Goal: Contribute content

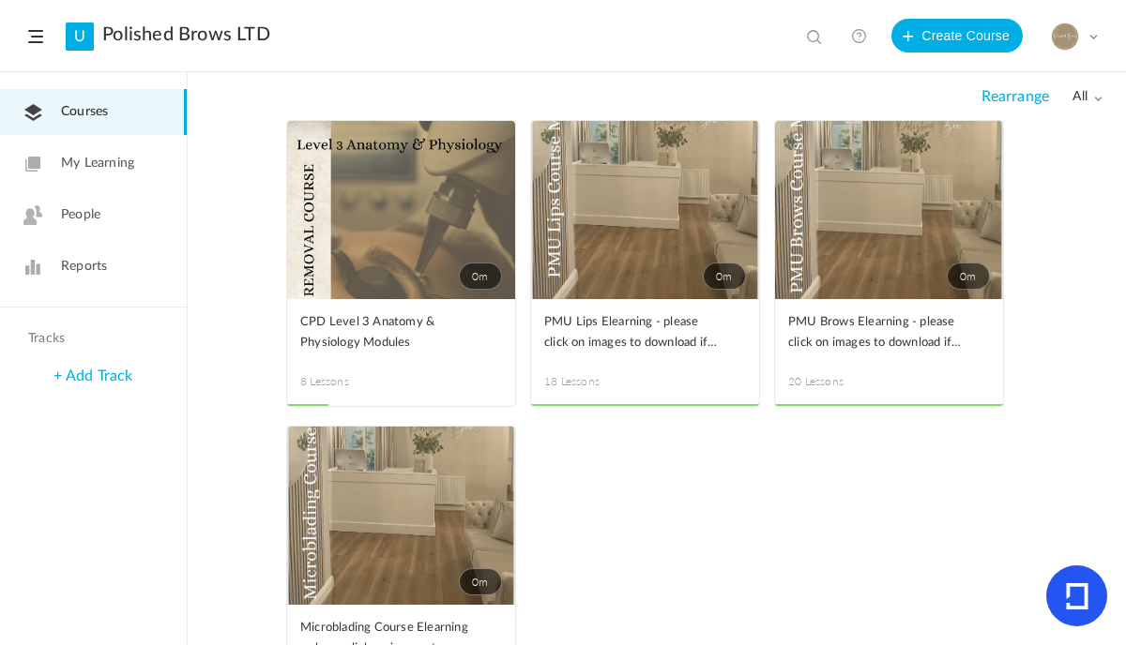
click at [0, 0] on span at bounding box center [0, 0] width 0 height 0
click at [0, 0] on link "Edit" at bounding box center [0, 0] width 0 height 0
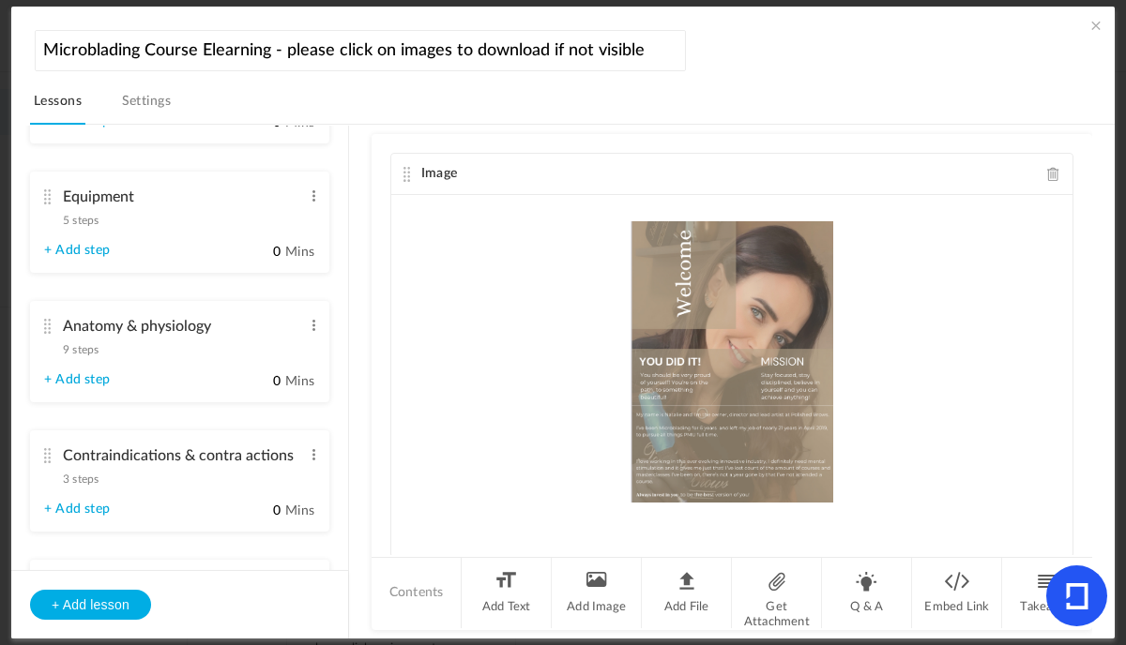
scroll to position [474, 0]
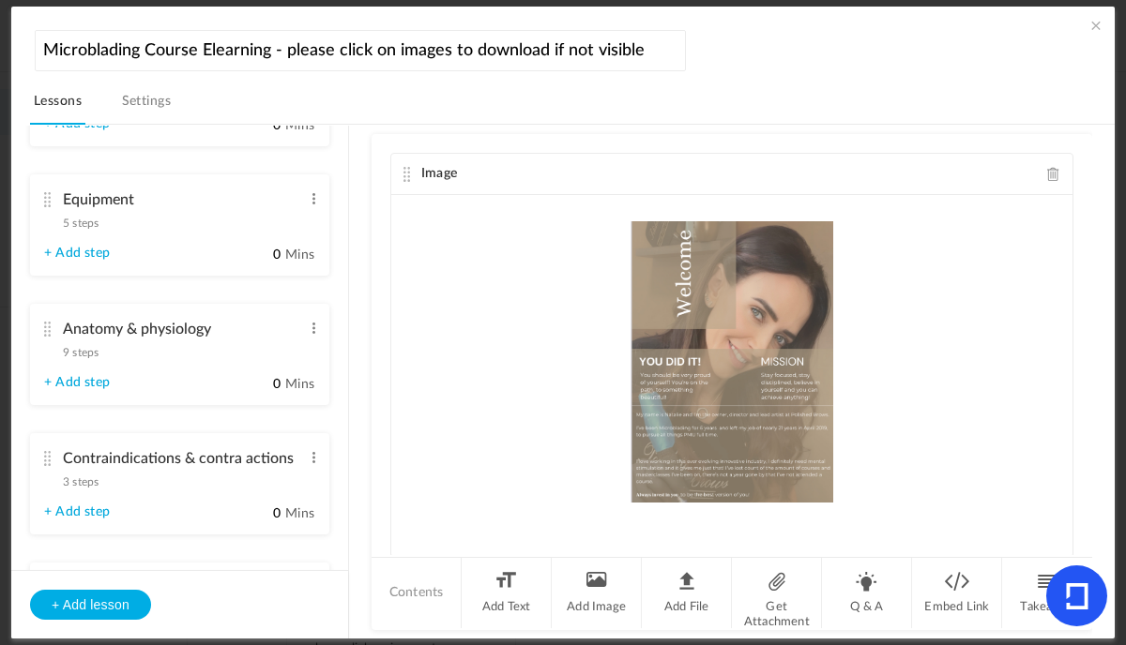
click at [90, 358] on span "9 steps" at bounding box center [81, 352] width 36 height 11
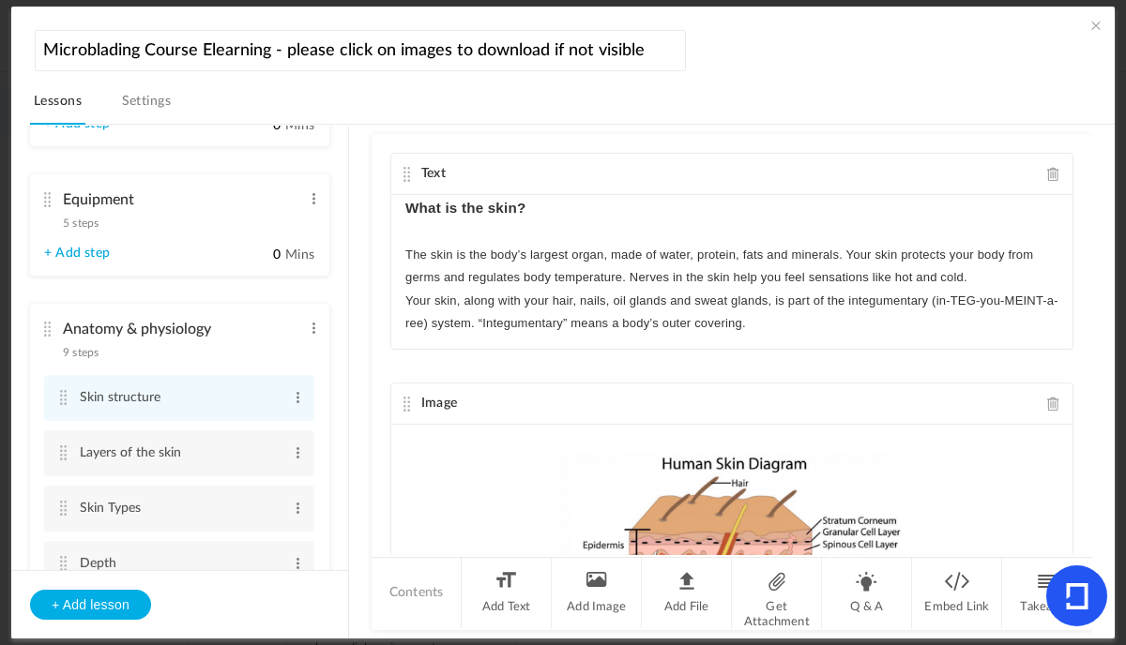
scroll to position [628, 0]
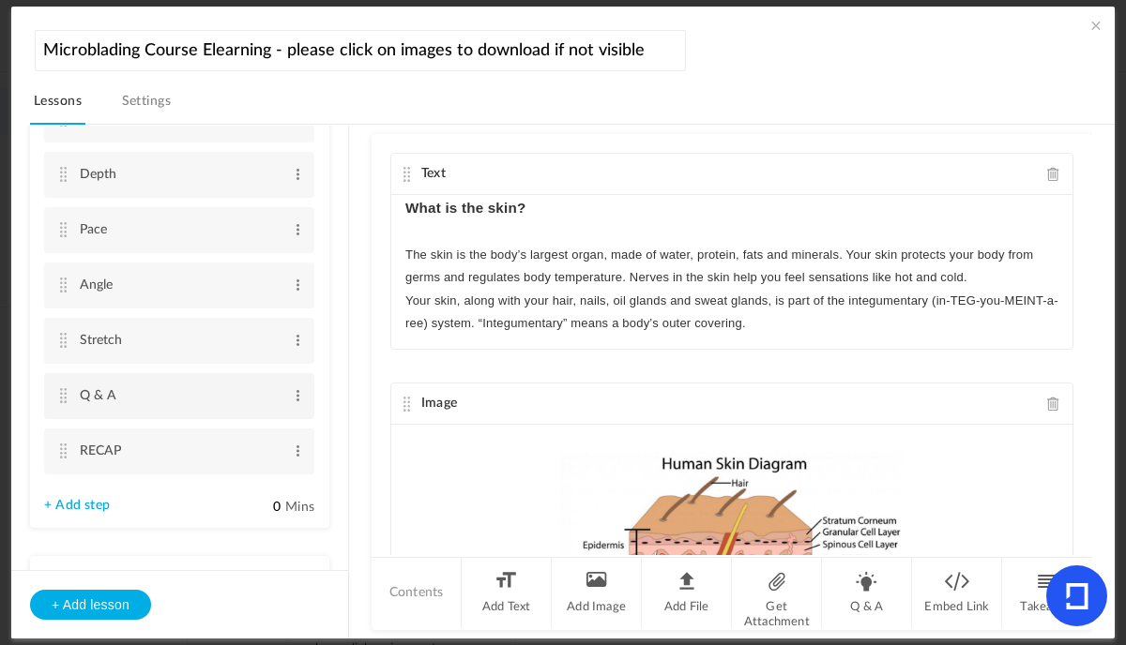
click at [74, 399] on li "Q & A Edit Delete" at bounding box center [179, 396] width 270 height 46
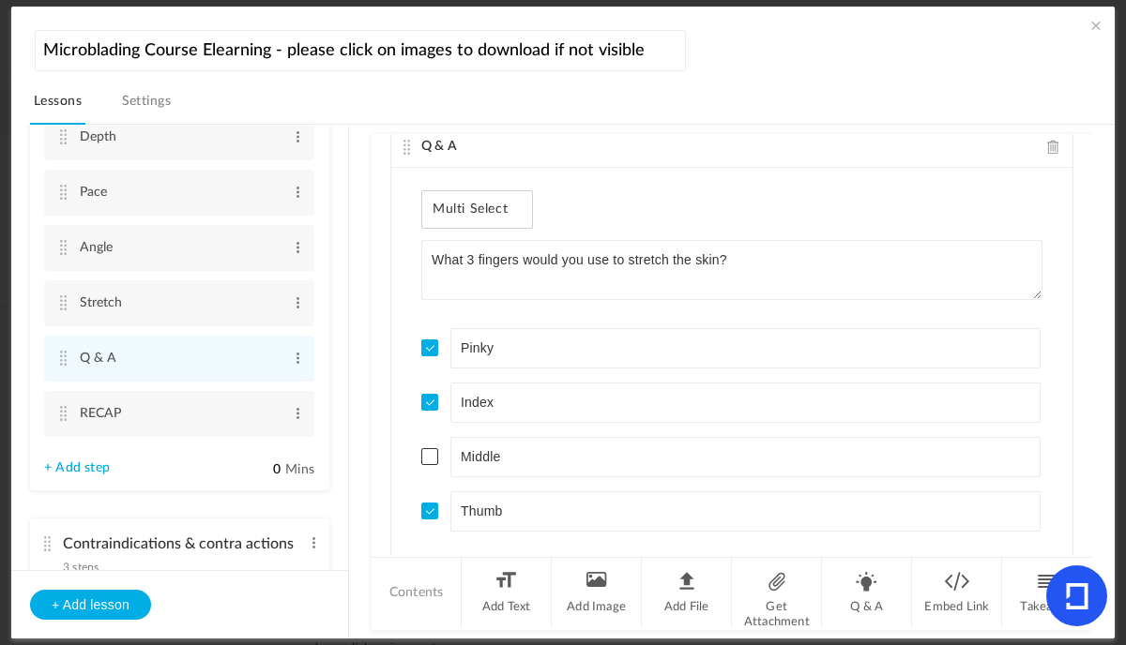
scroll to position [5371, 0]
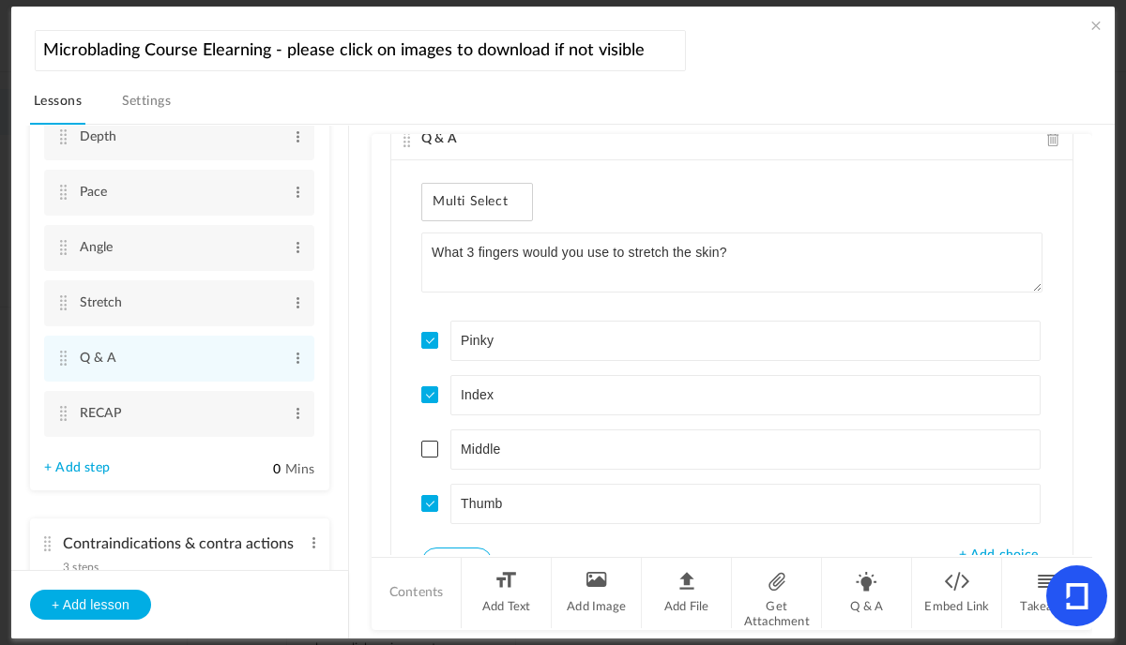
click at [1047, 139] on span at bounding box center [1053, 139] width 13 height 14
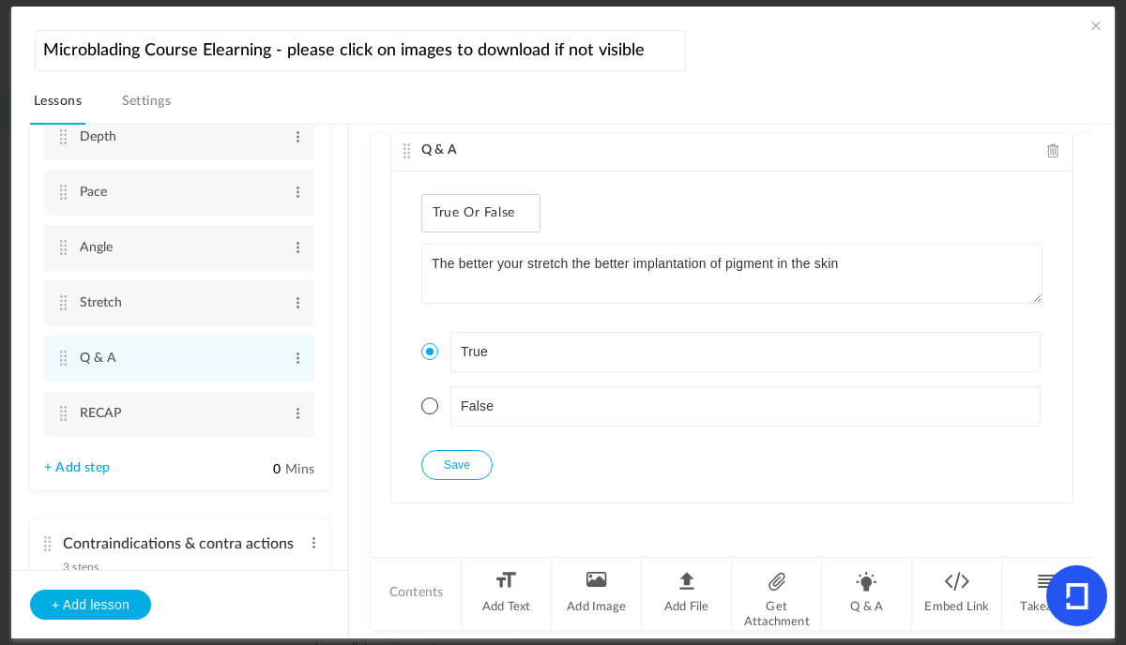
scroll to position [5359, 0]
click at [858, 601] on li "Q & A" at bounding box center [867, 593] width 90 height 70
click at [567, 213] on div "Single Select Single Select Multi Select True or False Paragraph Answer" at bounding box center [507, 213] width 172 height 38
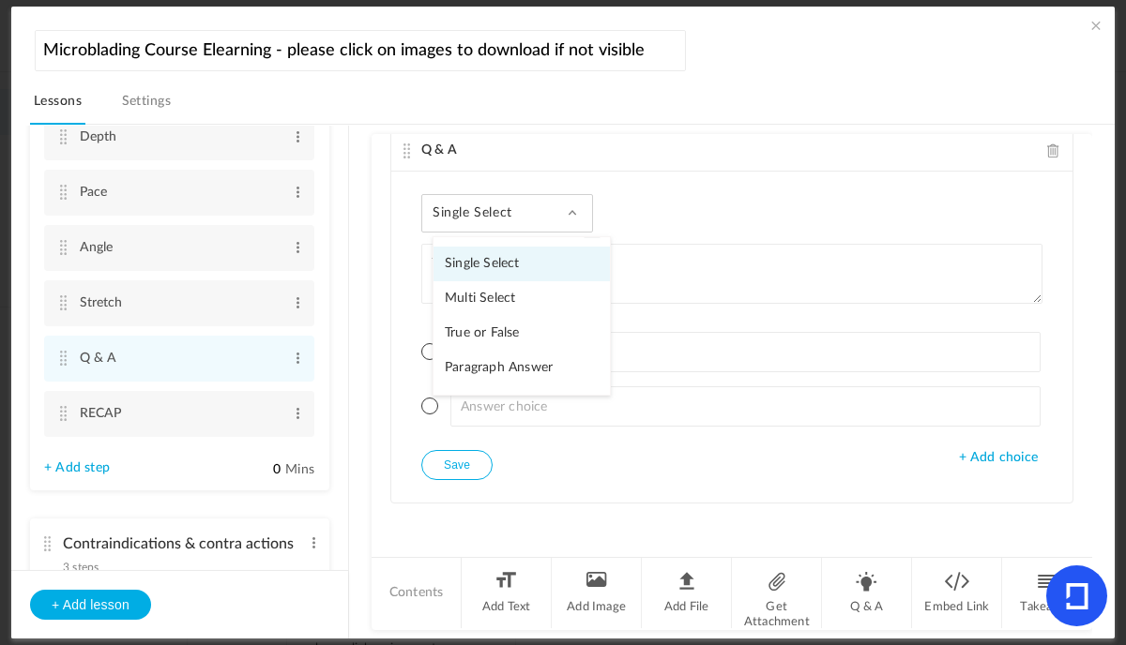
click at [503, 295] on link "Multi Select" at bounding box center [521, 298] width 176 height 35
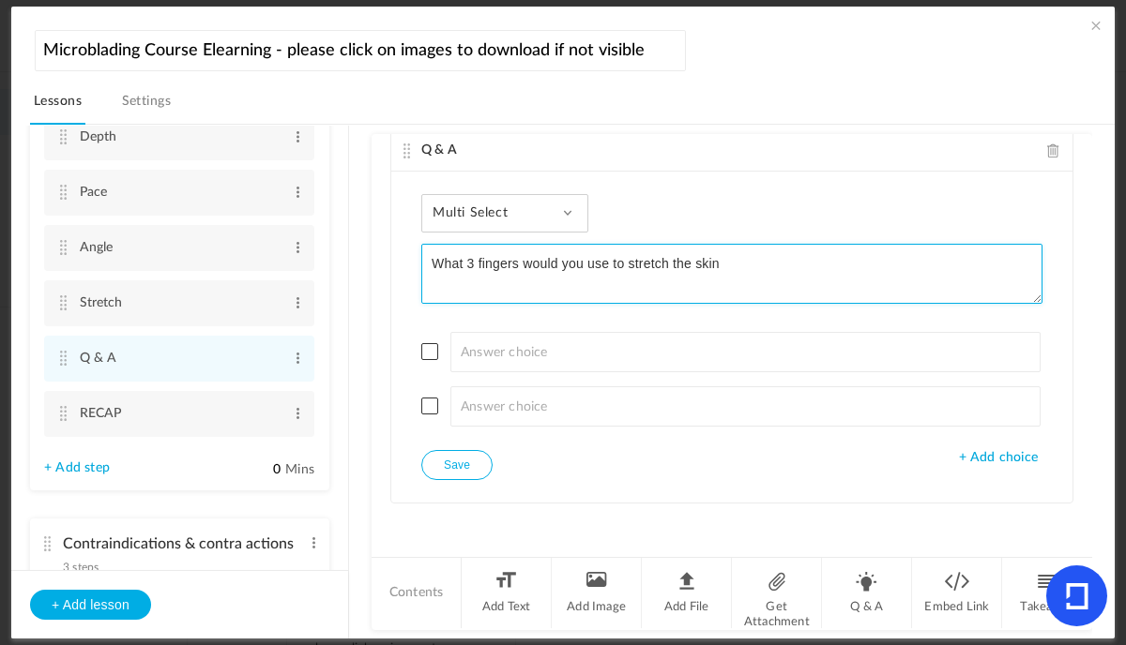
type textarea "What 3 fingers would you use to stretch the skin"
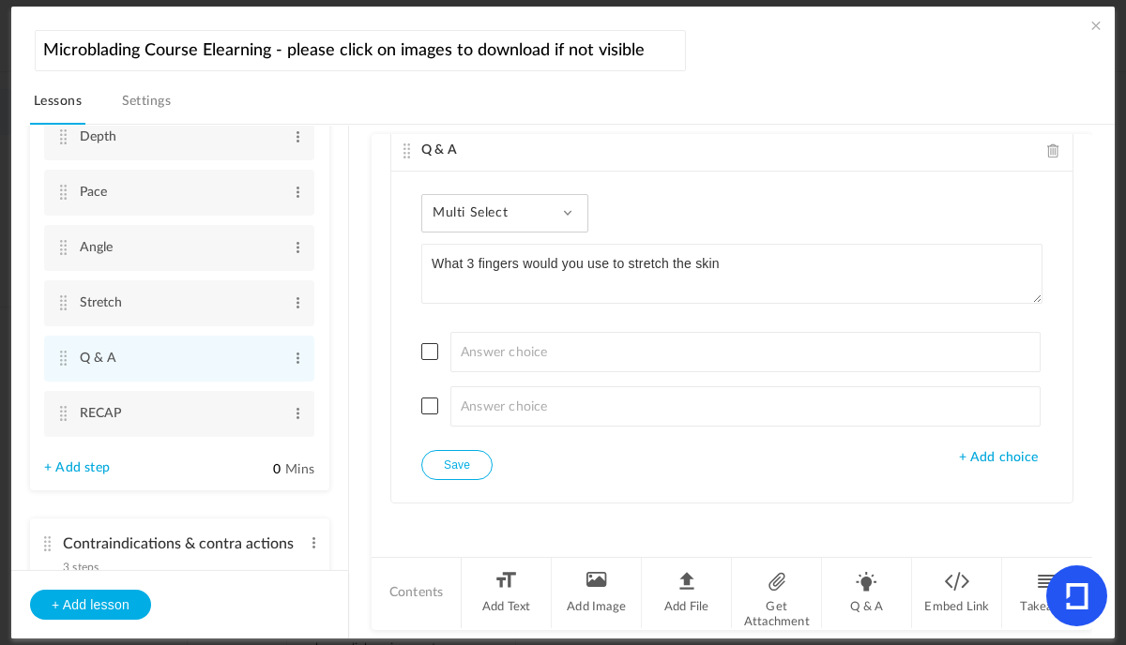
click at [966, 457] on span "+ Add choice" at bounding box center [998, 458] width 79 height 16
click at [973, 513] on span "+ Add choice" at bounding box center [998, 513] width 79 height 16
click at [432, 355] on span at bounding box center [429, 351] width 17 height 17
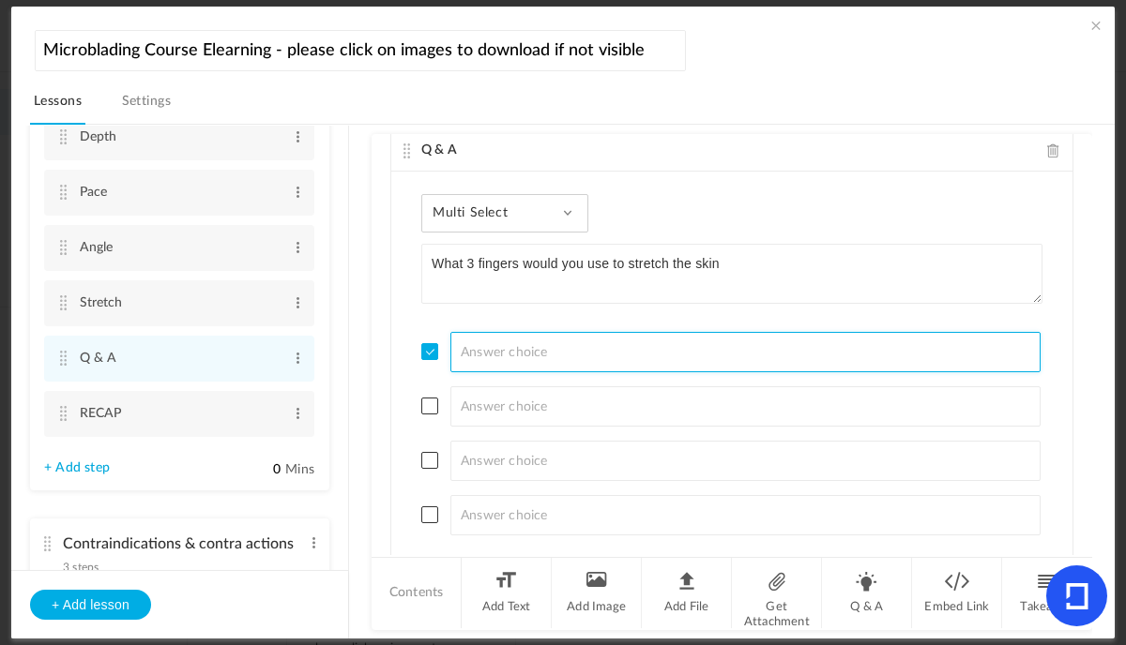
click at [495, 369] on input at bounding box center [745, 352] width 590 height 40
type input "Index finger"
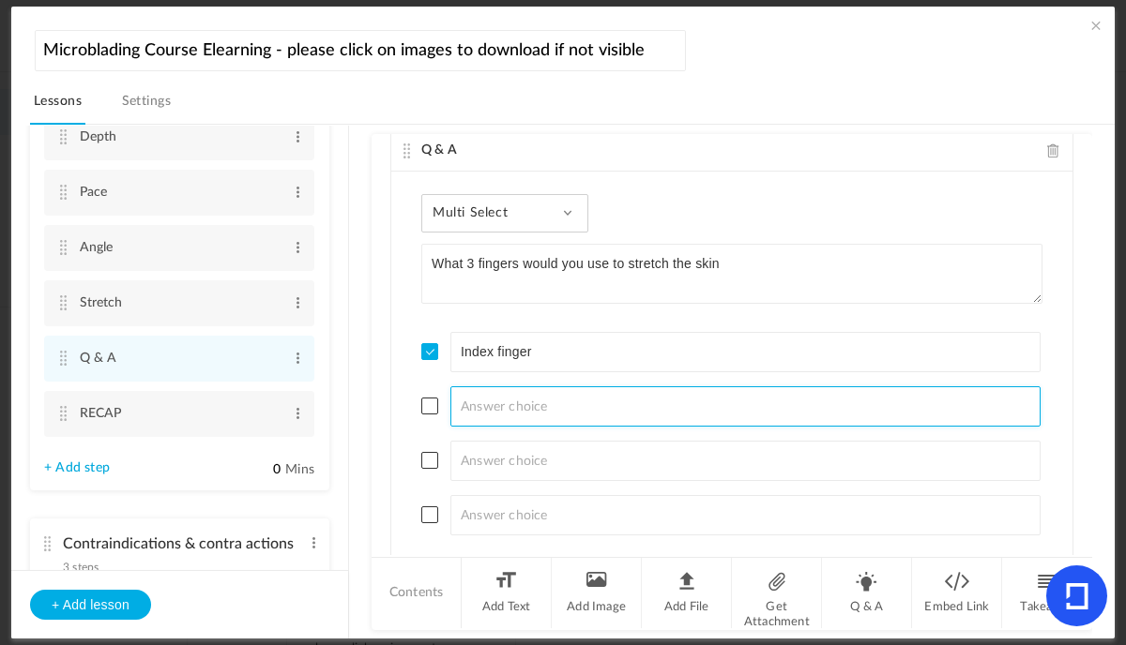
click at [507, 419] on input at bounding box center [745, 406] width 590 height 40
type input "Pinky"
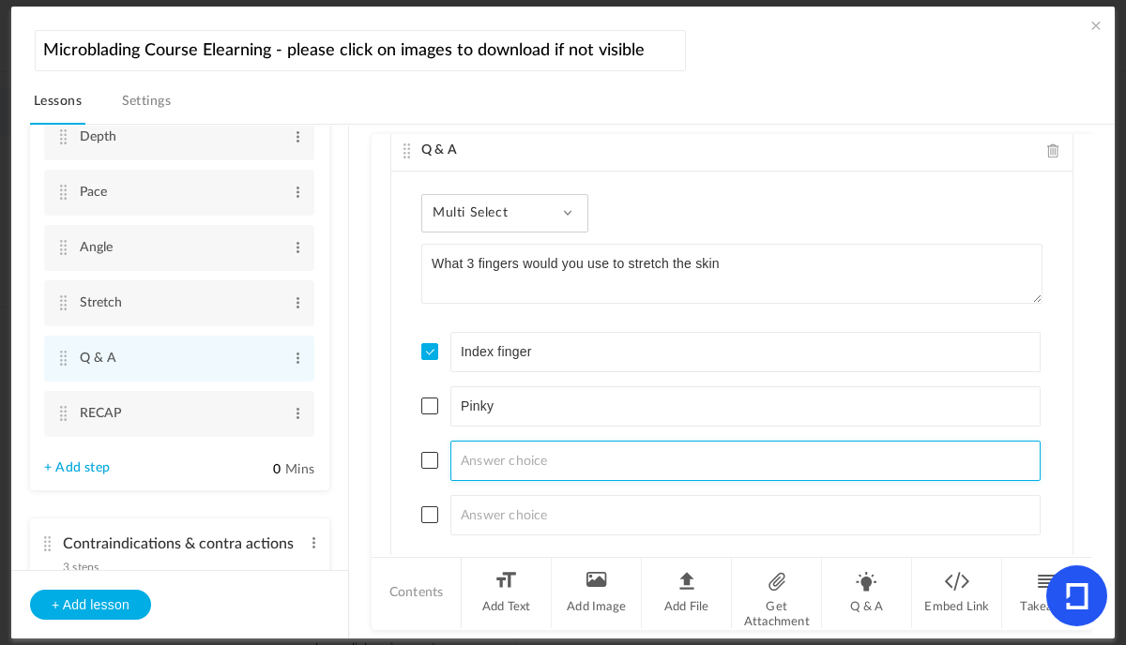
click at [518, 452] on input at bounding box center [745, 461] width 590 height 40
type input "Thumb"
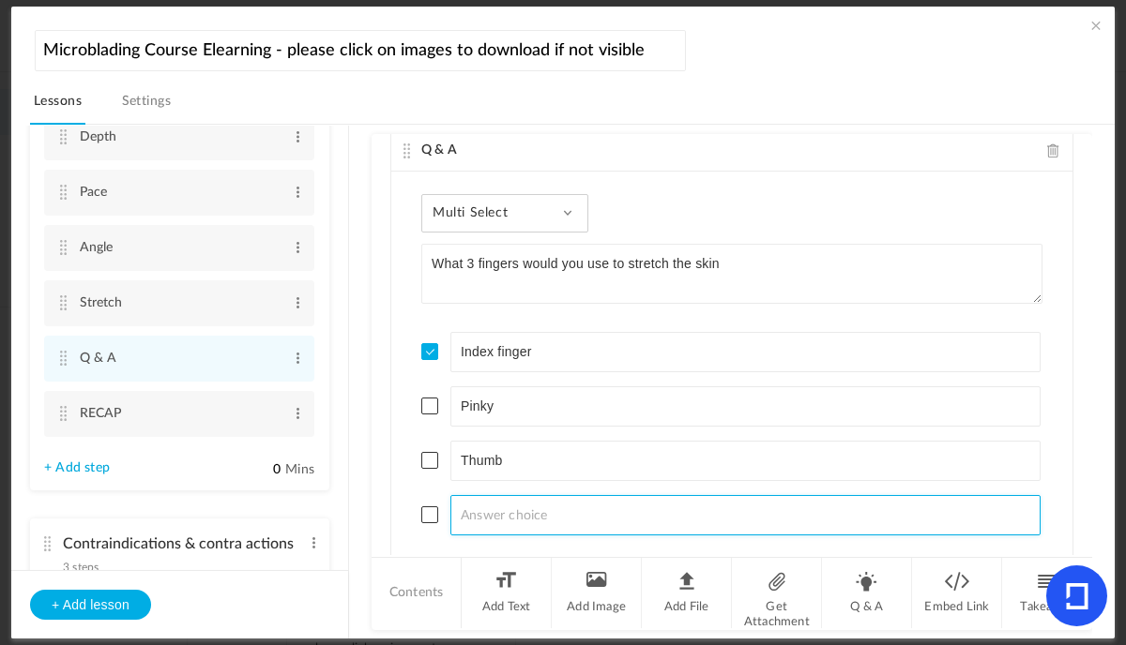
click at [504, 513] on input at bounding box center [745, 515] width 590 height 40
type input "[MEDICAL_DATA]"
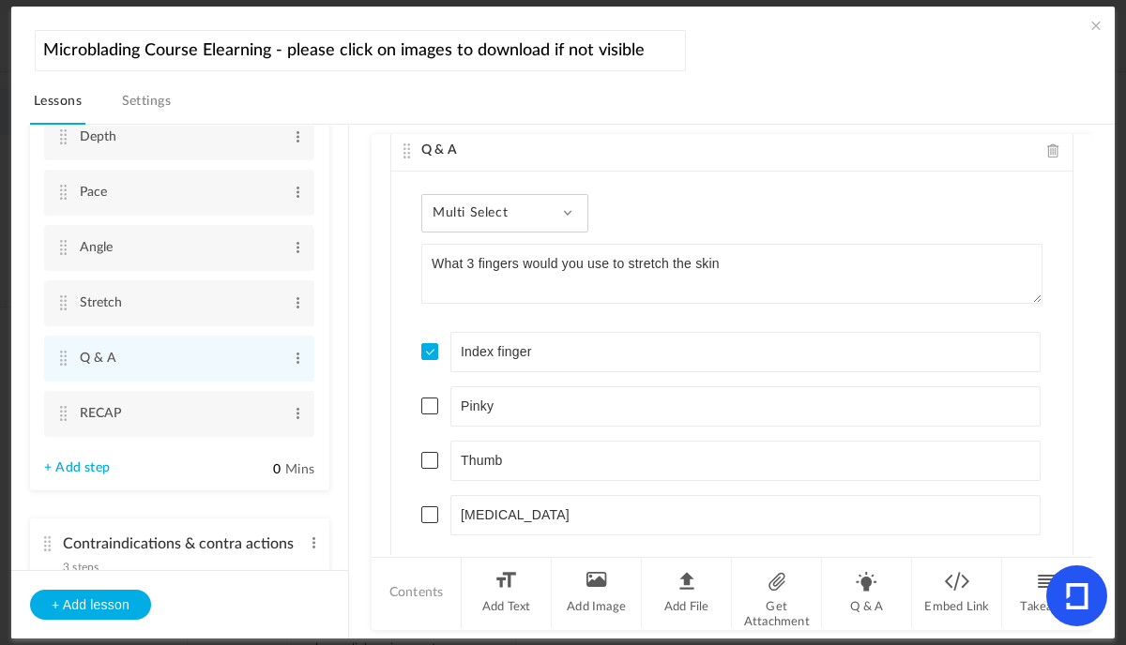
click at [428, 459] on span at bounding box center [429, 460] width 17 height 17
click at [433, 405] on span at bounding box center [429, 406] width 17 height 17
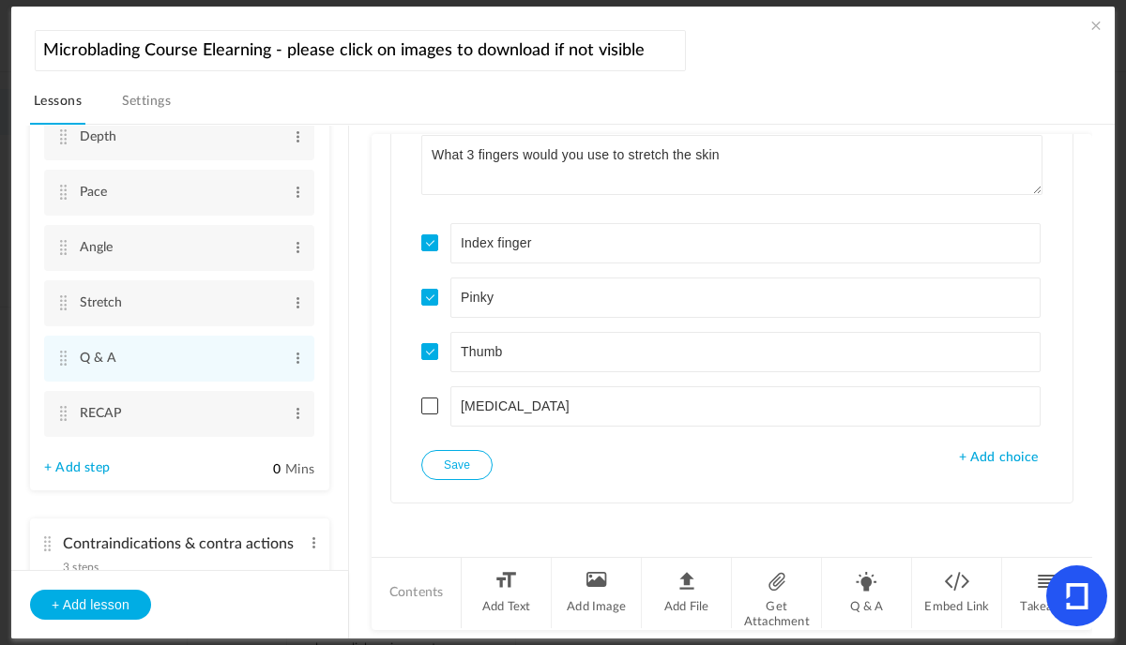
click at [454, 462] on button "Save" at bounding box center [456, 465] width 71 height 30
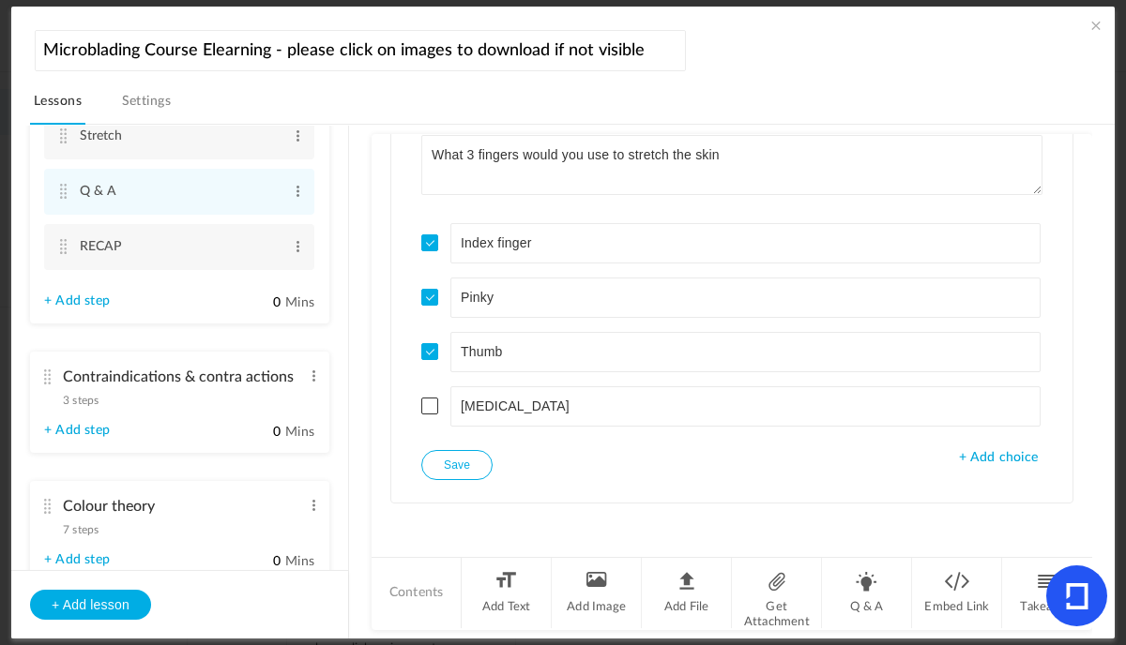
scroll to position [841, 0]
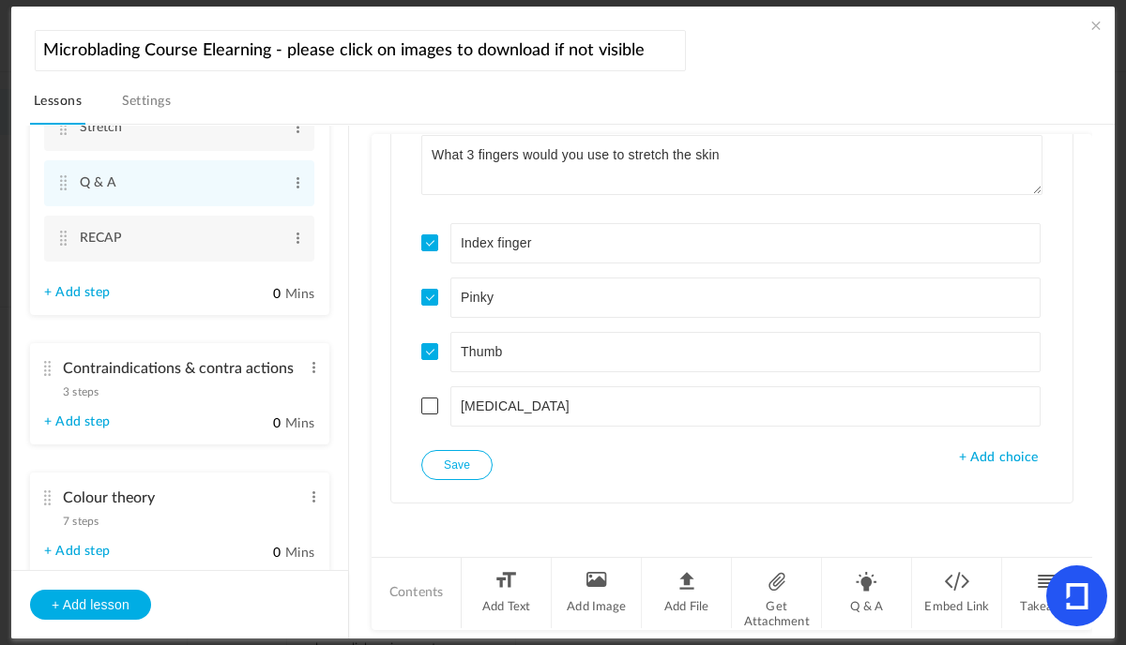
click at [92, 398] on span "3 steps" at bounding box center [81, 391] width 36 height 11
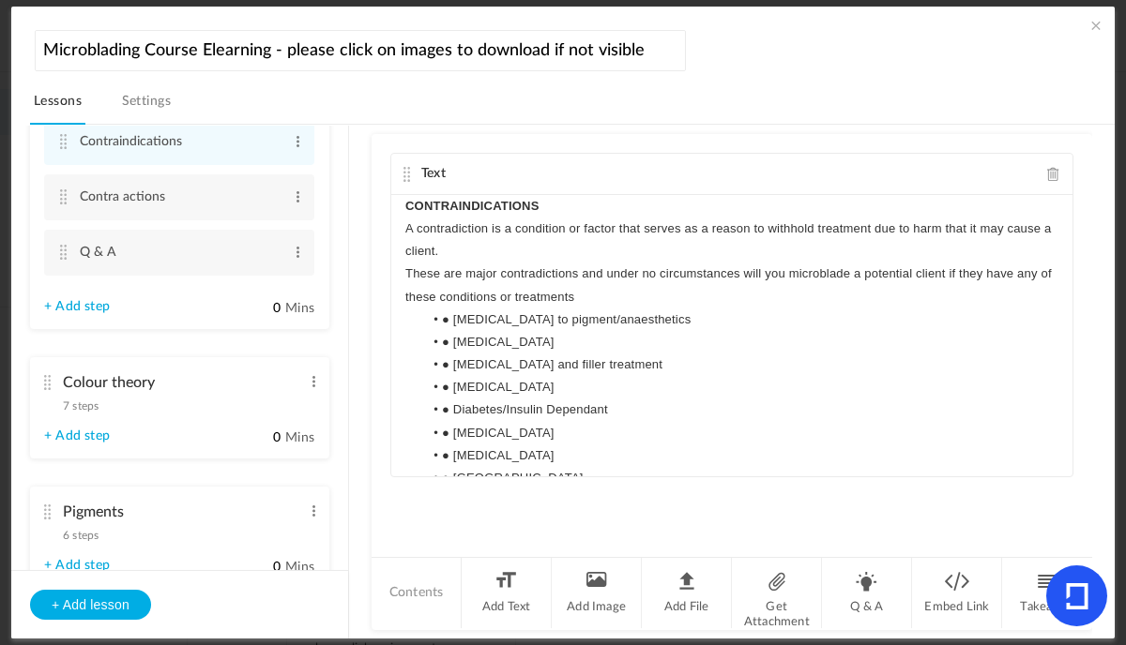
scroll to position [592, 0]
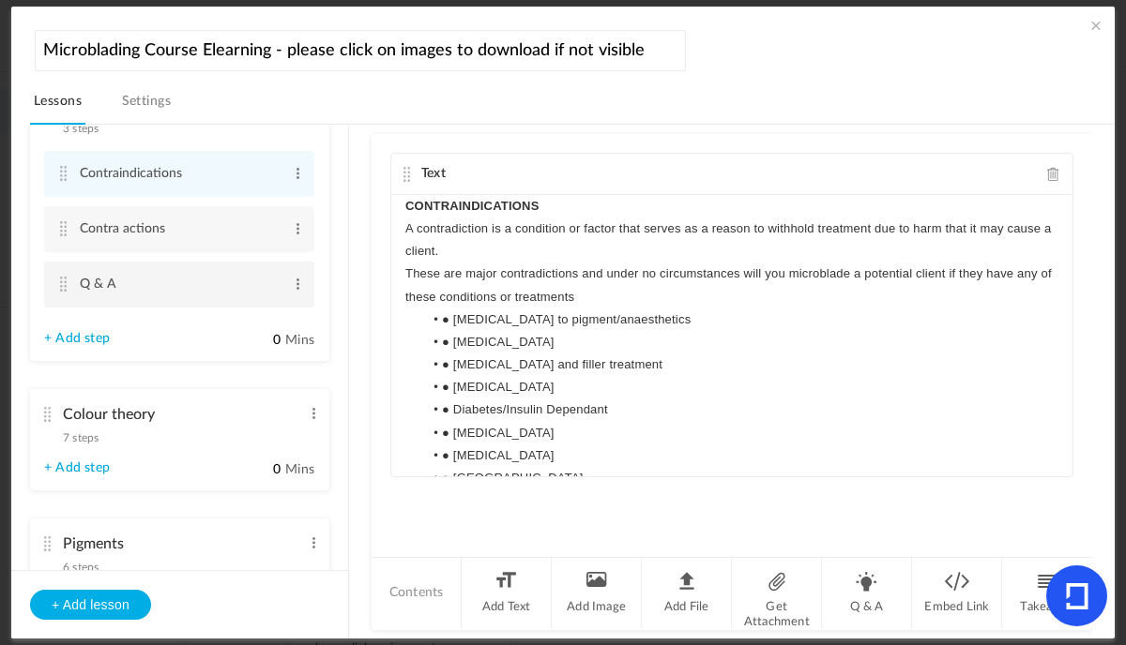
click at [63, 292] on cite at bounding box center [62, 284] width 13 height 15
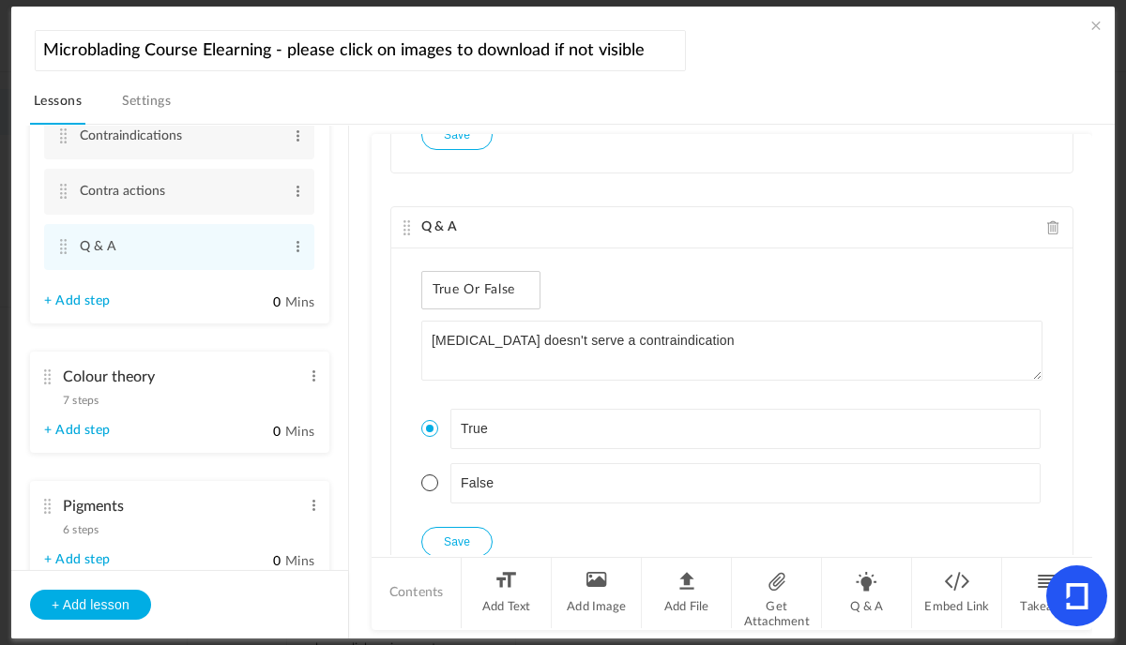
scroll to position [1708, 0]
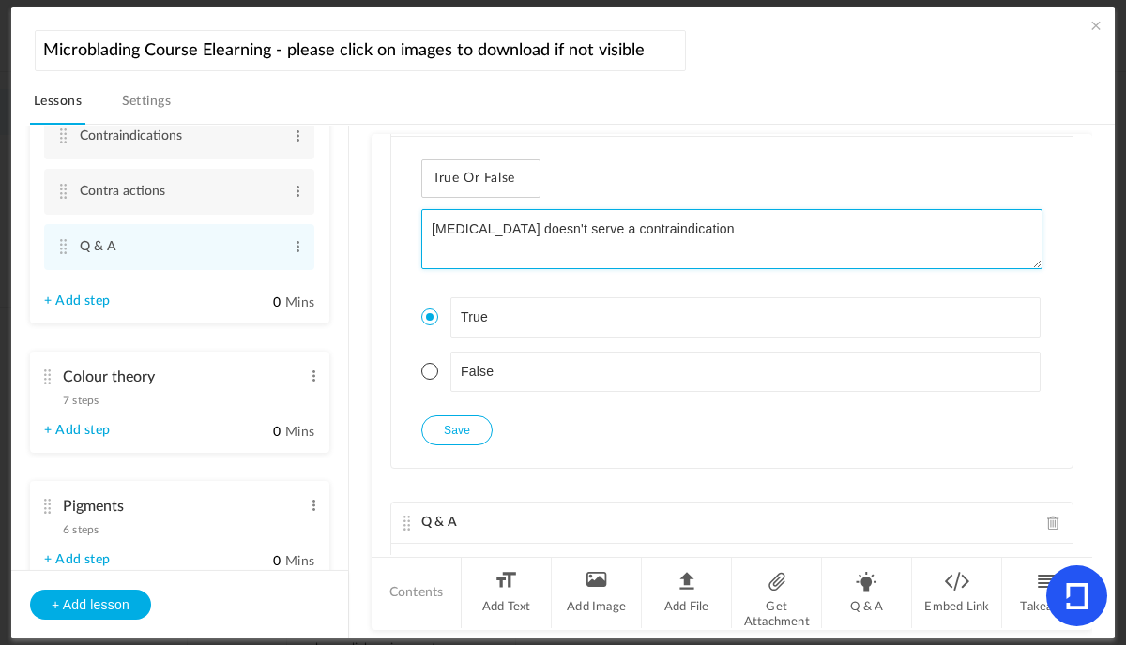
click at [636, 227] on textarea "[MEDICAL_DATA] doesn't serve a contraindication" at bounding box center [731, 239] width 621 height 60
type textarea "[MEDICAL_DATA] doesn't serve as contraindication"
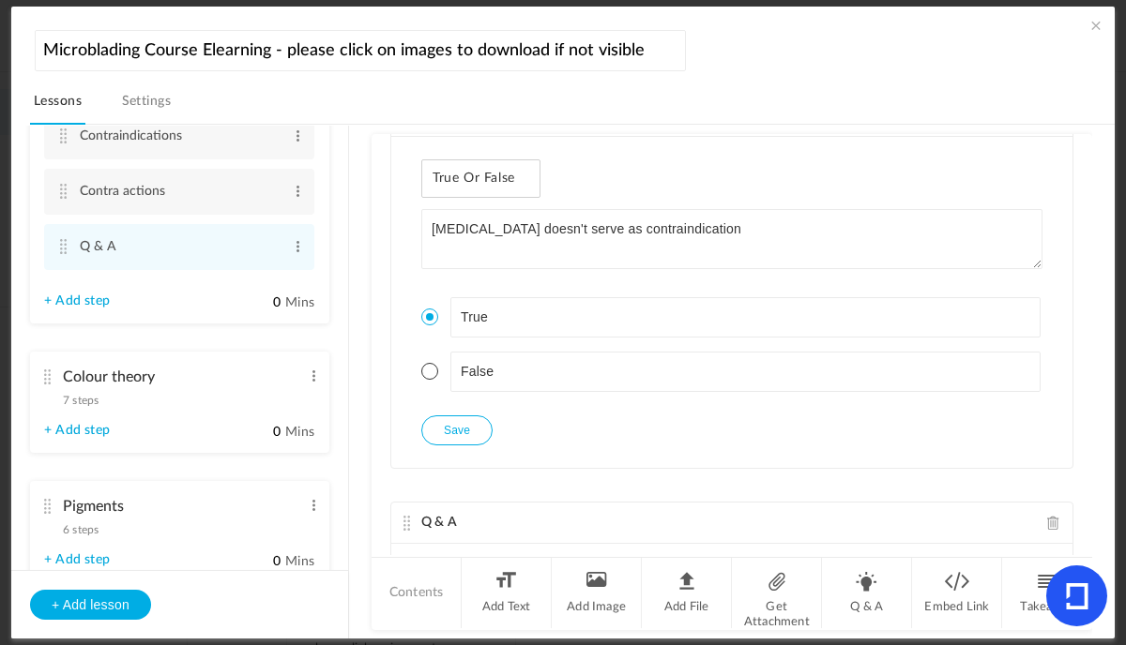
click at [476, 432] on button "Save" at bounding box center [456, 431] width 71 height 30
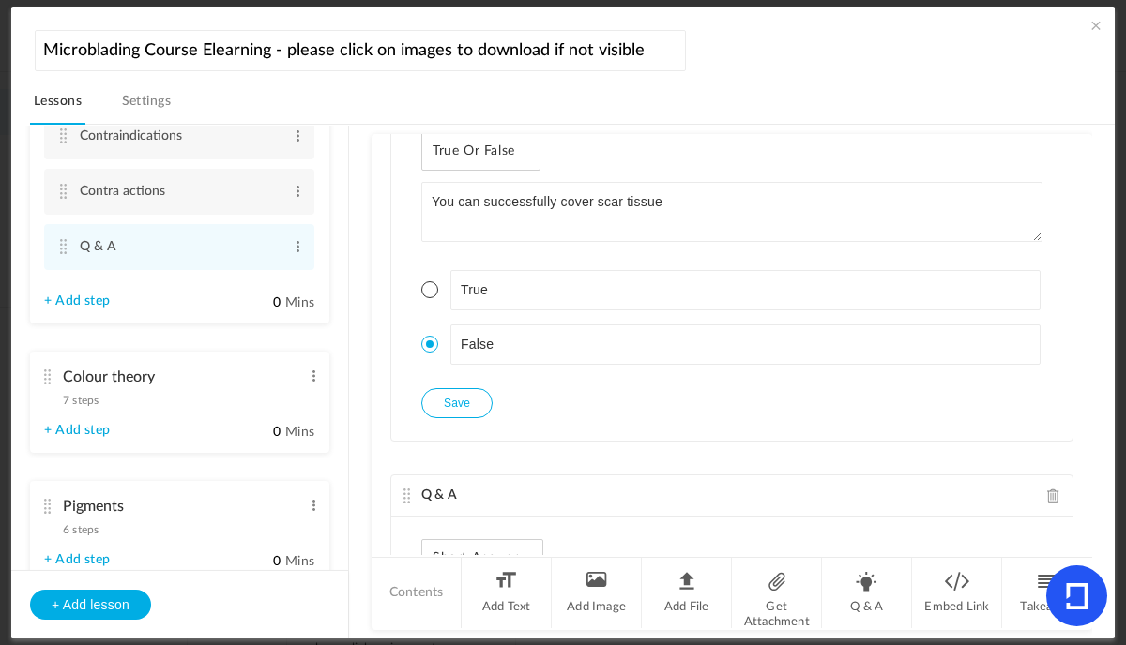
scroll to position [2114, 0]
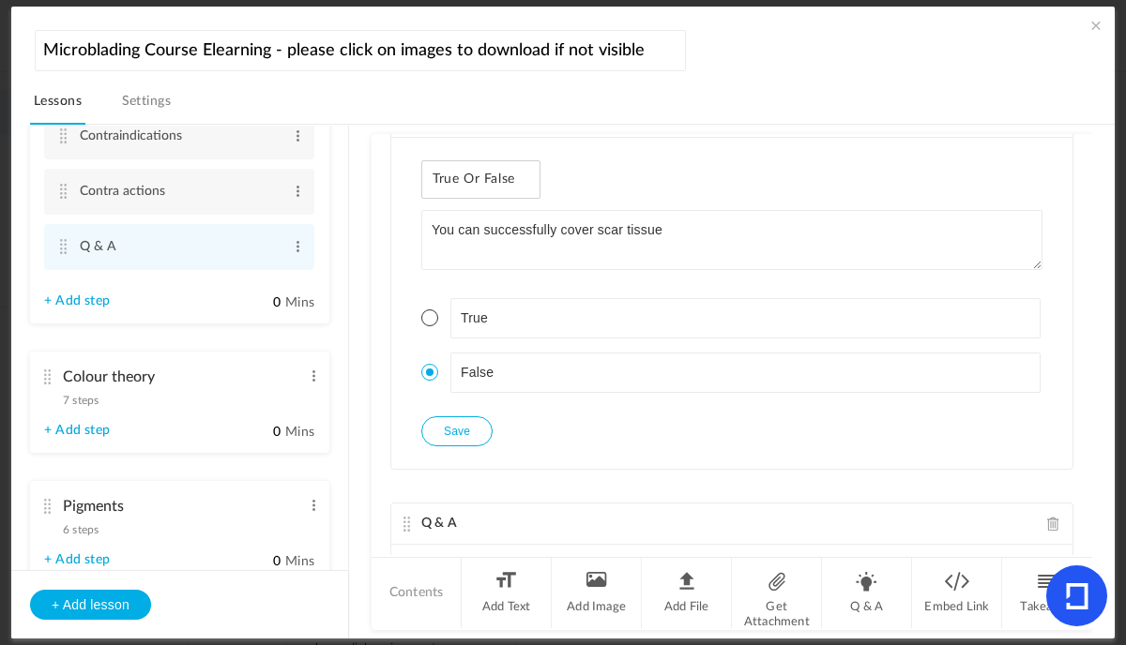
click at [467, 435] on button "Save" at bounding box center [456, 432] width 71 height 30
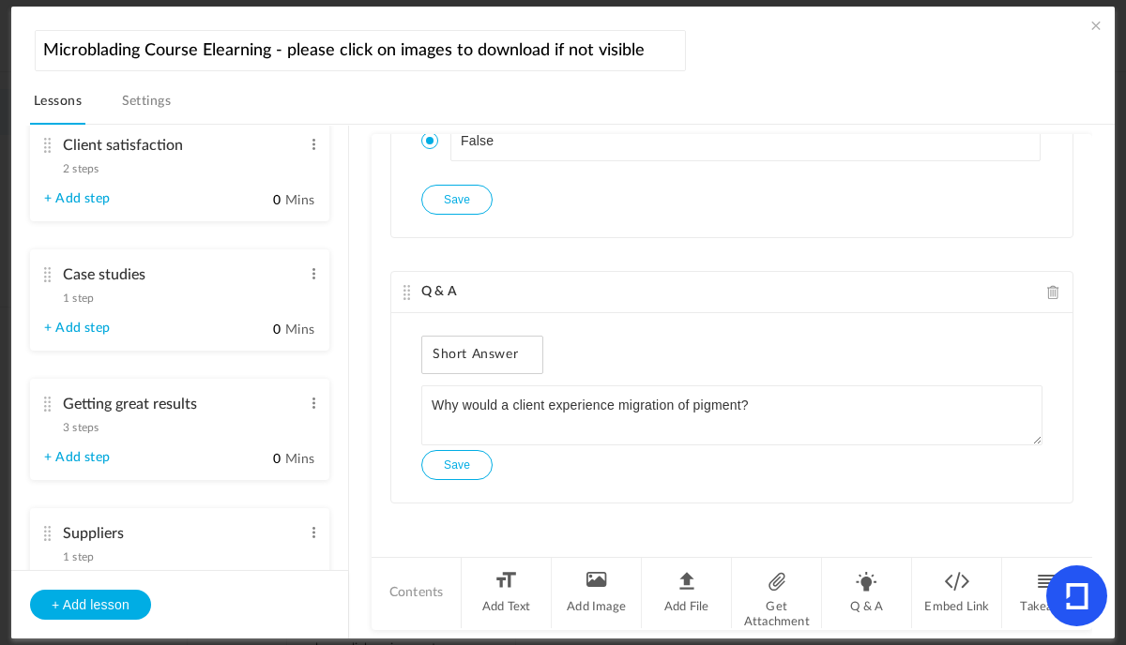
scroll to position [1878, 0]
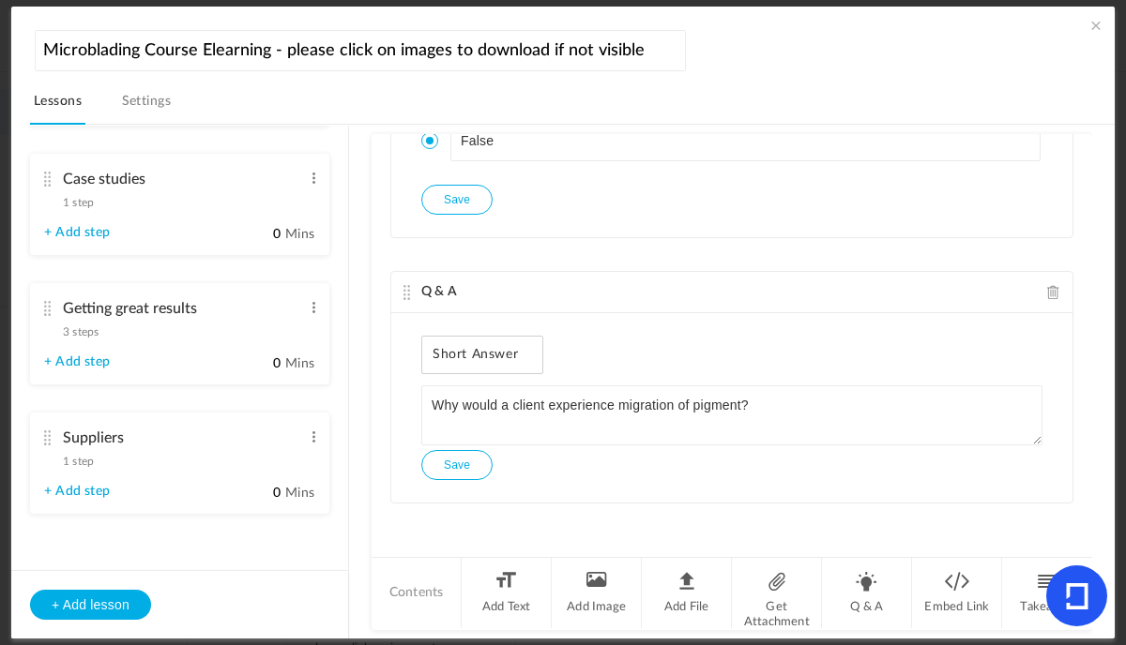
click at [1047, 295] on span at bounding box center [1053, 292] width 13 height 14
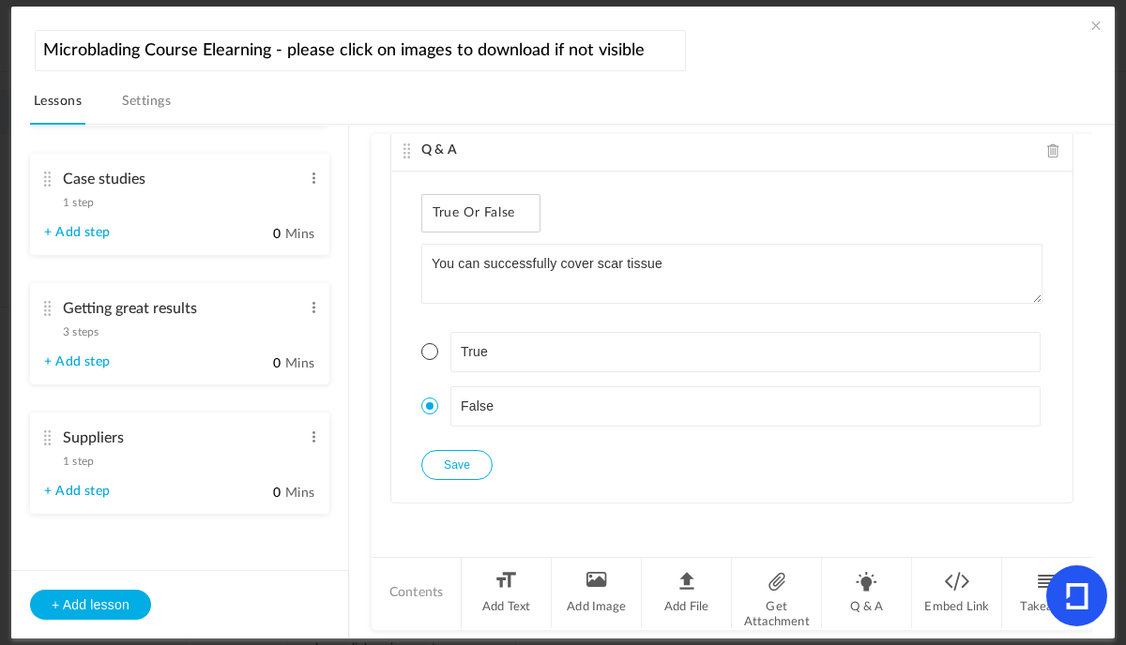
click at [83, 197] on span "1 step" at bounding box center [78, 202] width 31 height 11
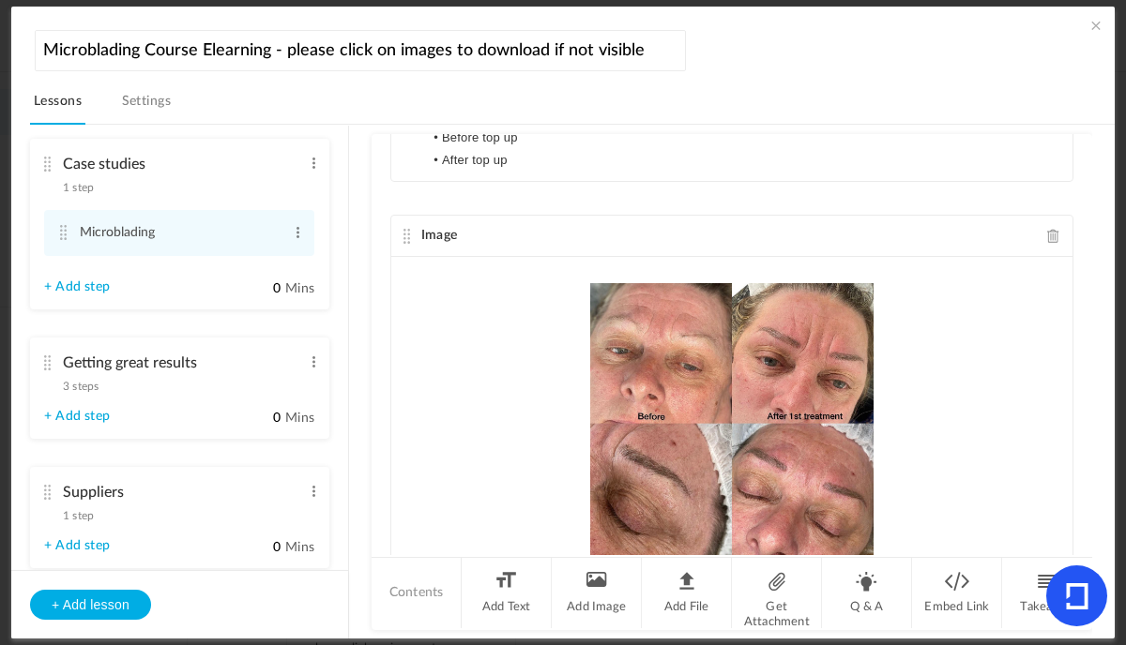
scroll to position [412, 0]
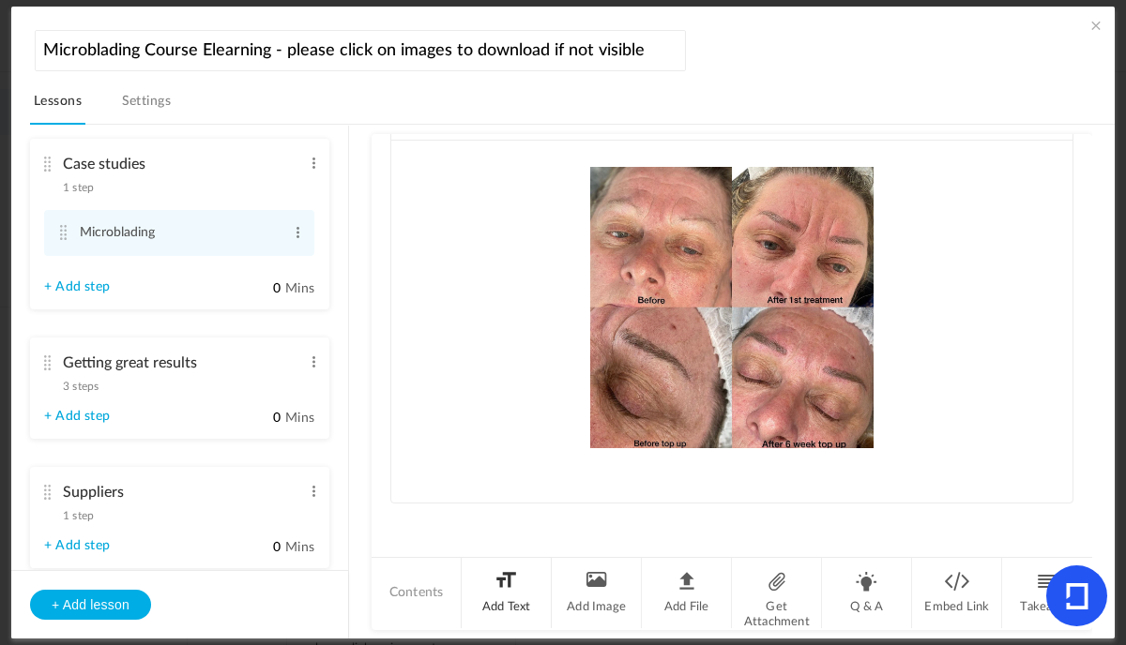
click at [519, 587] on li "Add Text" at bounding box center [507, 593] width 90 height 70
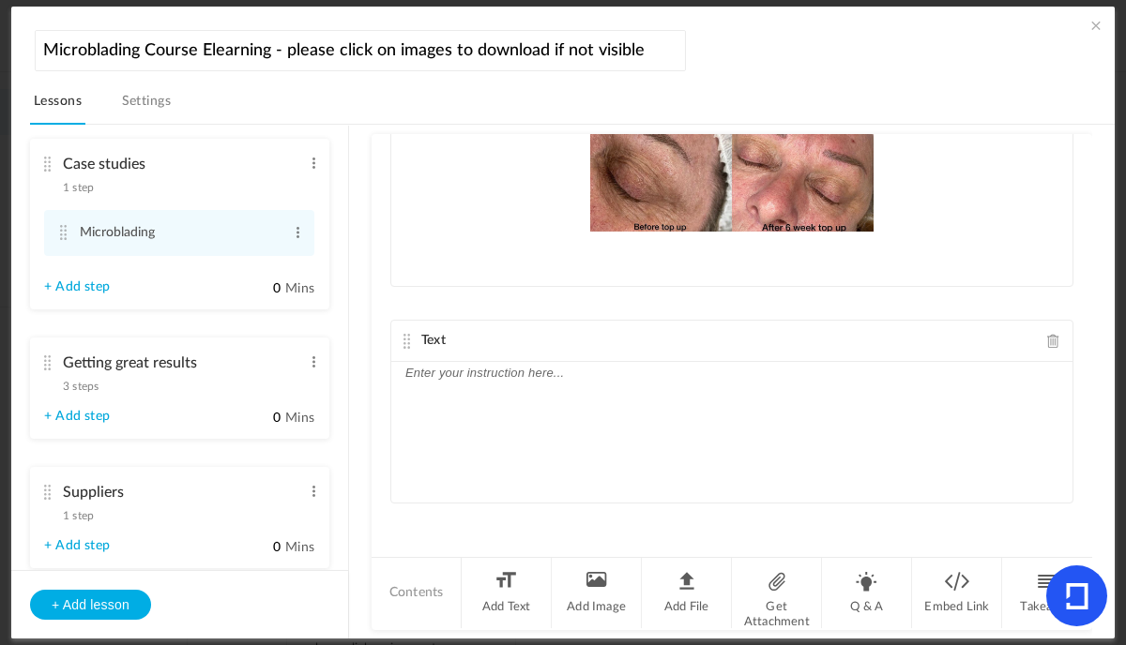
click at [424, 367] on p at bounding box center [731, 373] width 653 height 23
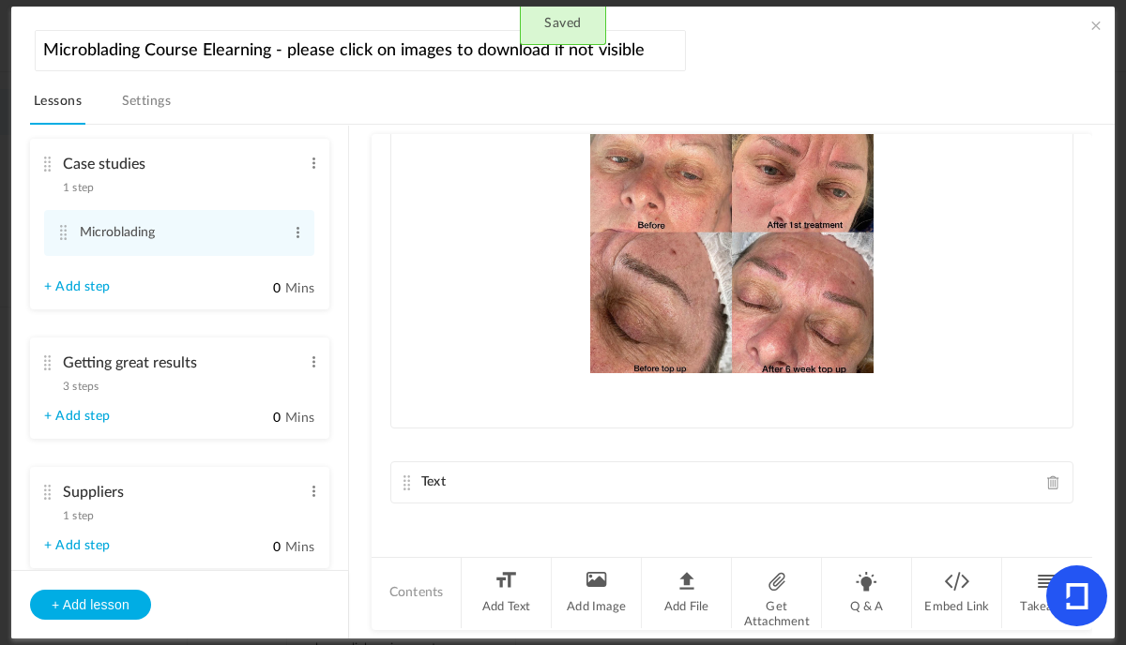
drag, startPoint x: 407, startPoint y: 345, endPoint x: 405, endPoint y: 190, distance: 154.8
click at [407, 189] on div "Text Once you've met the course requirements and [PERSON_NAME] is happy with yo…" at bounding box center [731, 344] width 720 height 421
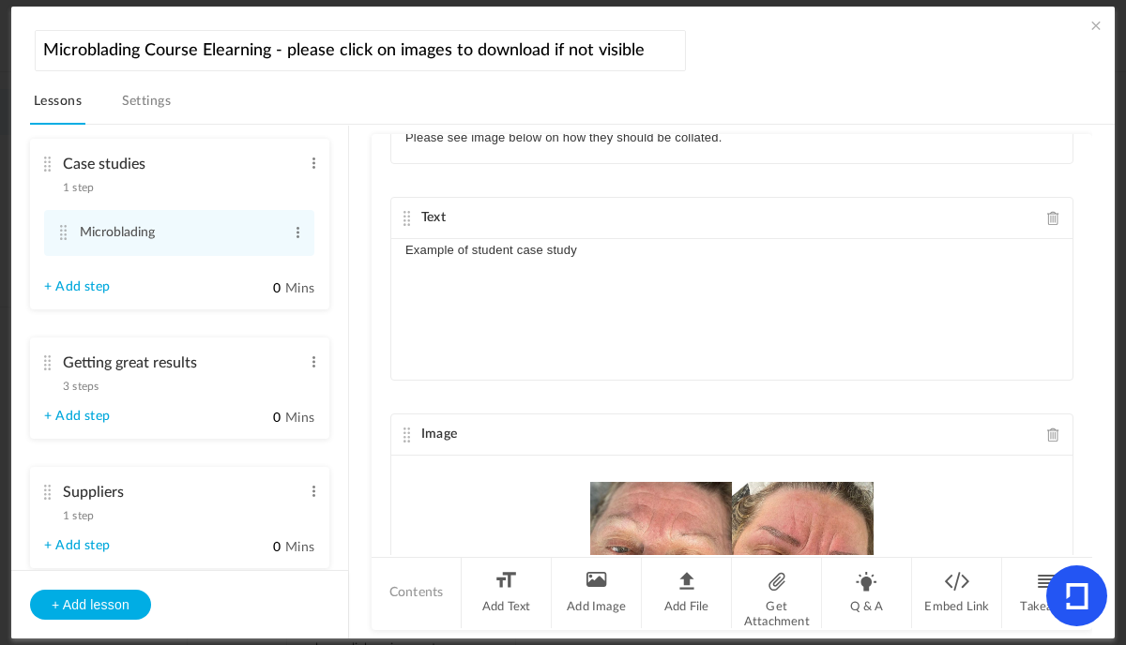
scroll to position [310, 0]
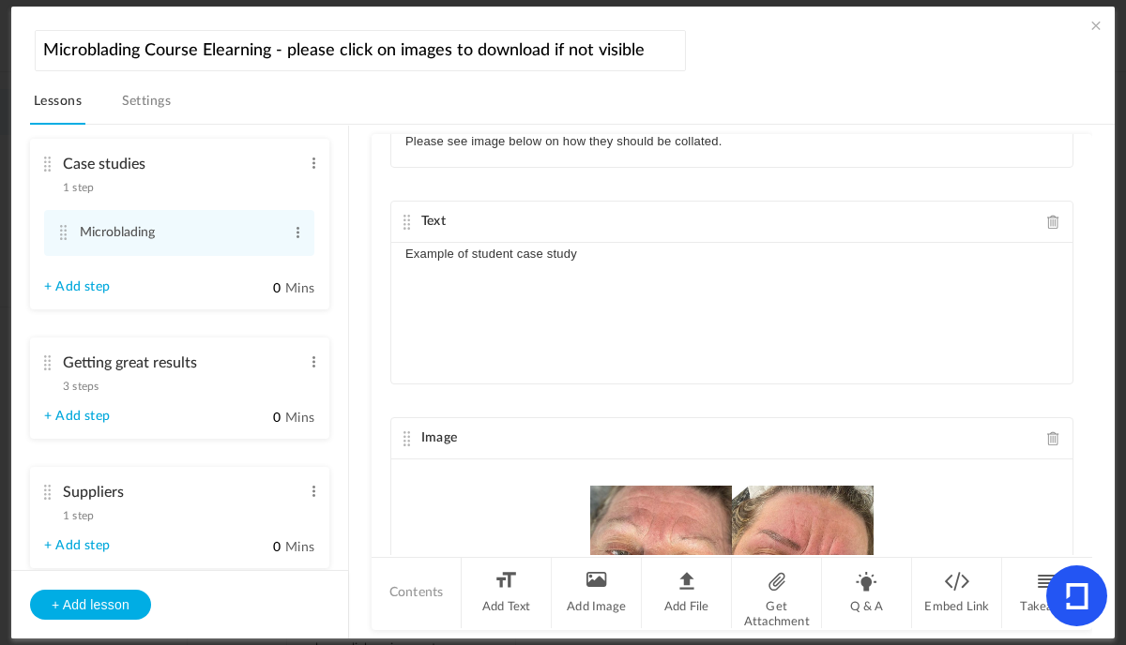
click at [1086, 23] on span at bounding box center [1095, 25] width 19 height 19
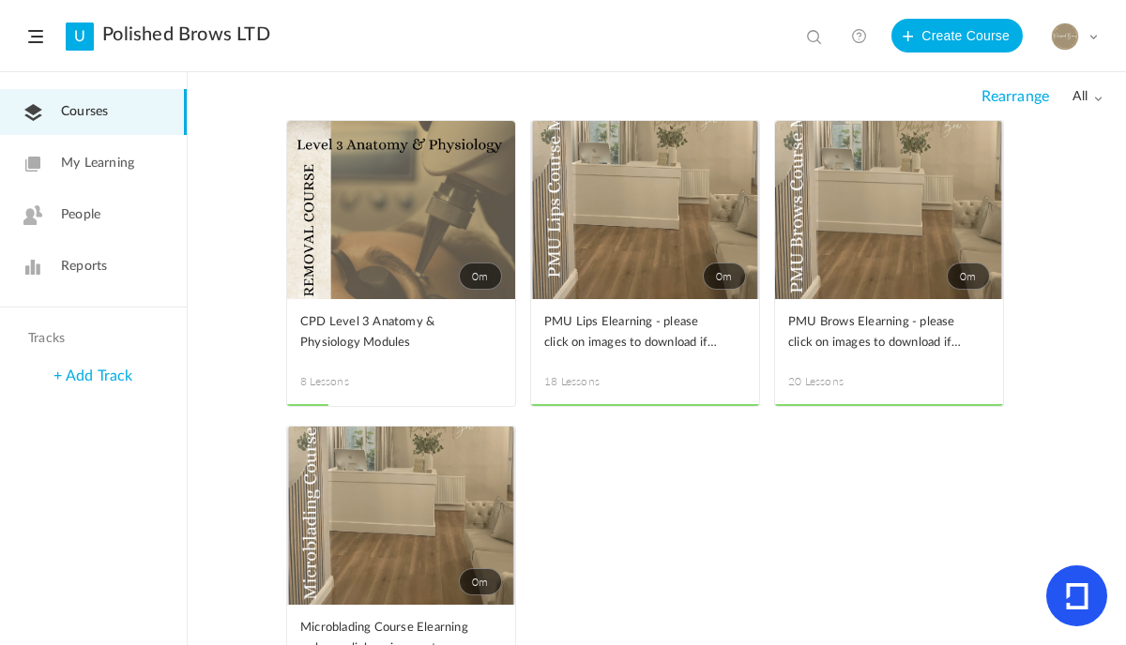
click at [381, 538] on link "0m" at bounding box center [401, 516] width 228 height 178
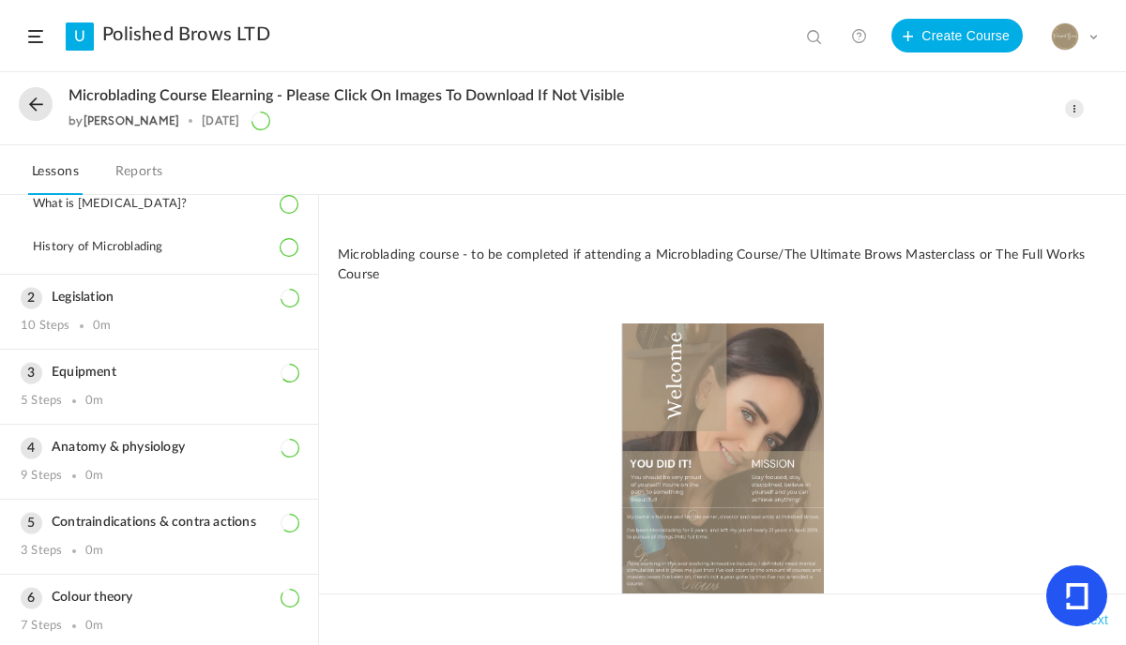
scroll to position [166, 0]
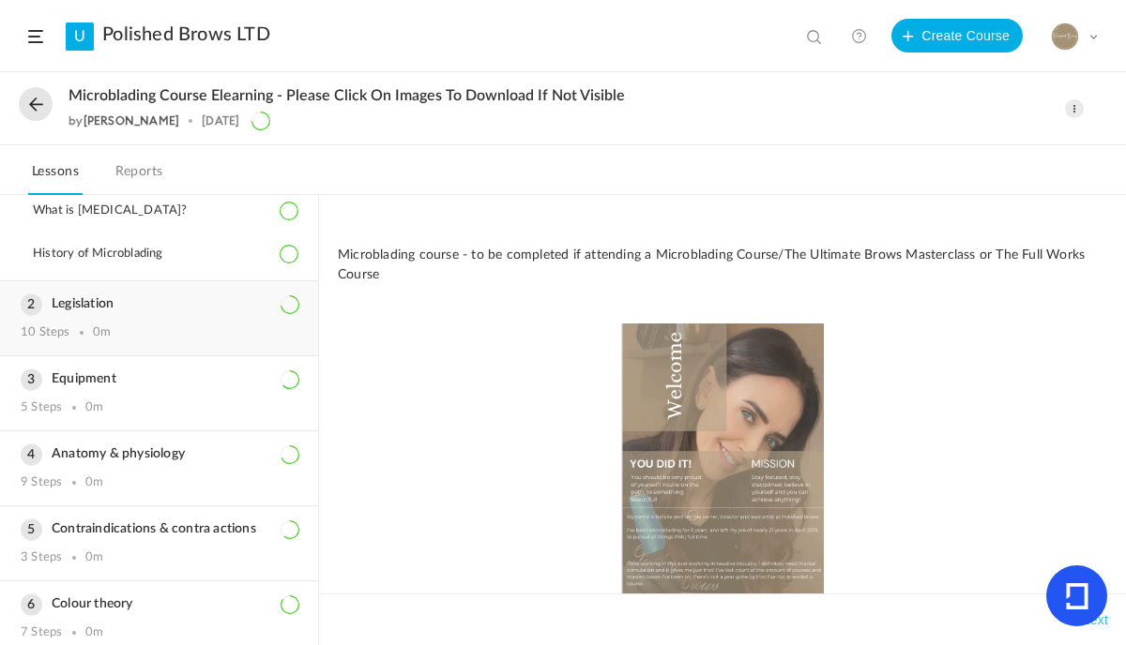
click at [114, 307] on h3 "Legislation" at bounding box center [159, 304] width 277 height 16
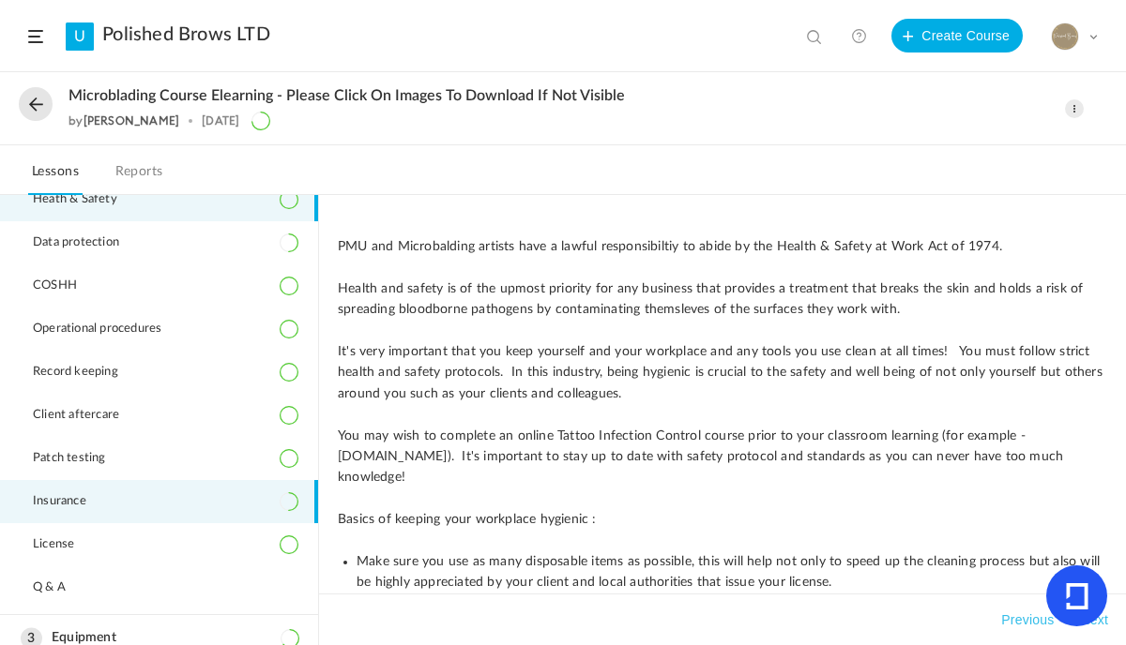
click at [92, 499] on span "Insurance" at bounding box center [71, 501] width 77 height 15
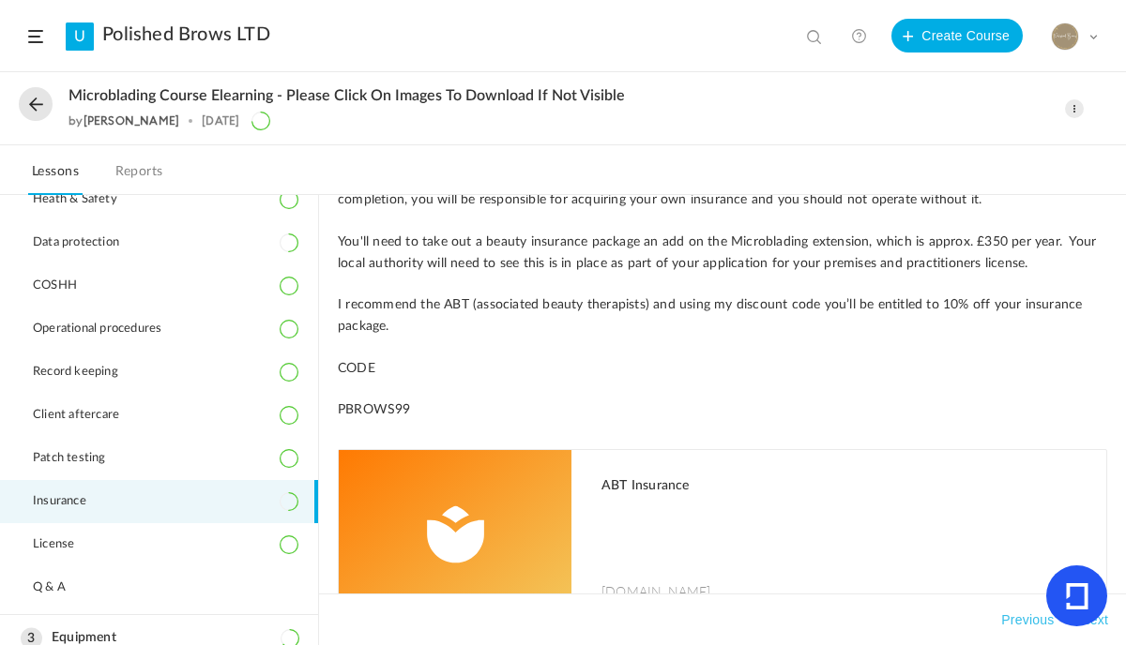
scroll to position [193, 0]
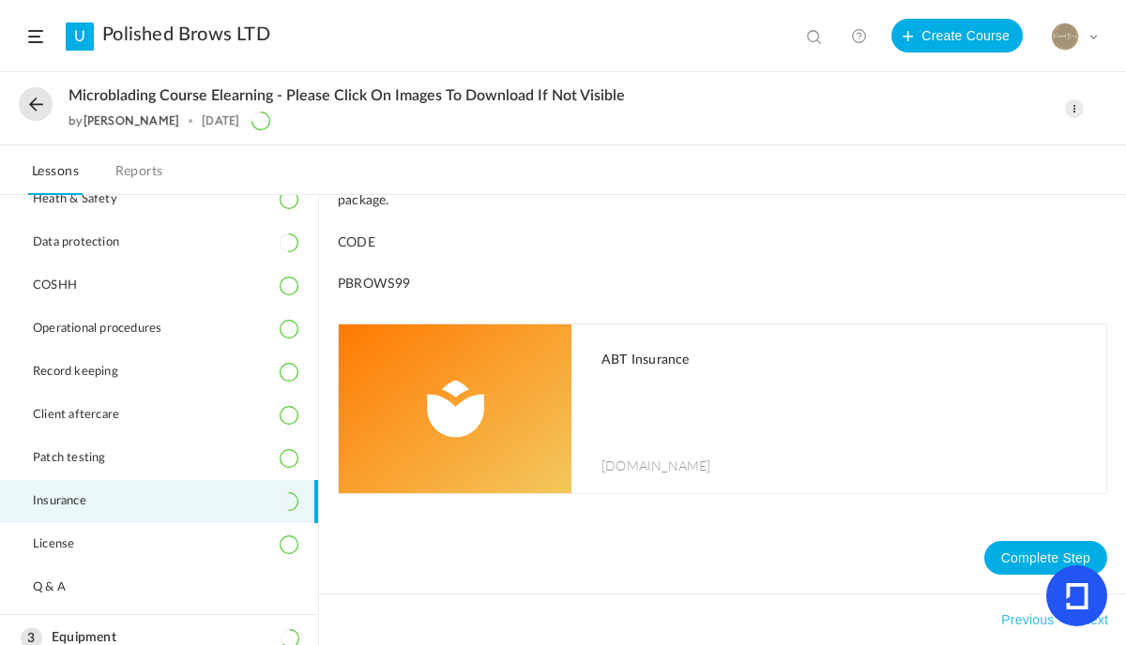
click at [1108, 625] on button "Next" at bounding box center [1094, 620] width 36 height 23
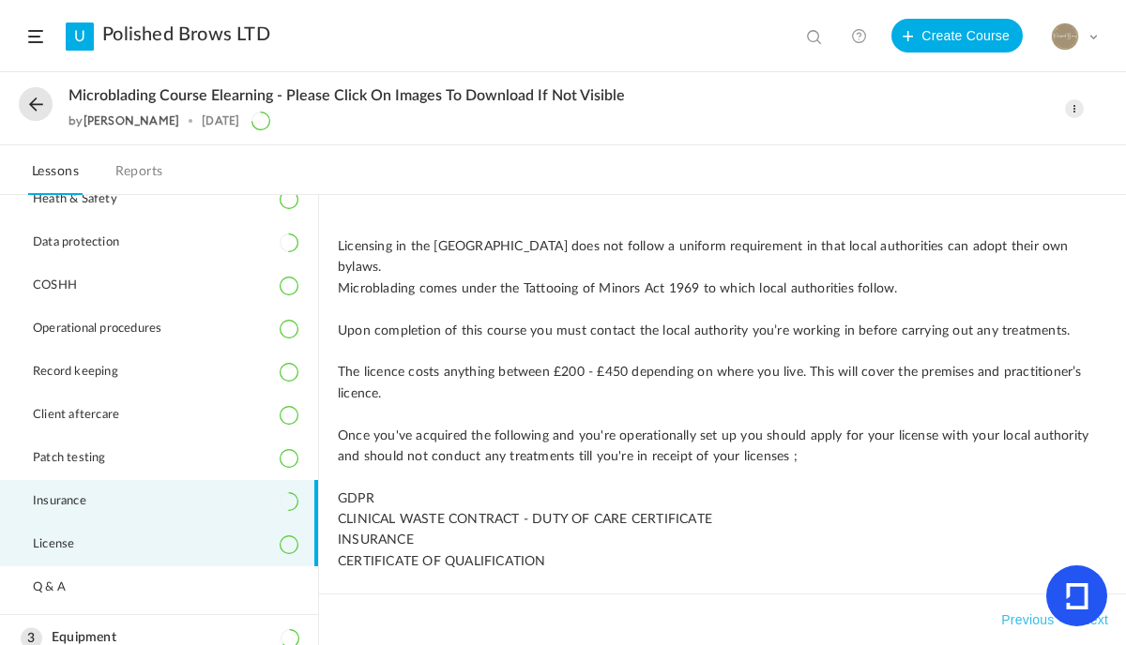
click at [234, 502] on li "Insurance" at bounding box center [159, 501] width 318 height 43
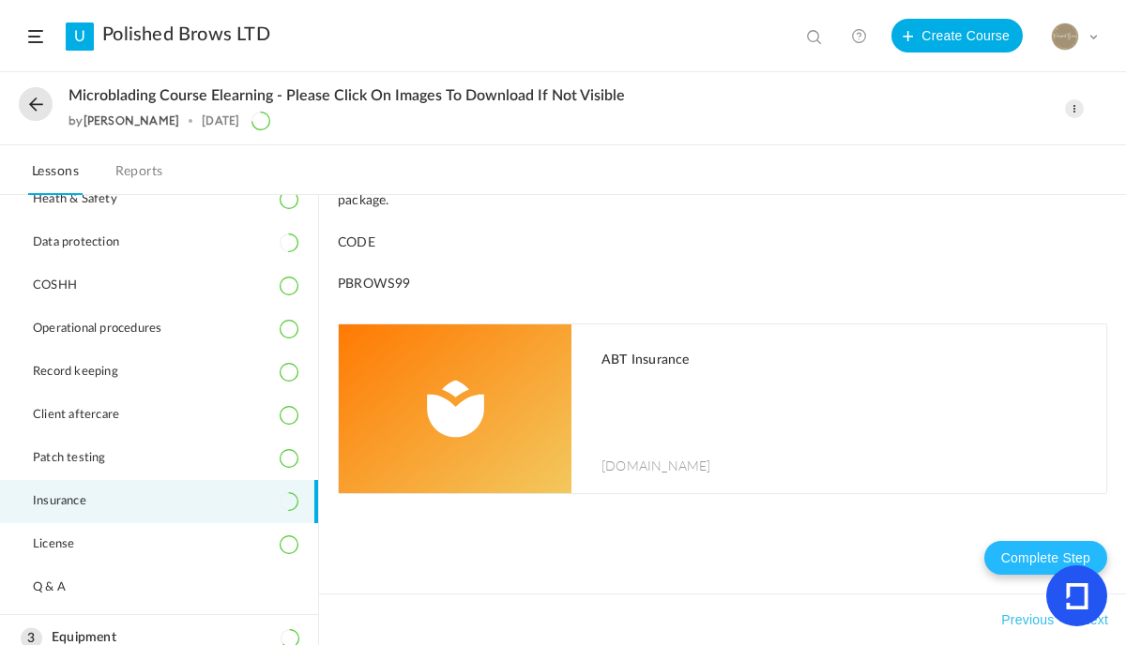
click at [1021, 554] on button "Complete Step" at bounding box center [1045, 558] width 123 height 34
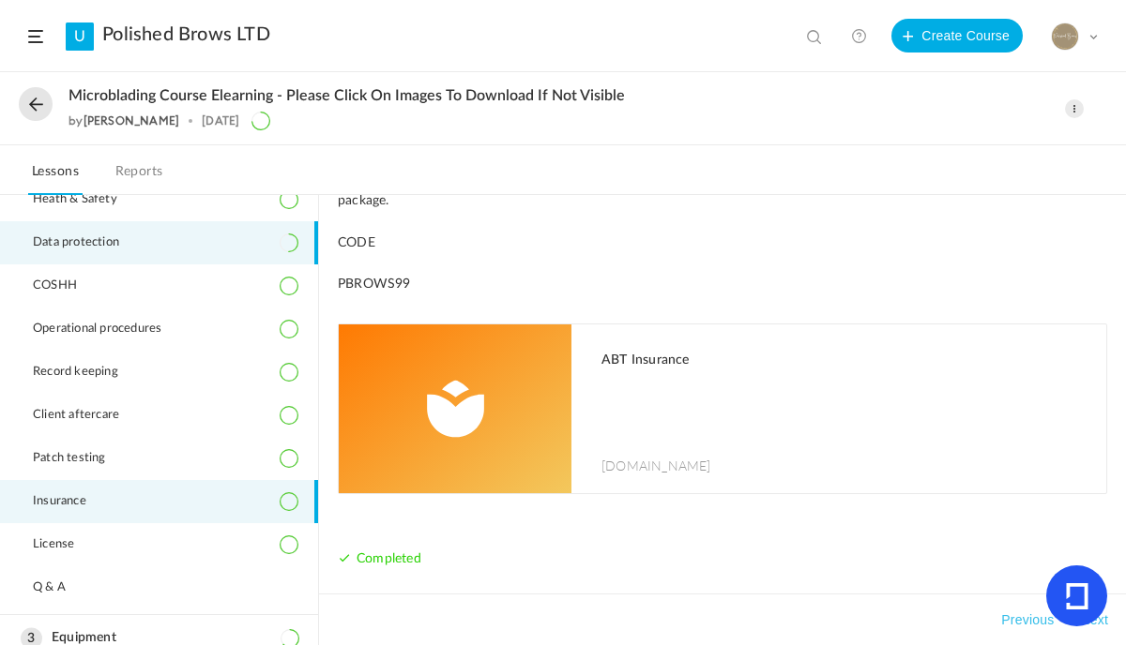
click at [207, 250] on li "Data protection" at bounding box center [159, 242] width 318 height 43
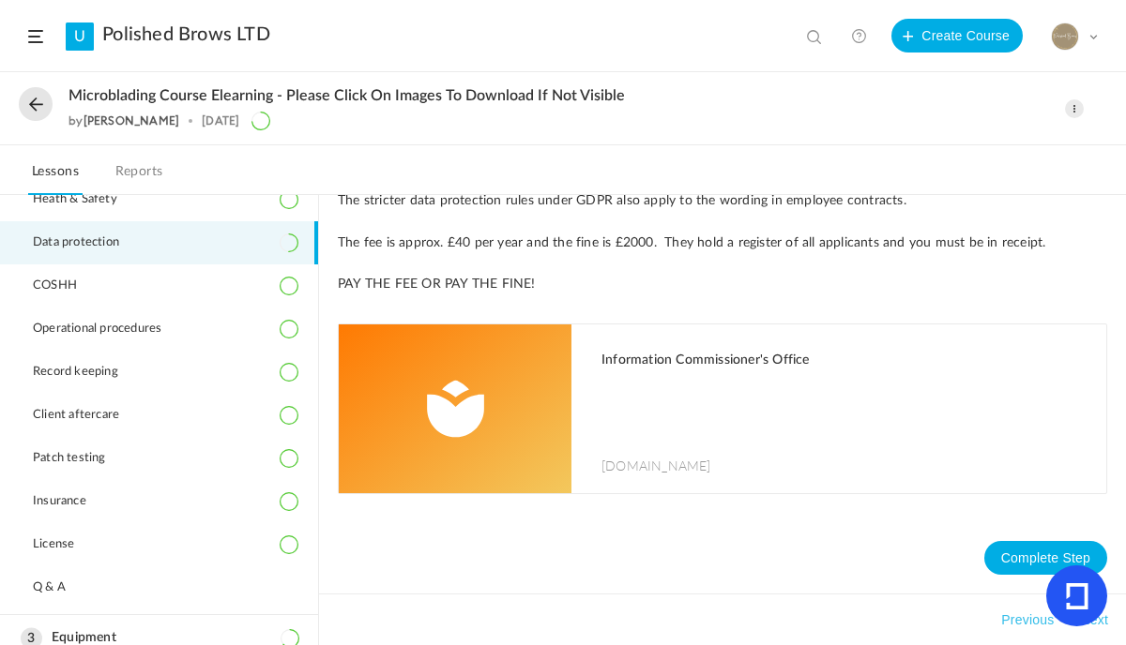
scroll to position [1453, 0]
click at [1026, 559] on button "Complete Step" at bounding box center [1045, 558] width 123 height 34
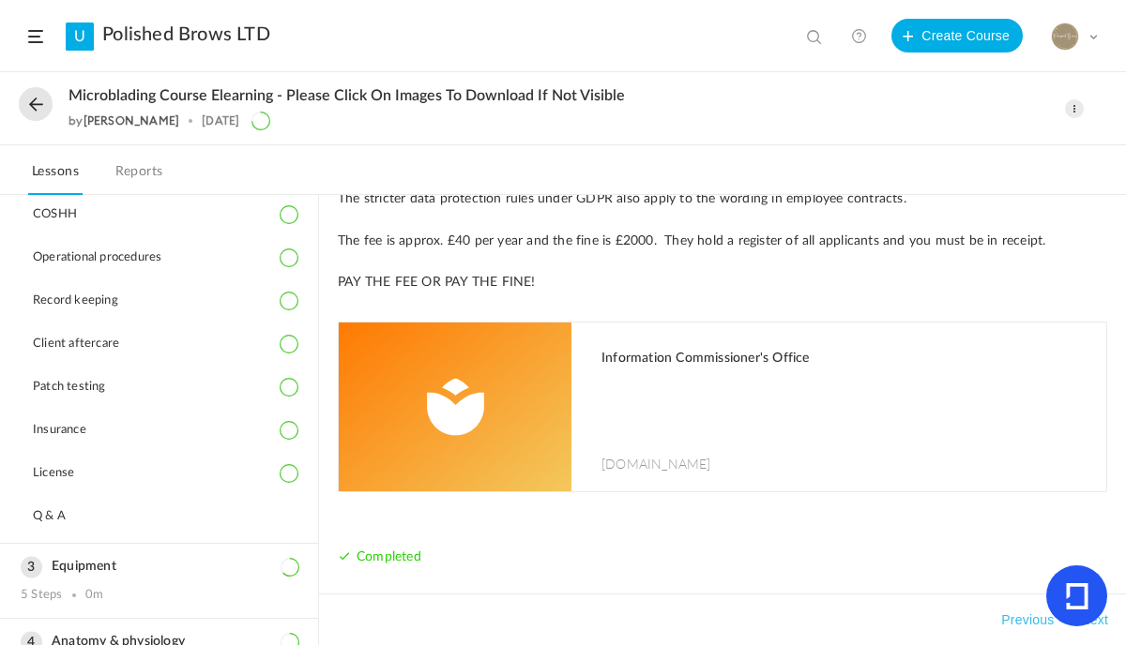
scroll to position [254, 0]
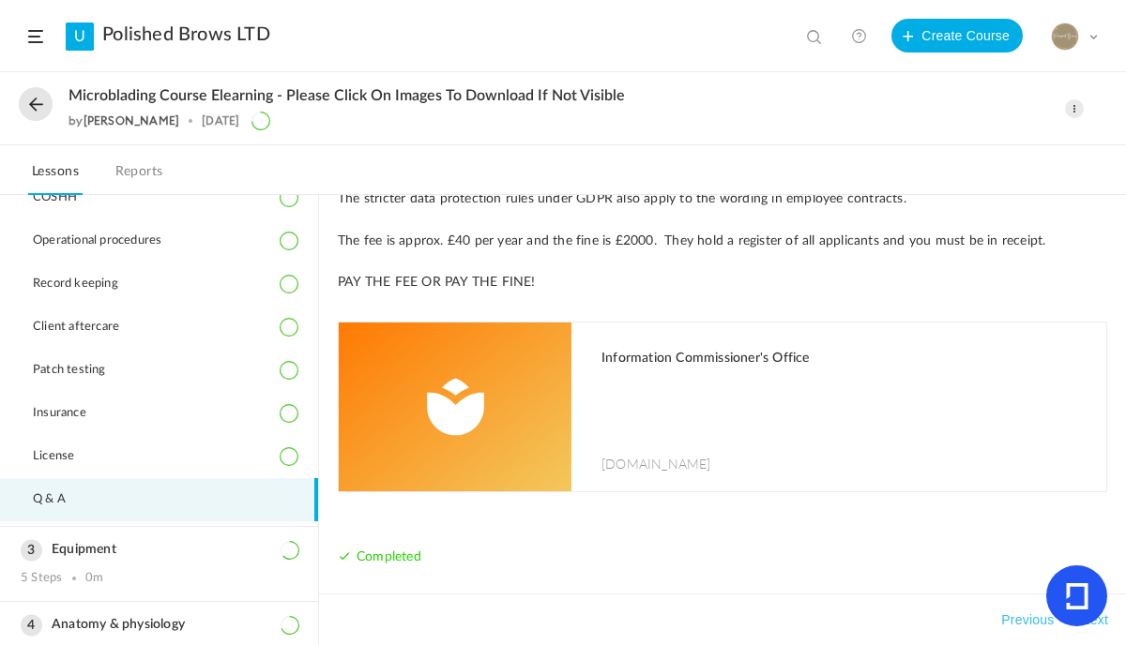
click at [83, 492] on li "Q & A" at bounding box center [159, 499] width 318 height 43
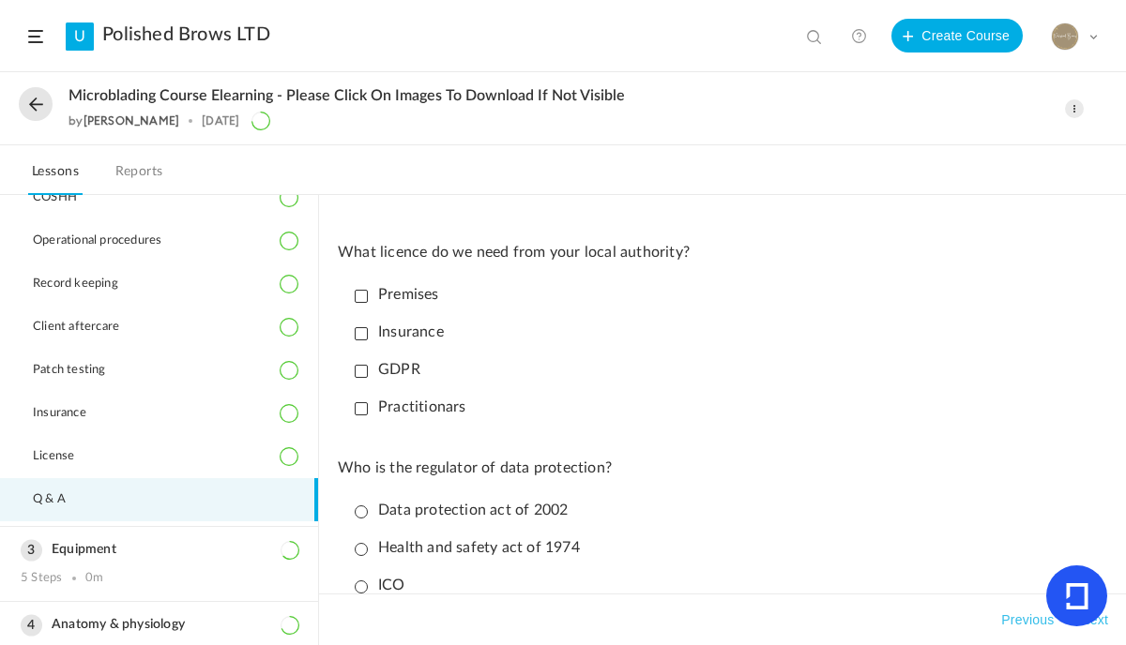
click at [358, 296] on p "Premises" at bounding box center [397, 295] width 84 height 18
click at [364, 410] on p "Practitionars" at bounding box center [411, 408] width 112 height 18
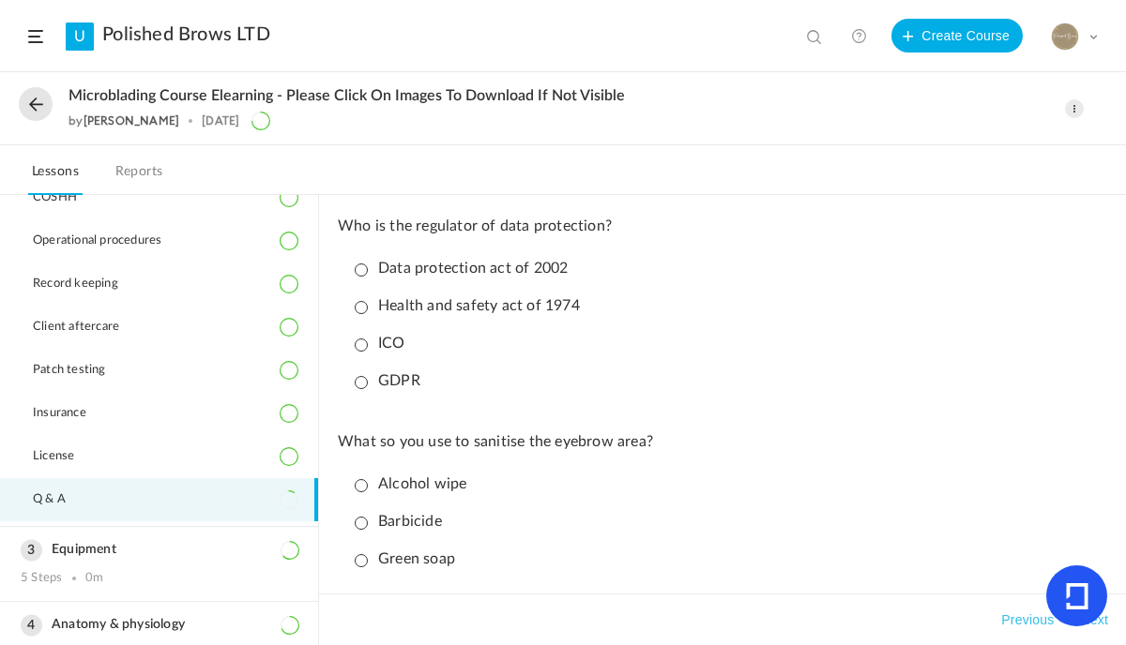
scroll to position [263, 0]
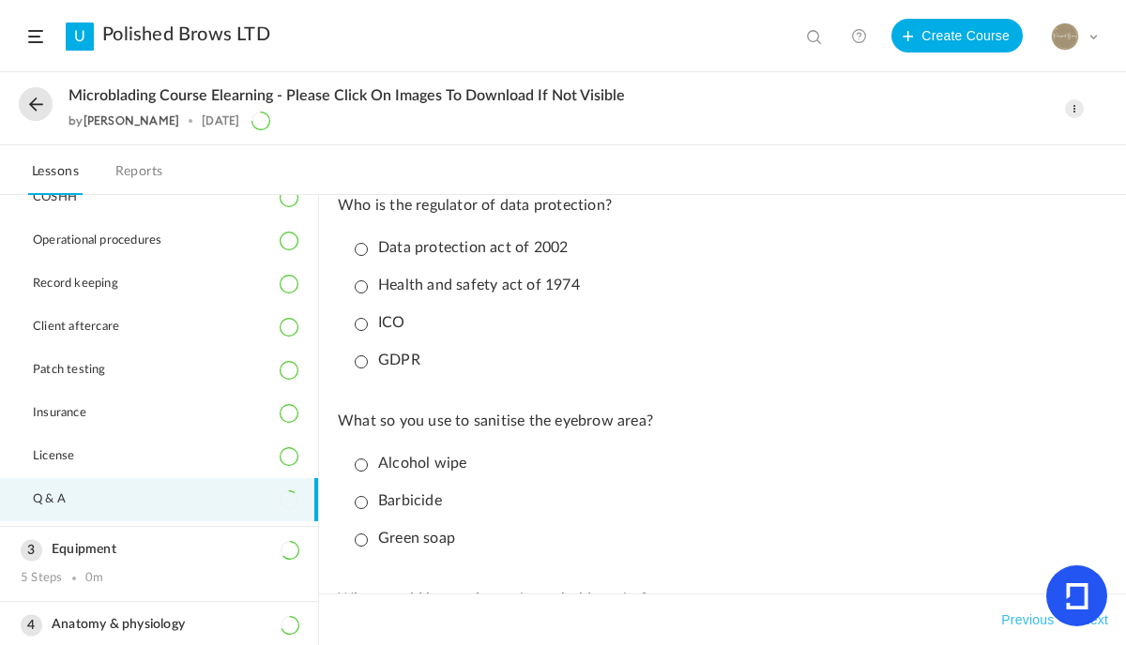
click at [366, 328] on p "ICO" at bounding box center [380, 323] width 51 height 18
click at [358, 468] on p "Alcohol wipe" at bounding box center [411, 464] width 112 height 18
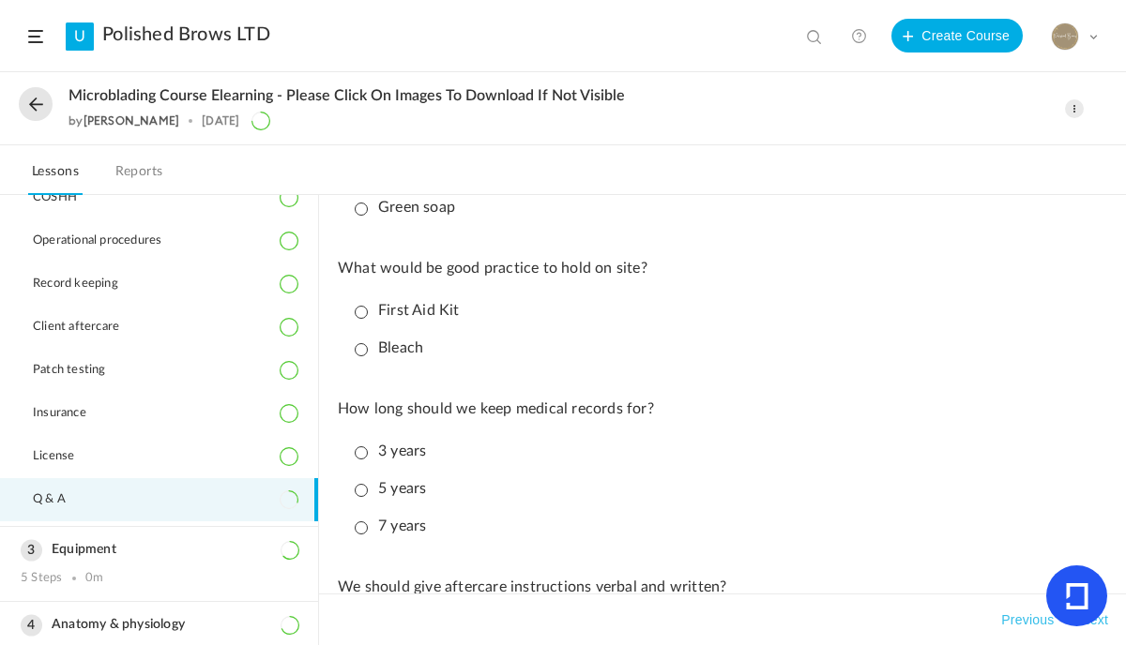
scroll to position [638, 0]
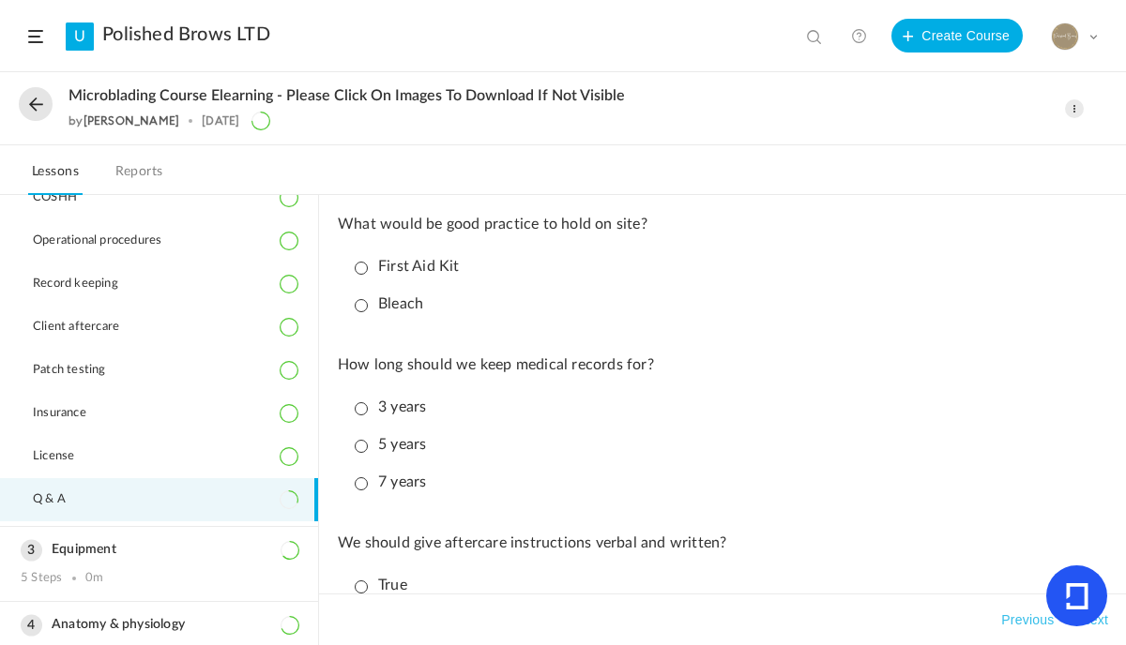
click at [360, 275] on p "First Aid Kit" at bounding box center [407, 267] width 105 height 18
click at [364, 491] on p "7 years" at bounding box center [390, 483] width 71 height 18
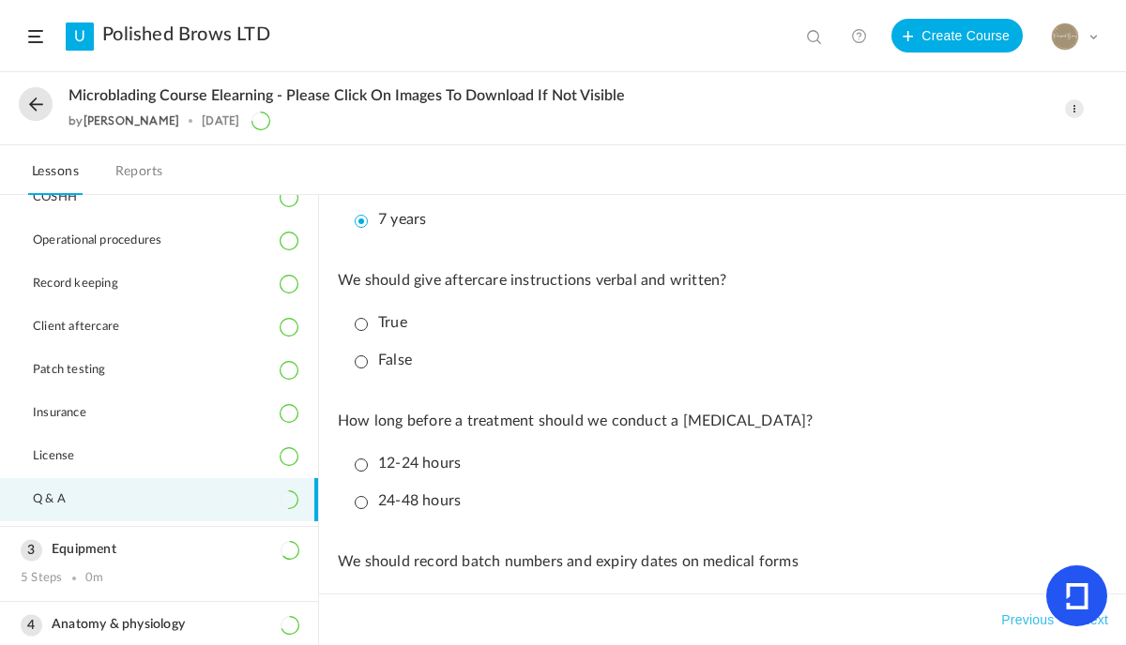
scroll to position [938, 0]
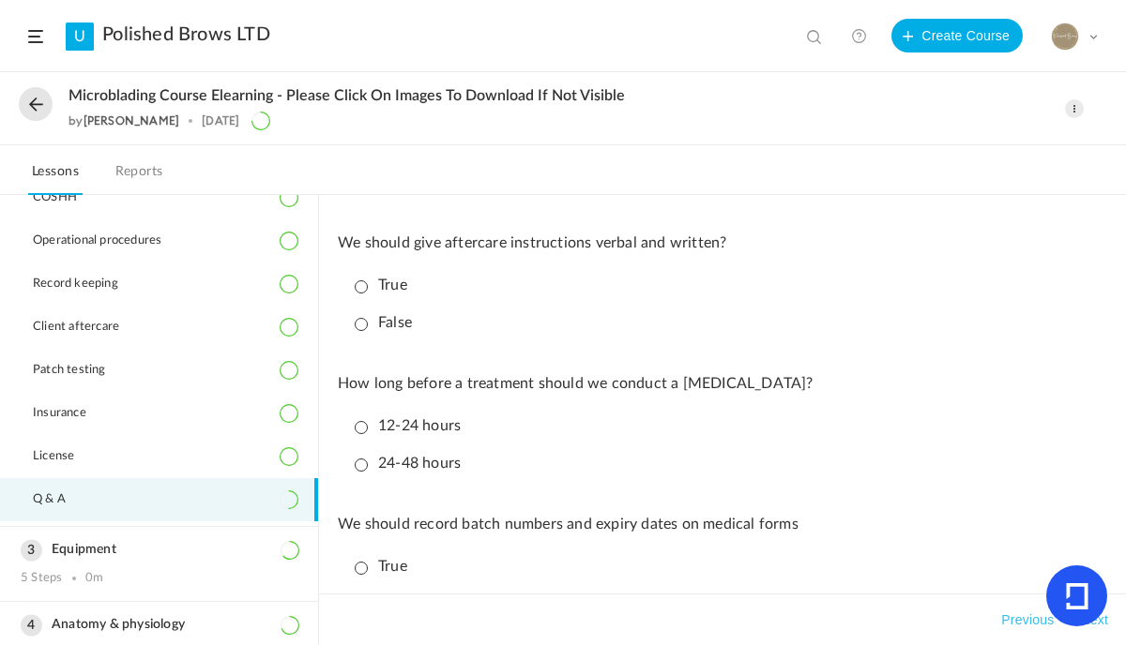
click at [362, 295] on p "True" at bounding box center [381, 286] width 53 height 18
click at [363, 473] on p "24-48 hours" at bounding box center [408, 464] width 106 height 18
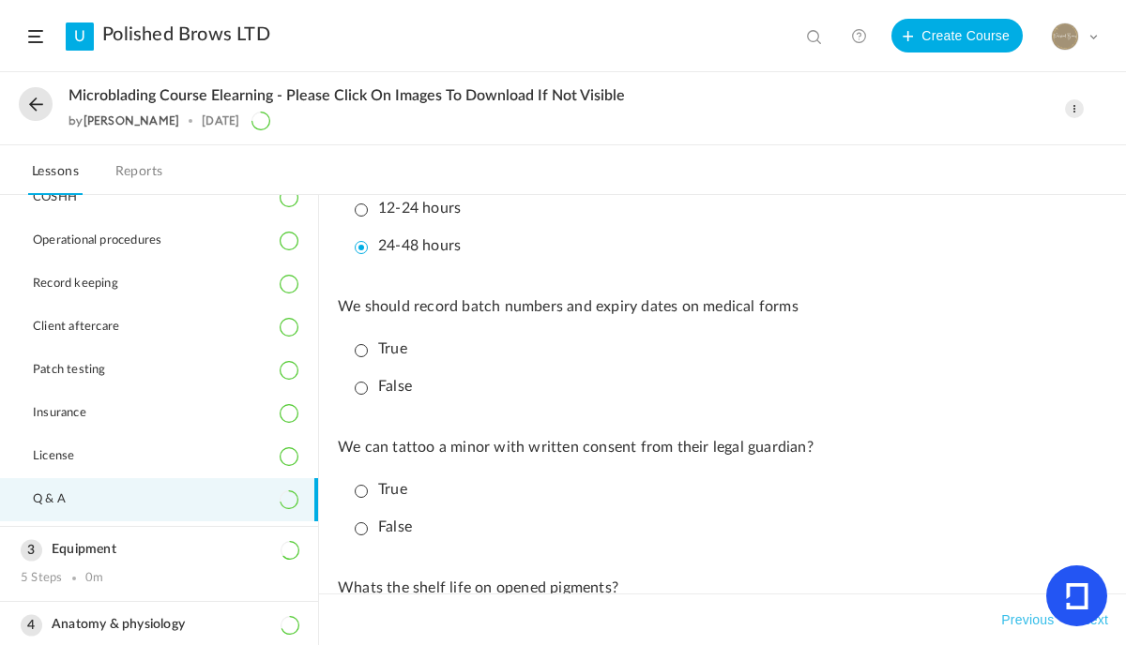
scroll to position [1163, 0]
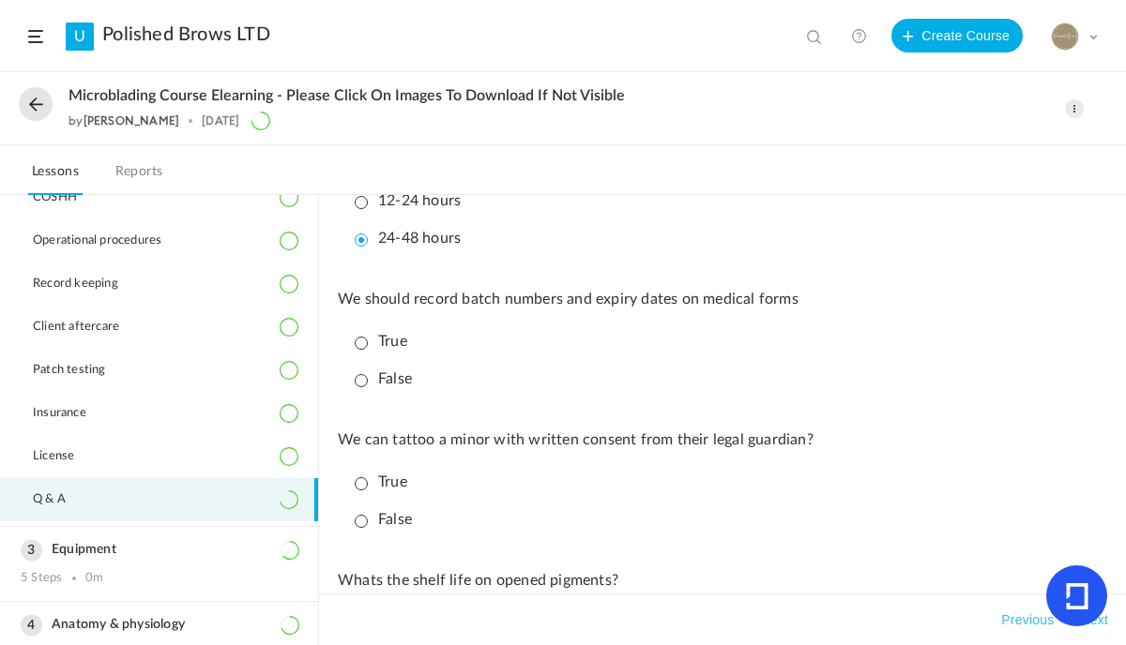
click at [358, 351] on p "True" at bounding box center [381, 342] width 53 height 18
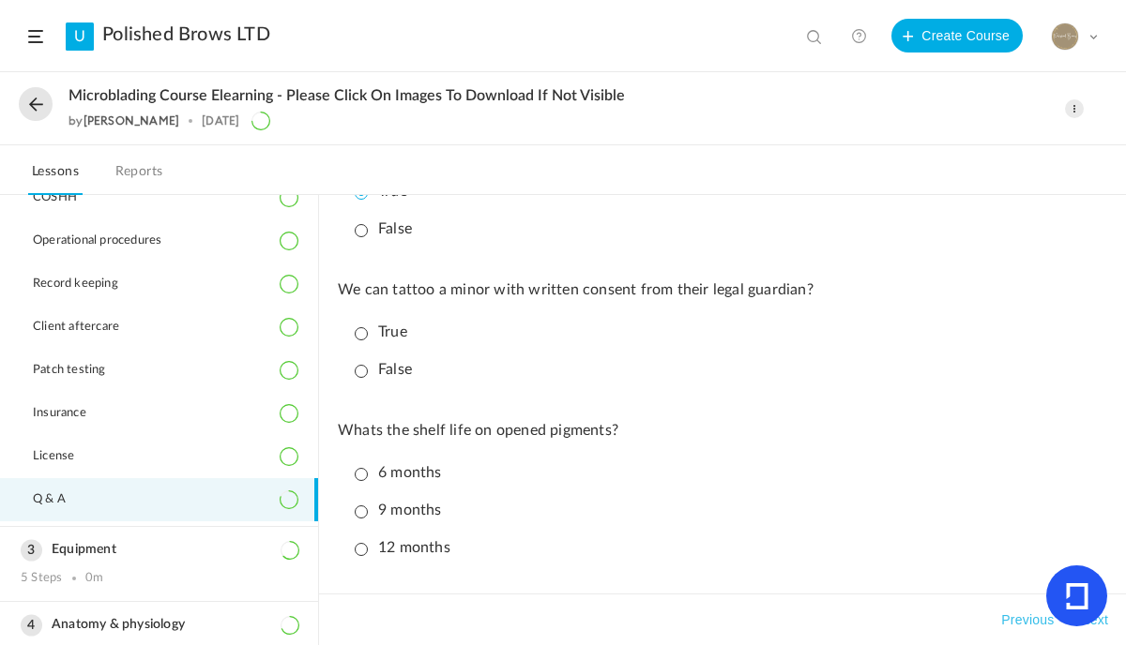
scroll to position [1351, 0]
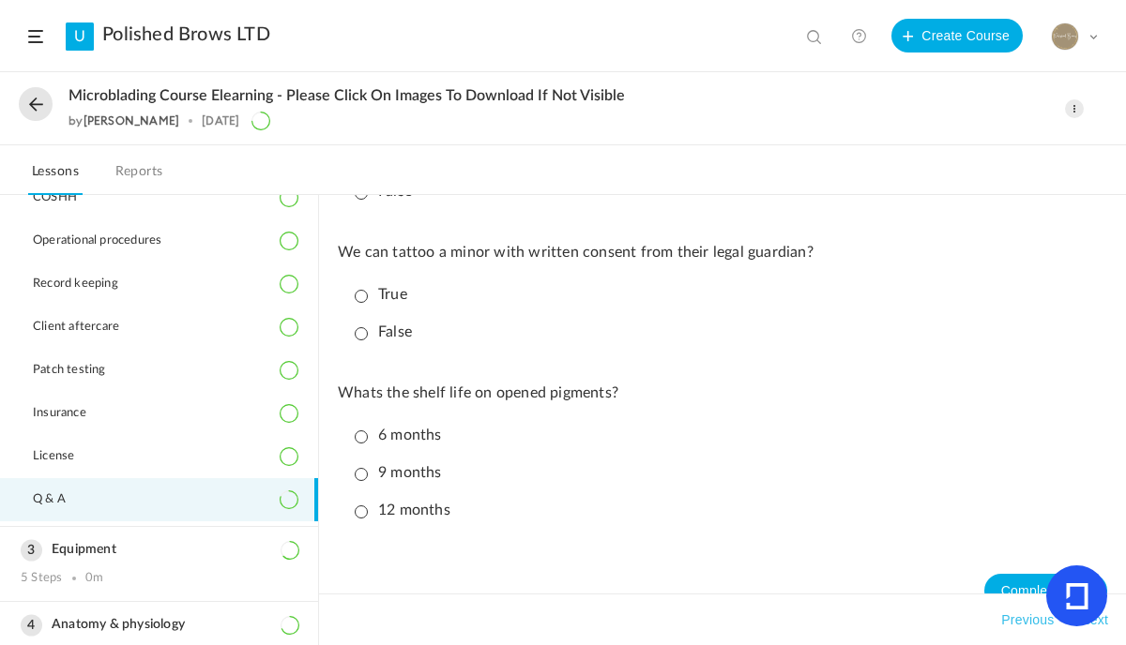
click at [360, 341] on p "False" at bounding box center [383, 333] width 57 height 18
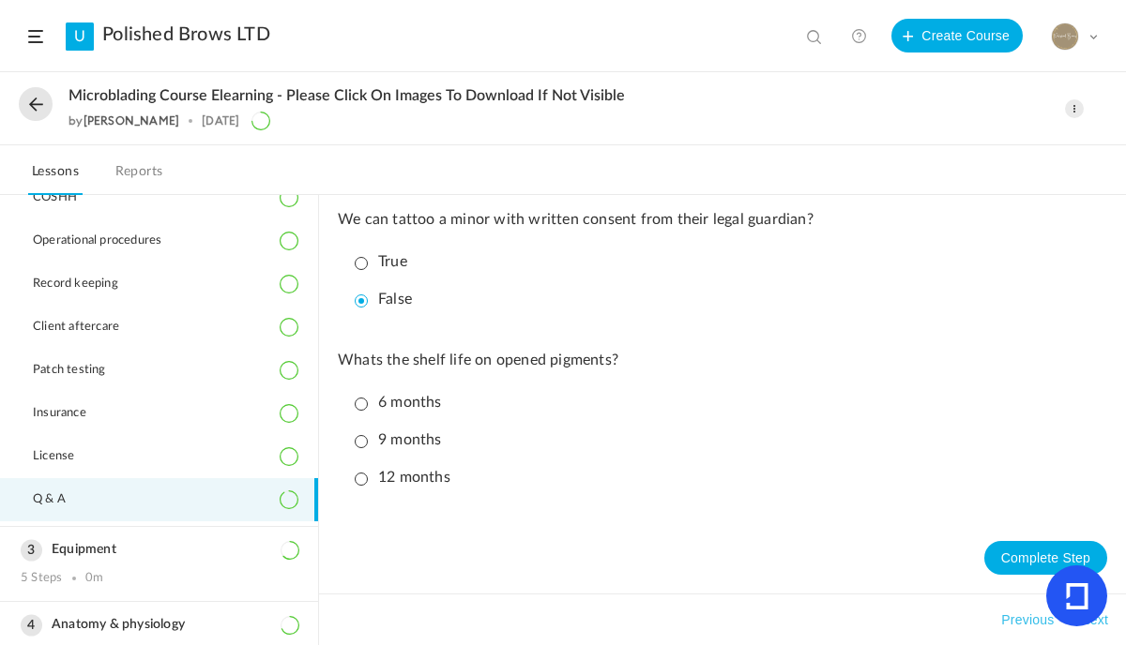
scroll to position [1401, 0]
click at [367, 477] on p "12 months" at bounding box center [403, 478] width 96 height 18
click at [105, 555] on h3 "Equipment" at bounding box center [159, 550] width 277 height 16
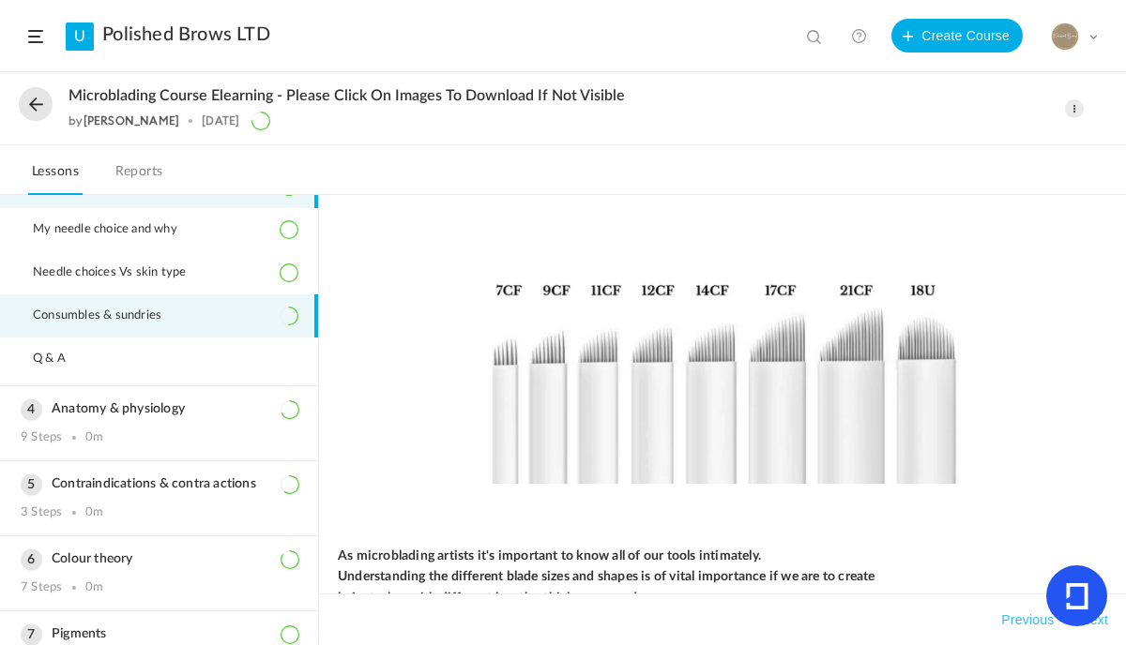
click at [197, 315] on li "Consumbles & sundries" at bounding box center [159, 316] width 318 height 43
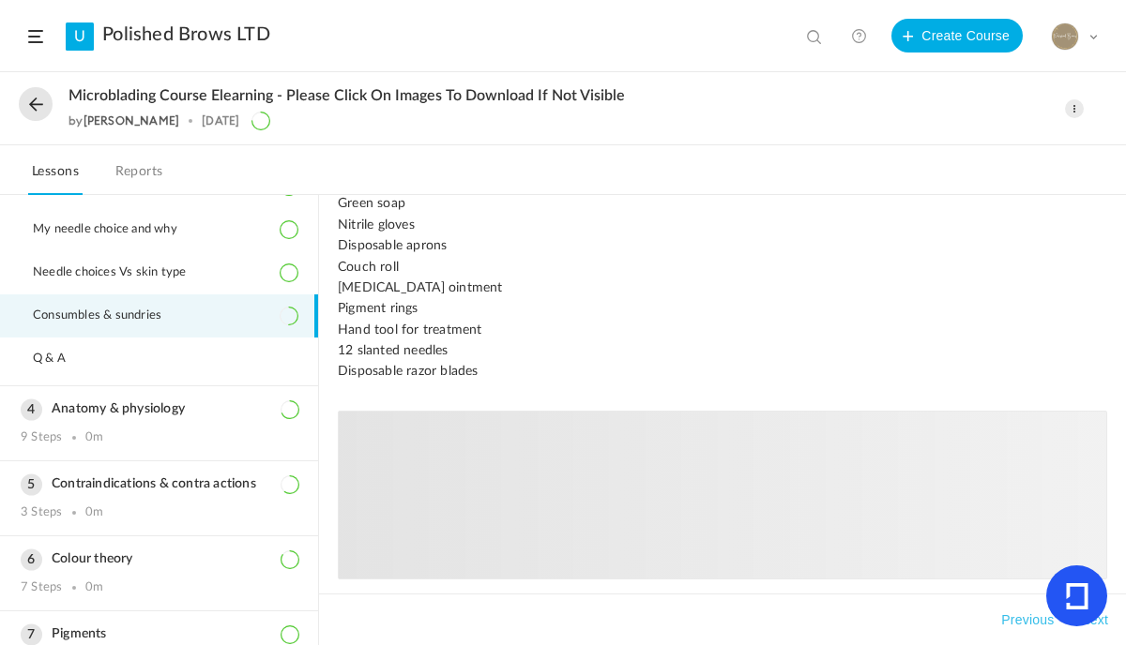
scroll to position [739, 0]
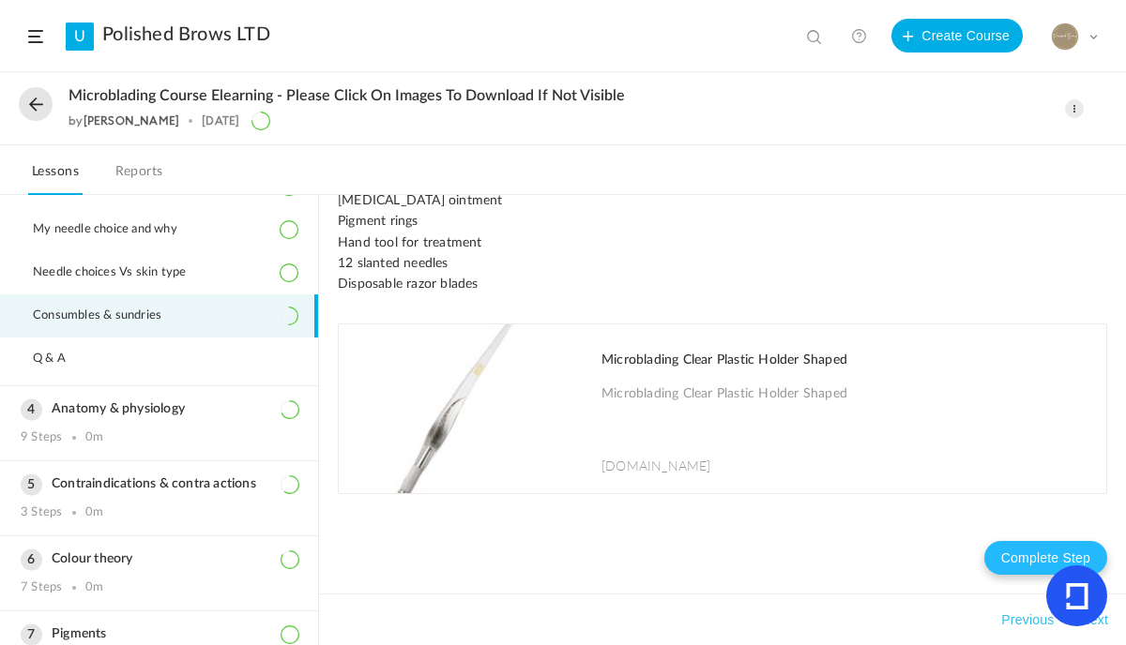
click at [1027, 558] on button "Complete Step" at bounding box center [1045, 558] width 123 height 34
click at [171, 416] on h3 "Anatomy & physiology" at bounding box center [159, 410] width 277 height 16
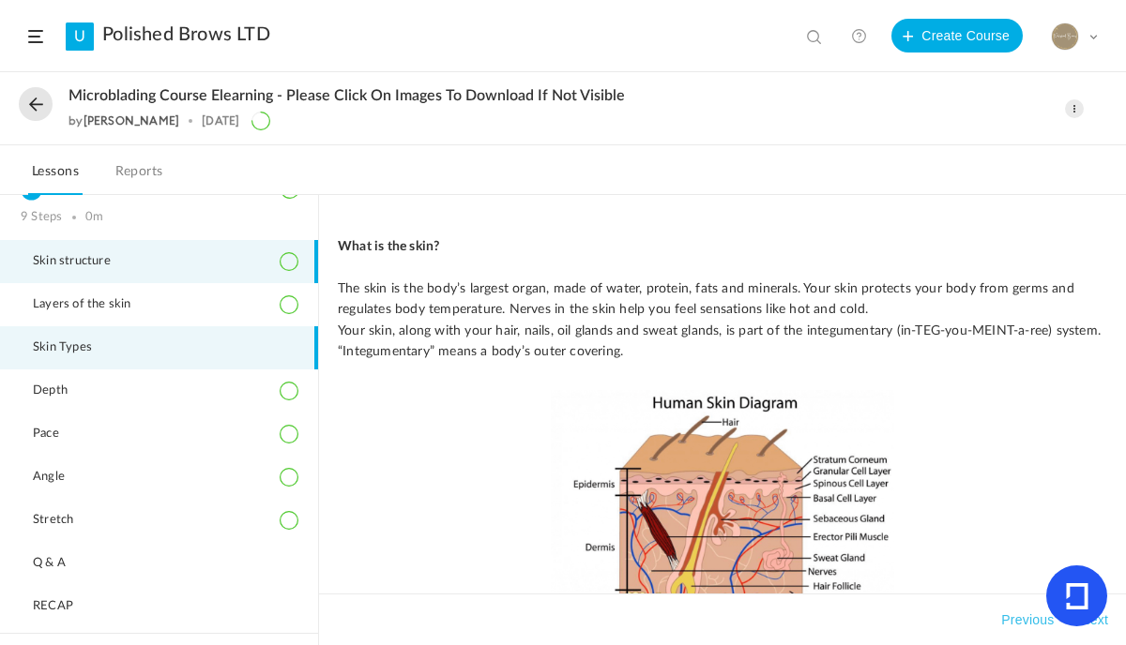
click at [124, 357] on li "Skin Types" at bounding box center [159, 347] width 318 height 43
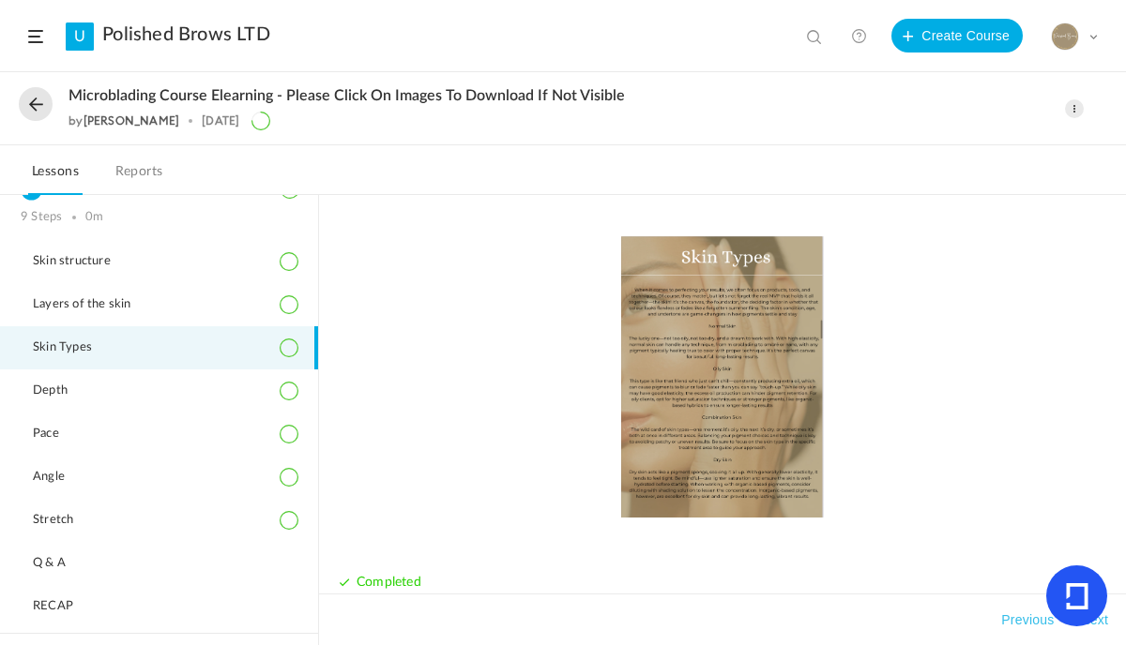
click at [1034, 572] on div "Completed" at bounding box center [722, 427] width 769 height 383
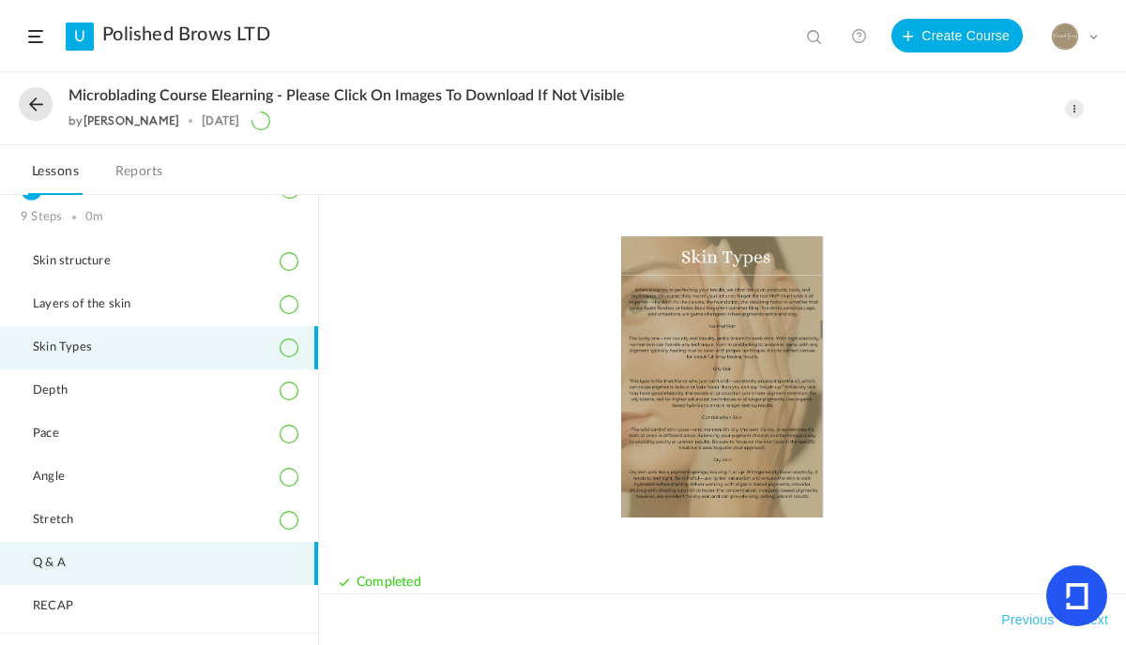
click at [142, 554] on li "Q & A" at bounding box center [159, 563] width 318 height 43
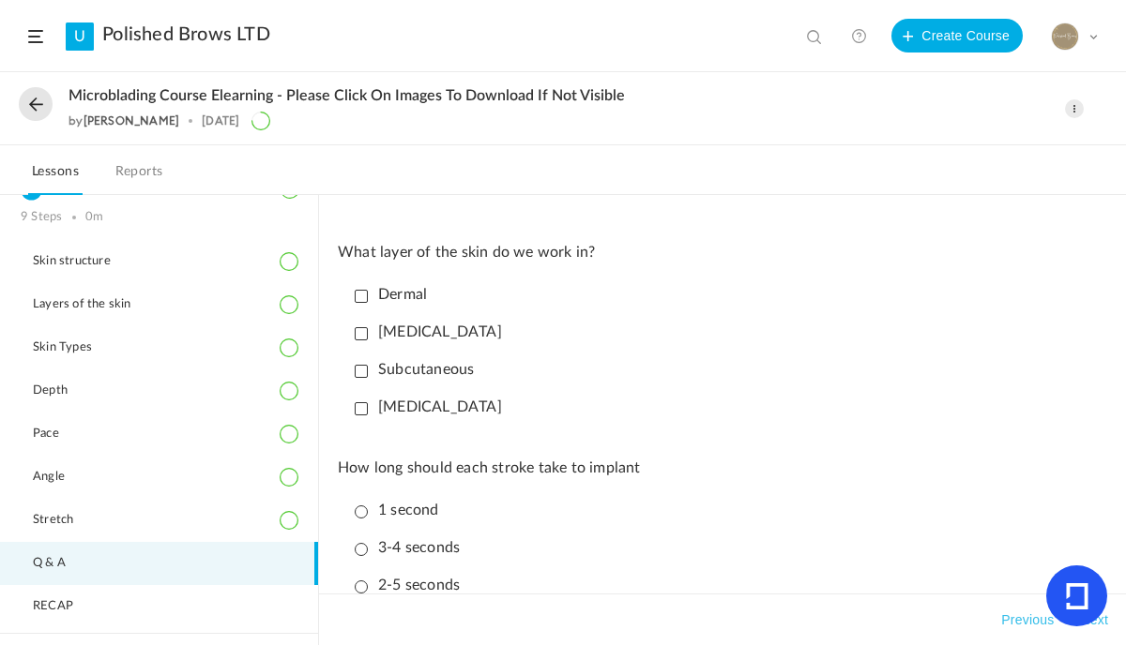
click at [361, 299] on p "Dermal" at bounding box center [391, 295] width 72 height 18
click at [367, 419] on li "[MEDICAL_DATA]" at bounding box center [727, 407] width 760 height 33
click at [364, 415] on p "[MEDICAL_DATA]" at bounding box center [428, 408] width 147 height 18
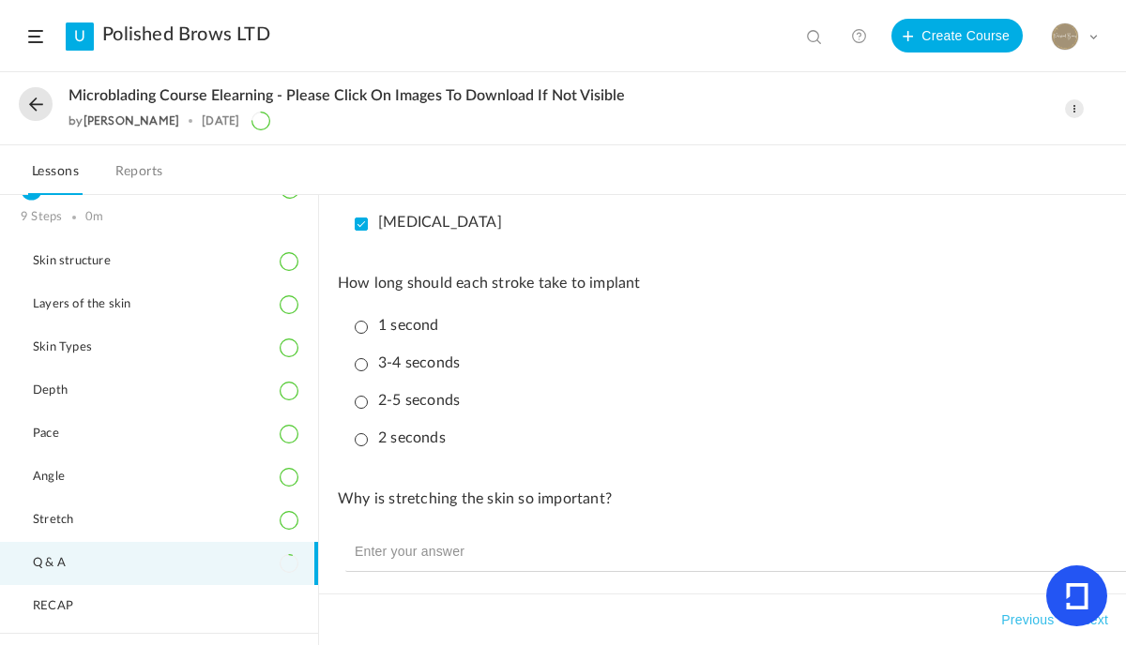
scroll to position [188, 0]
click at [358, 368] on p "3-4 seconds" at bounding box center [407, 361] width 105 height 18
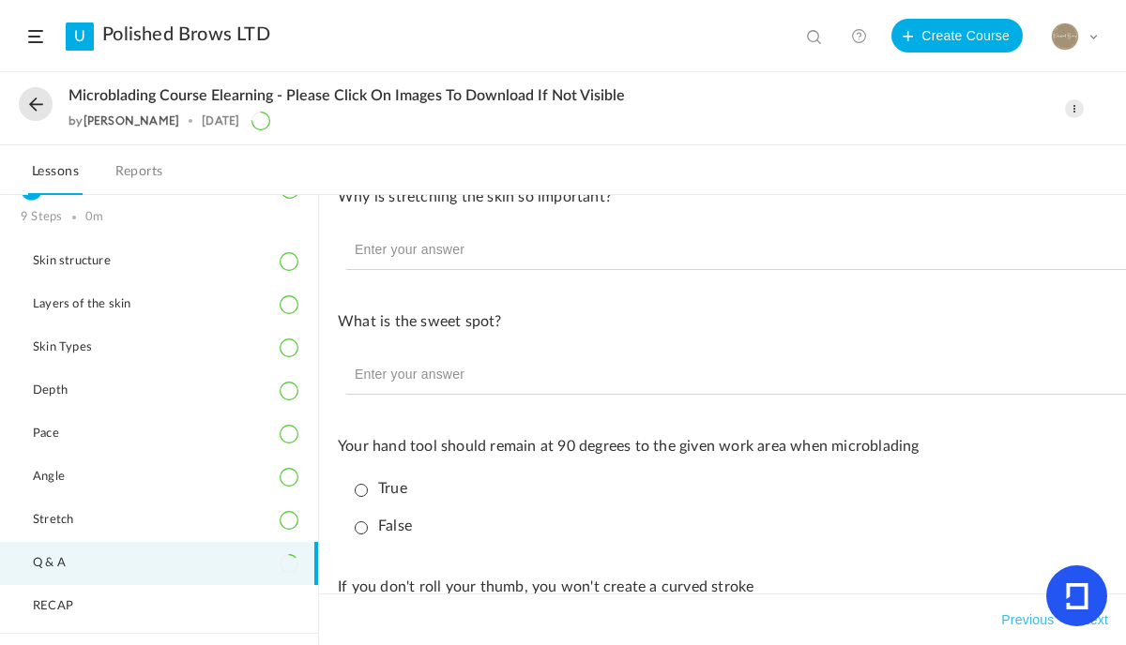
scroll to position [488, 0]
click at [464, 241] on input "text" at bounding box center [814, 249] width 938 height 39
type input "not sure"
click at [501, 399] on li at bounding box center [722, 374] width 769 height 54
click at [476, 376] on input "text" at bounding box center [814, 374] width 938 height 39
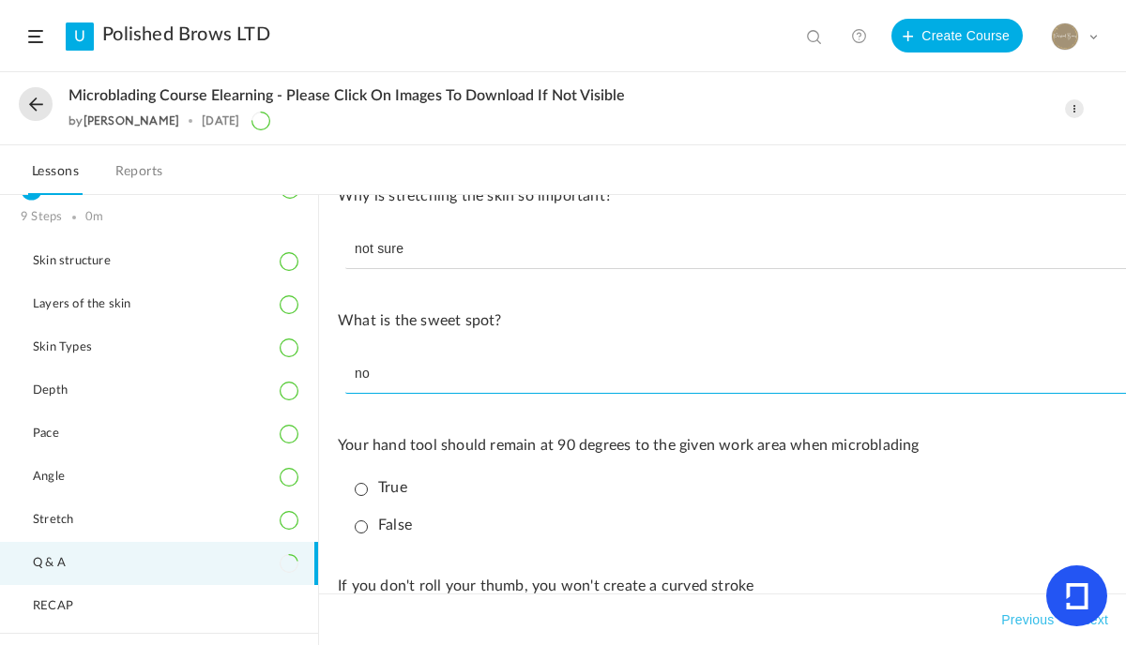
type input "no"
click at [365, 491] on p "True" at bounding box center [381, 488] width 53 height 18
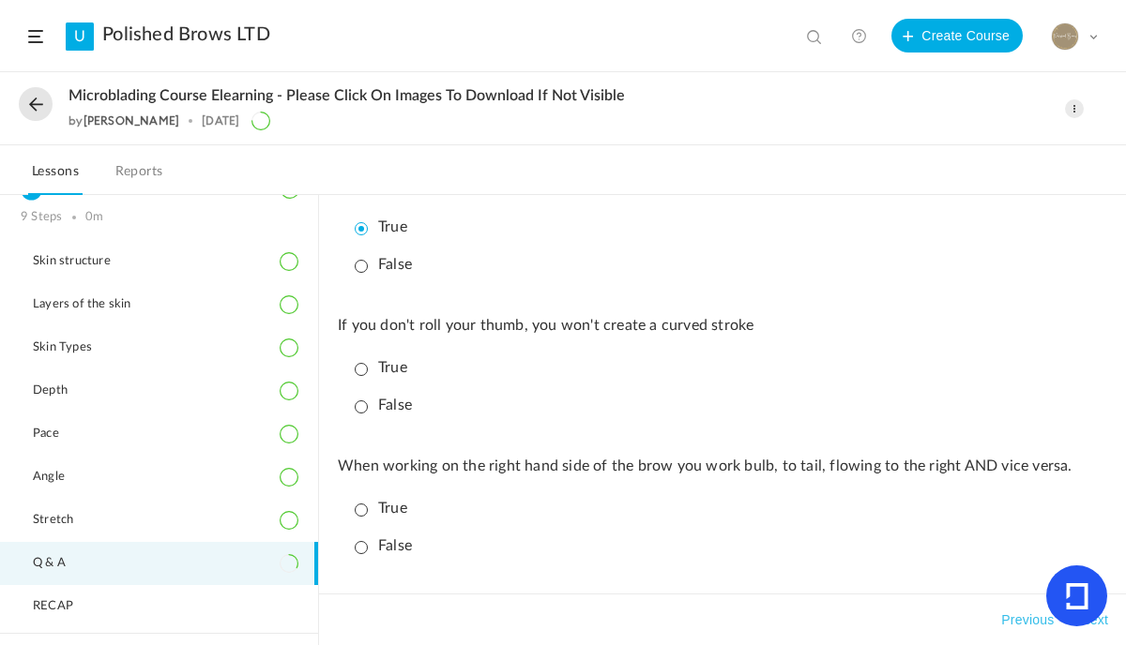
scroll to position [750, 0]
click at [361, 375] on p "True" at bounding box center [381, 366] width 53 height 18
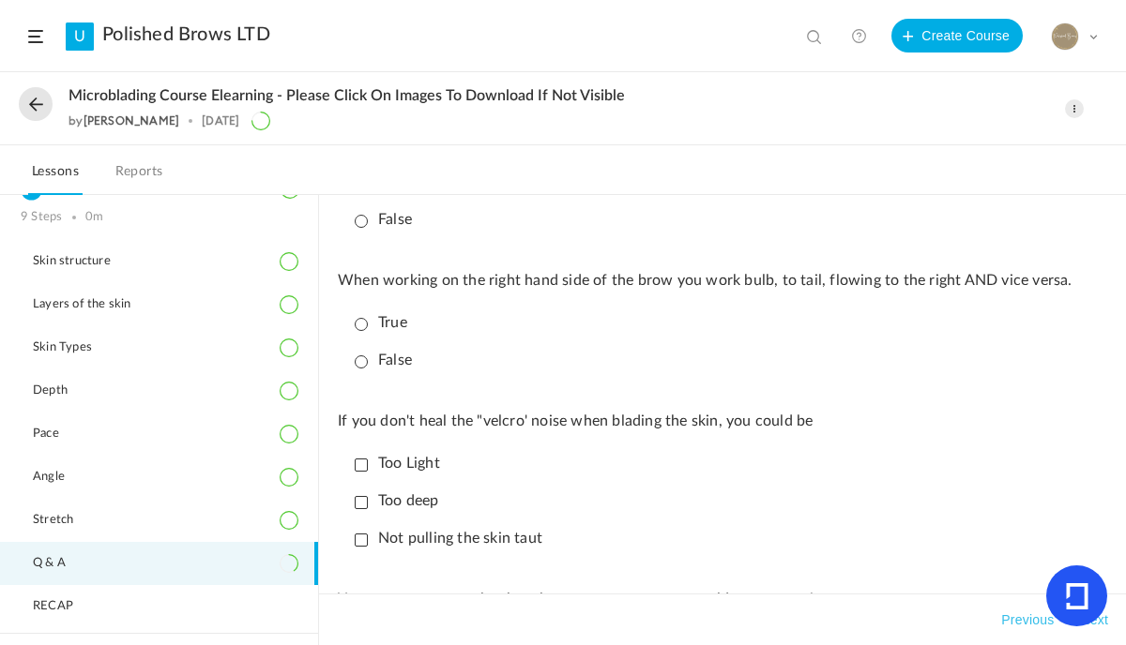
scroll to position [938, 0]
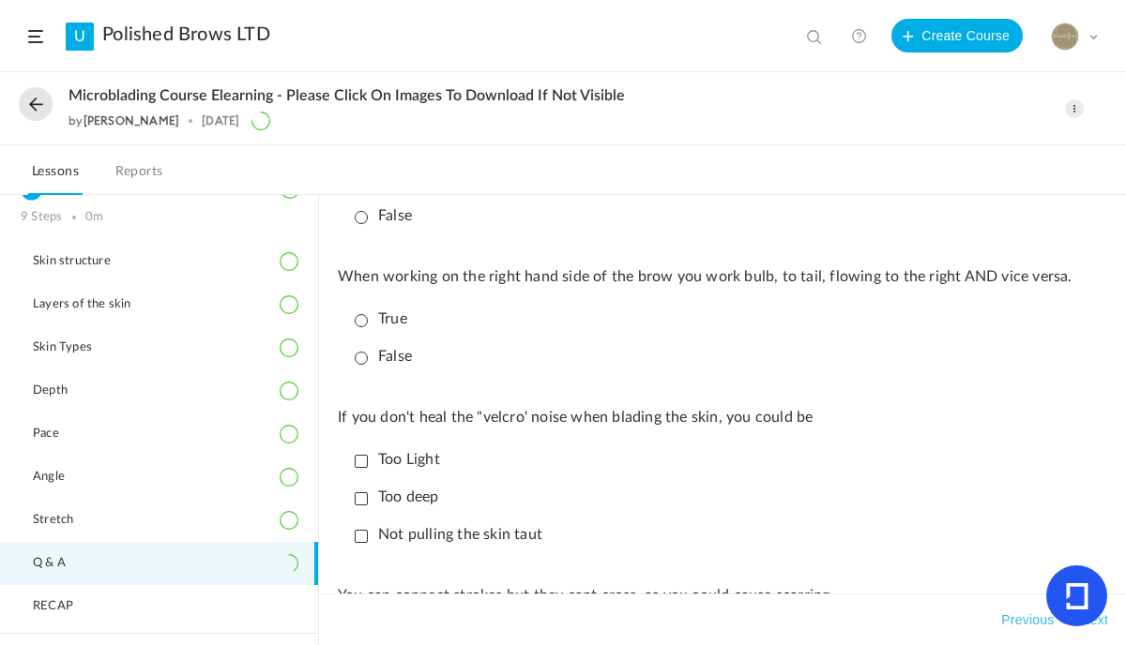
click at [361, 327] on p "True" at bounding box center [381, 320] width 53 height 18
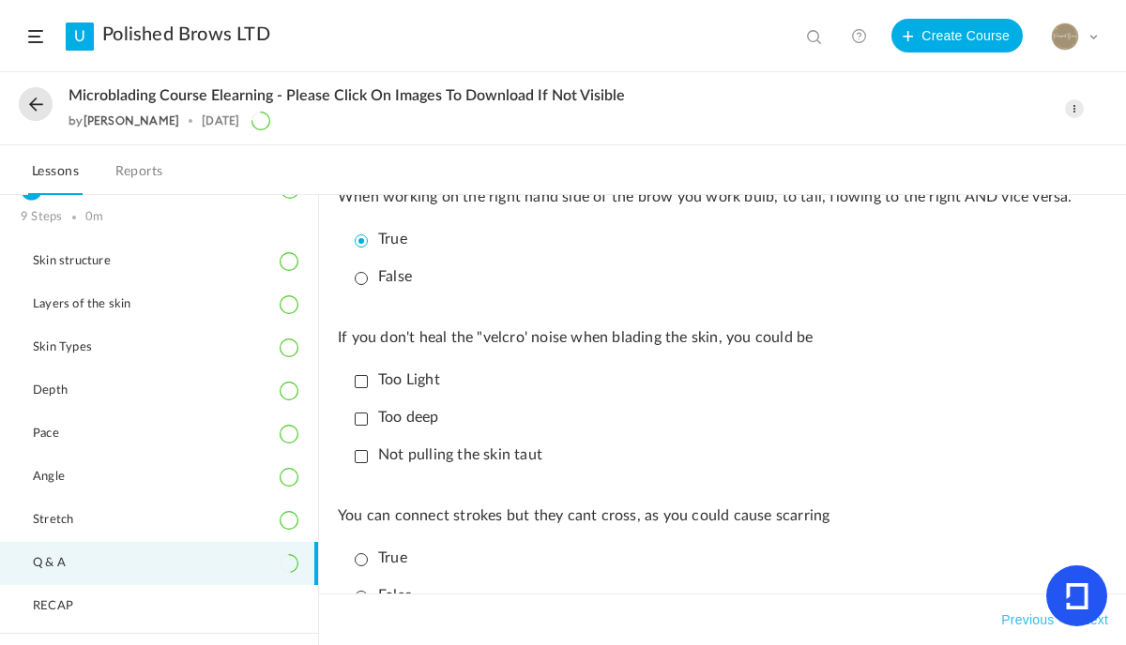
scroll to position [1051, 0]
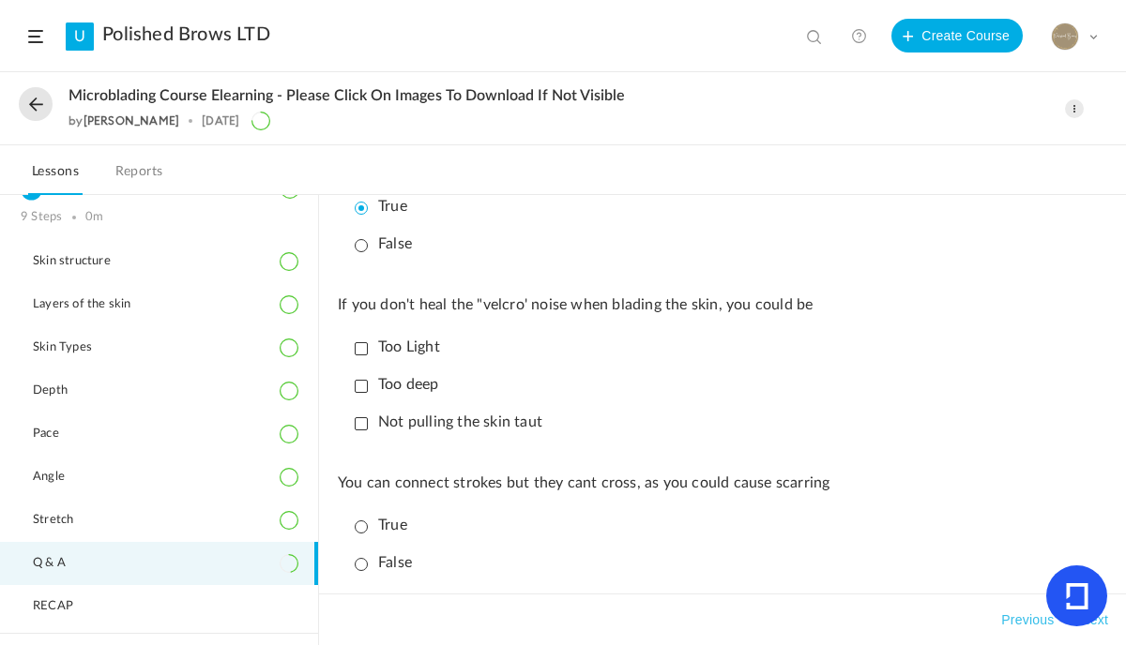
click at [362, 356] on p "Too Light" at bounding box center [397, 348] width 85 height 18
click at [363, 394] on p "Too deep" at bounding box center [397, 385] width 84 height 18
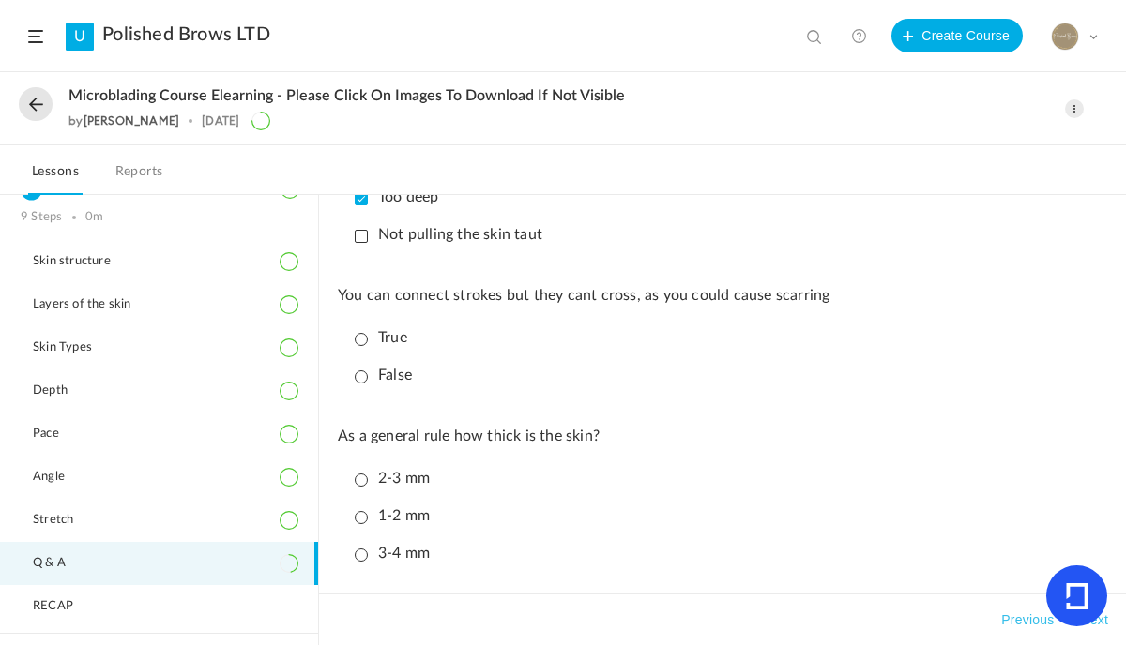
scroll to position [1276, 0]
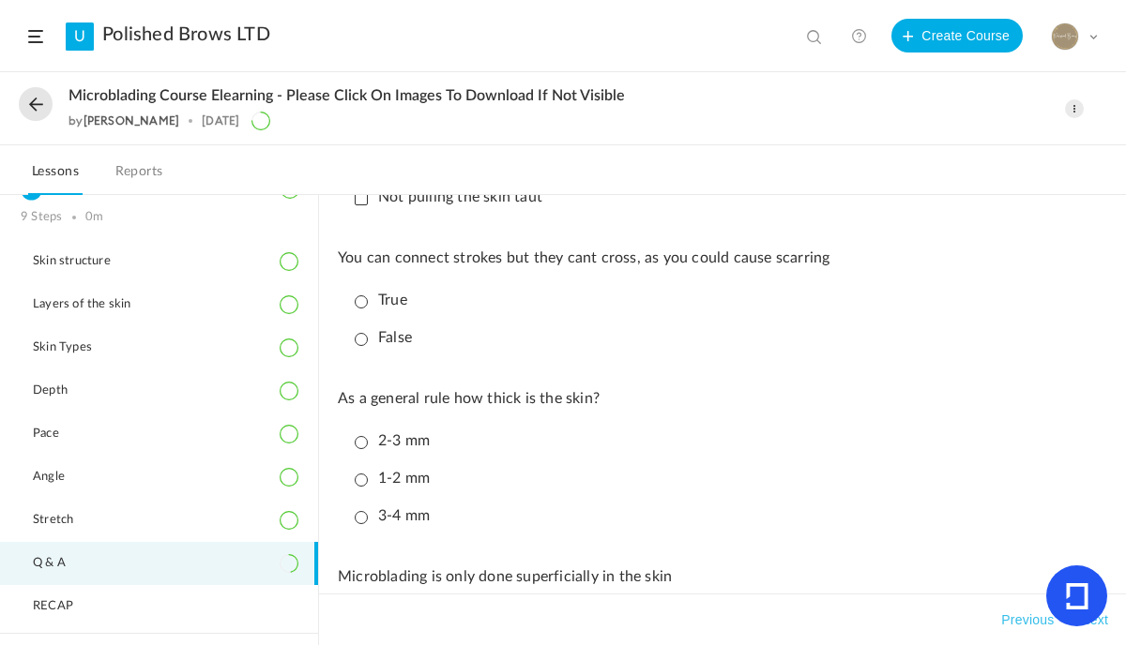
click at [365, 310] on p "True" at bounding box center [381, 301] width 53 height 18
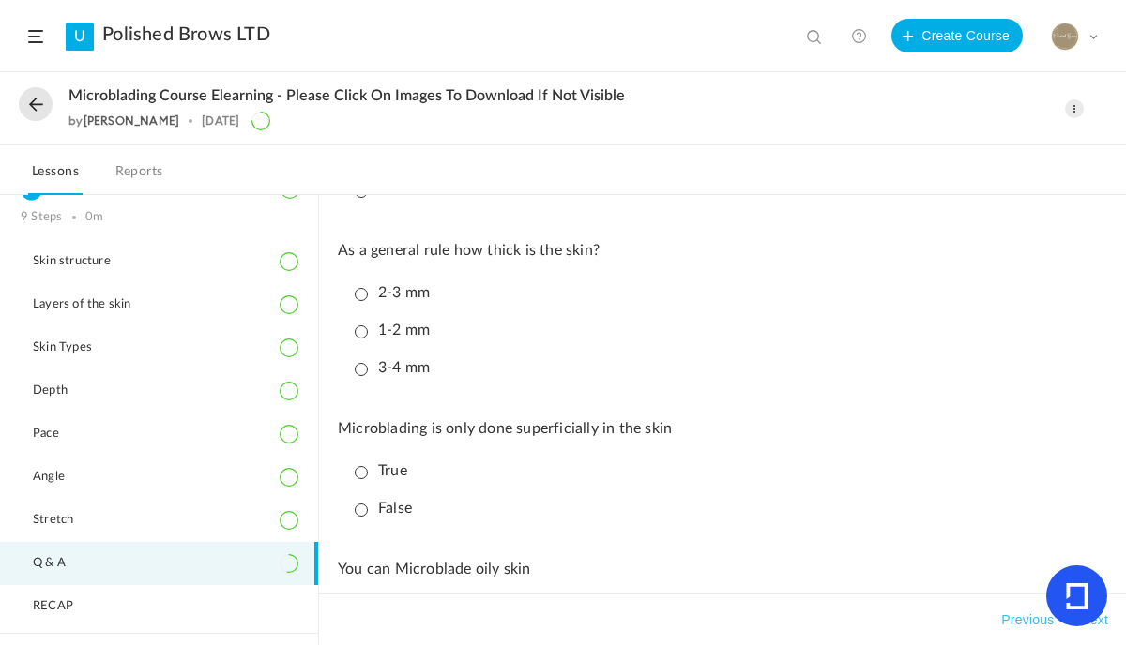
scroll to position [1426, 0]
click at [358, 338] on p "1-2 mm" at bounding box center [392, 329] width 75 height 18
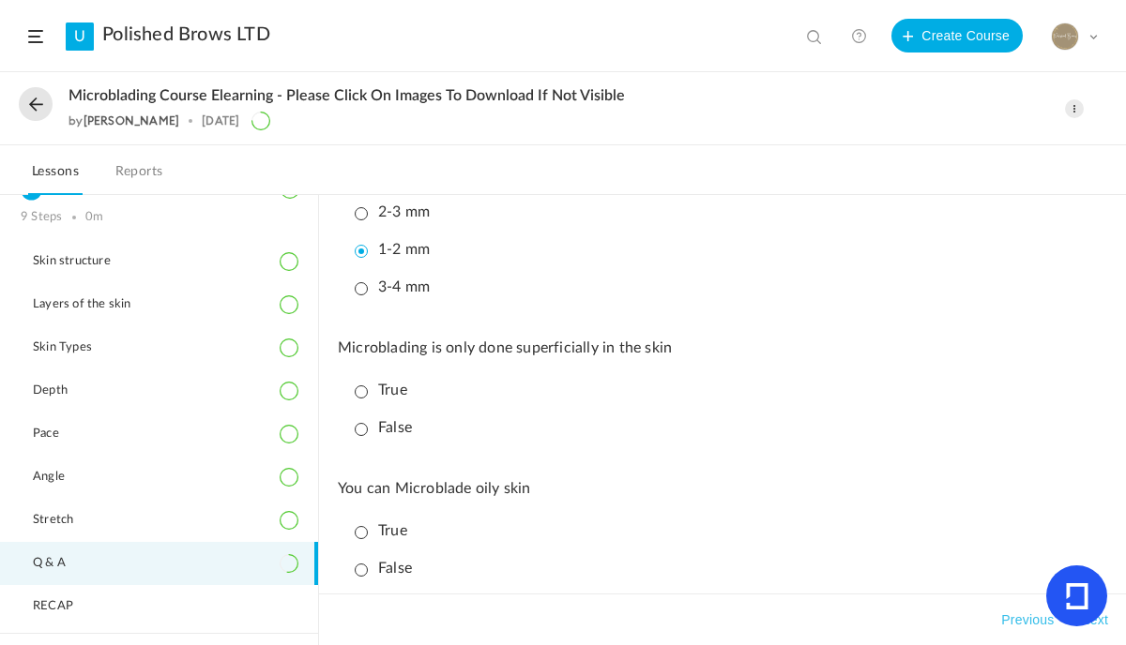
scroll to position [1538, 0]
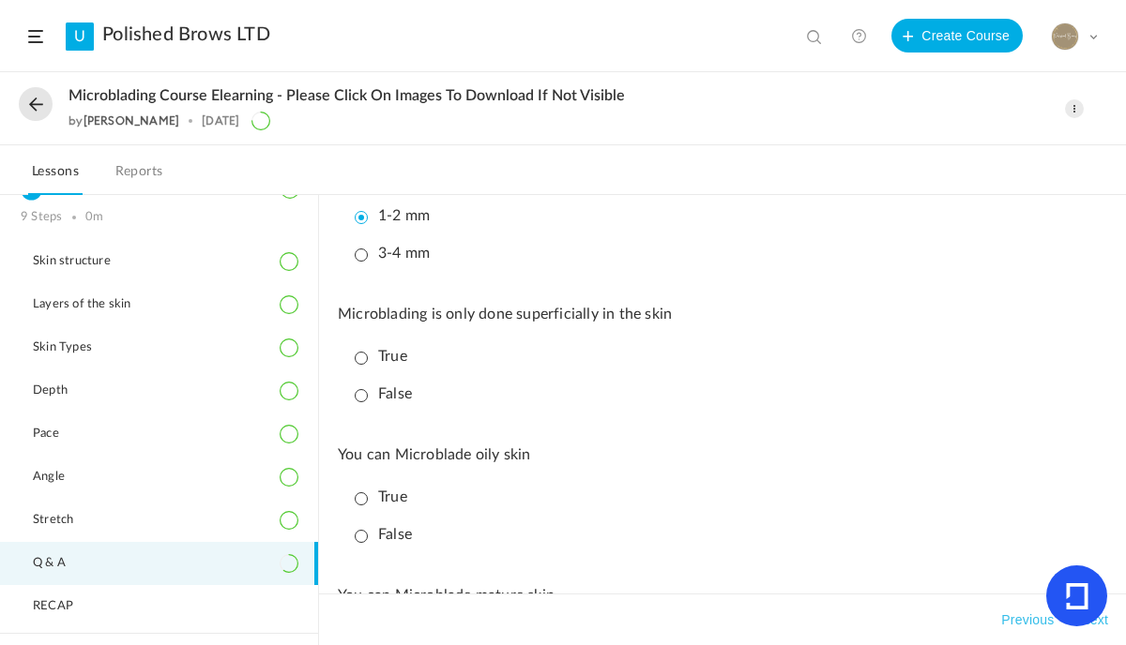
click at [363, 366] on p "True" at bounding box center [381, 357] width 53 height 18
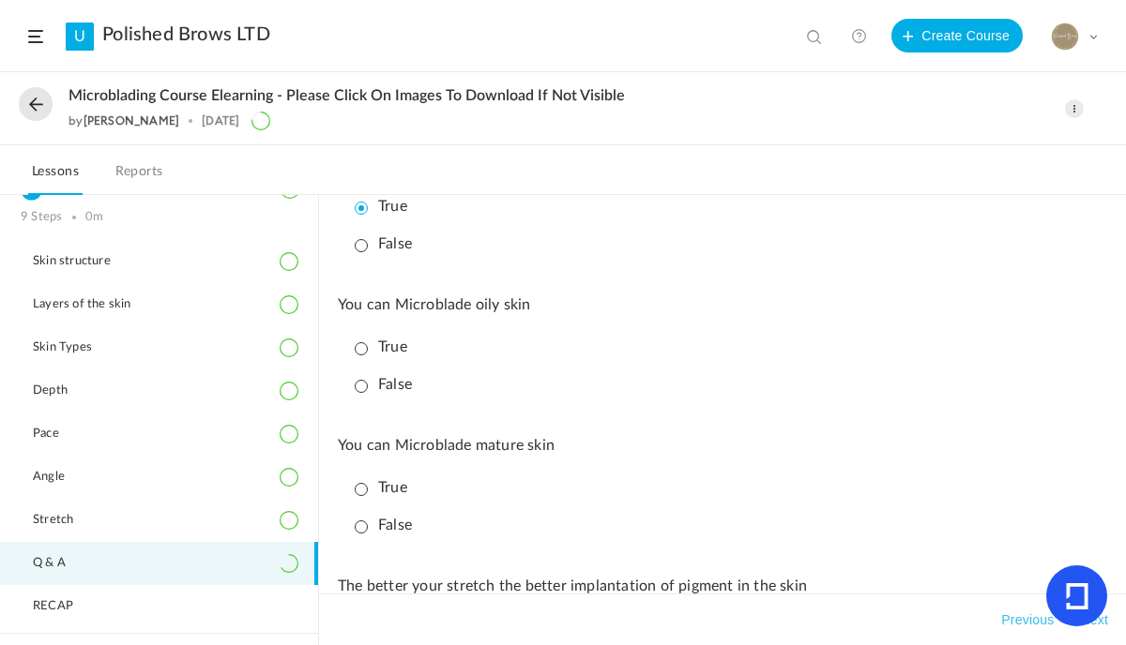
scroll to position [1726, 0]
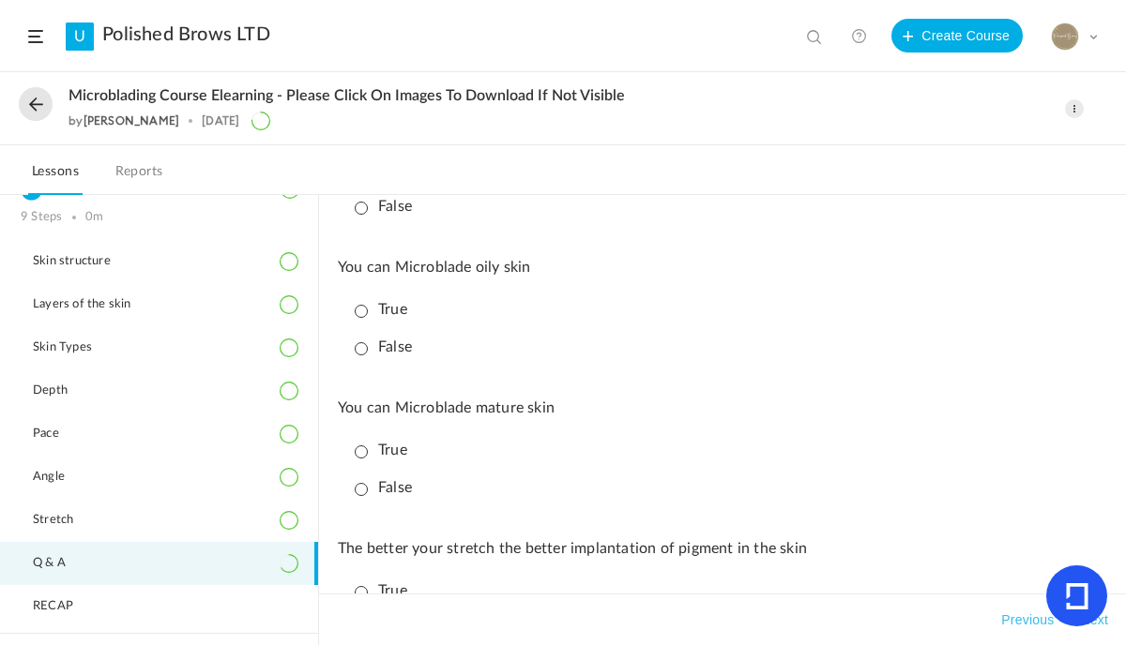
click at [365, 356] on p "False" at bounding box center [383, 348] width 57 height 18
click at [362, 497] on p "False" at bounding box center [383, 488] width 57 height 18
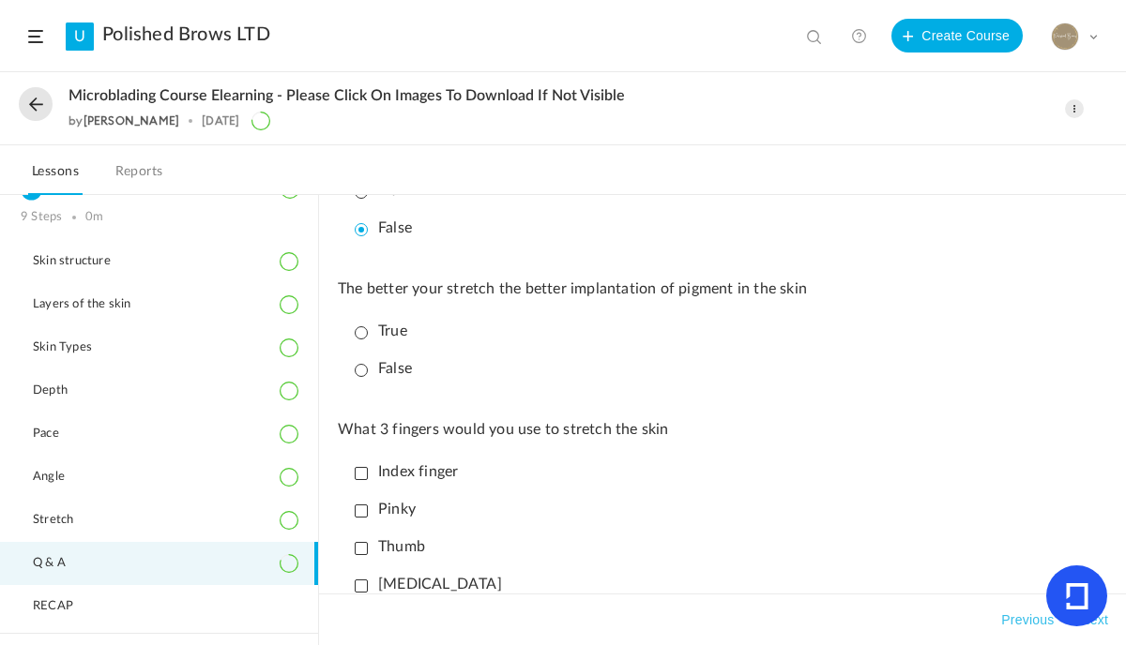
scroll to position [1989, 0]
click at [370, 338] on p "True" at bounding box center [381, 329] width 53 height 18
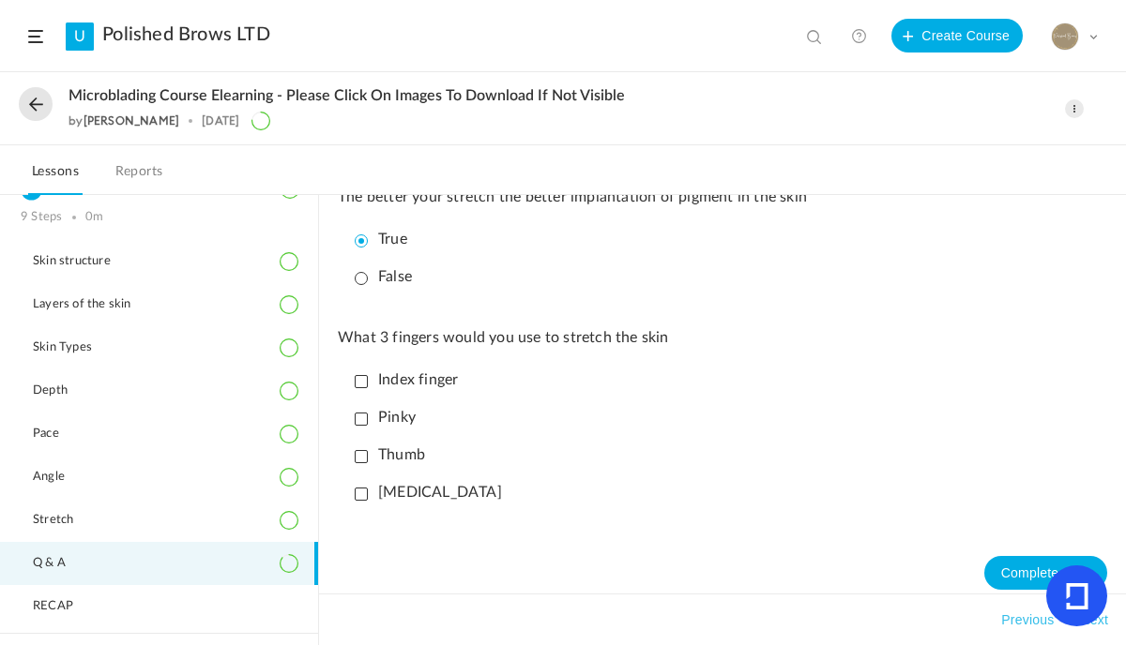
scroll to position [2101, 0]
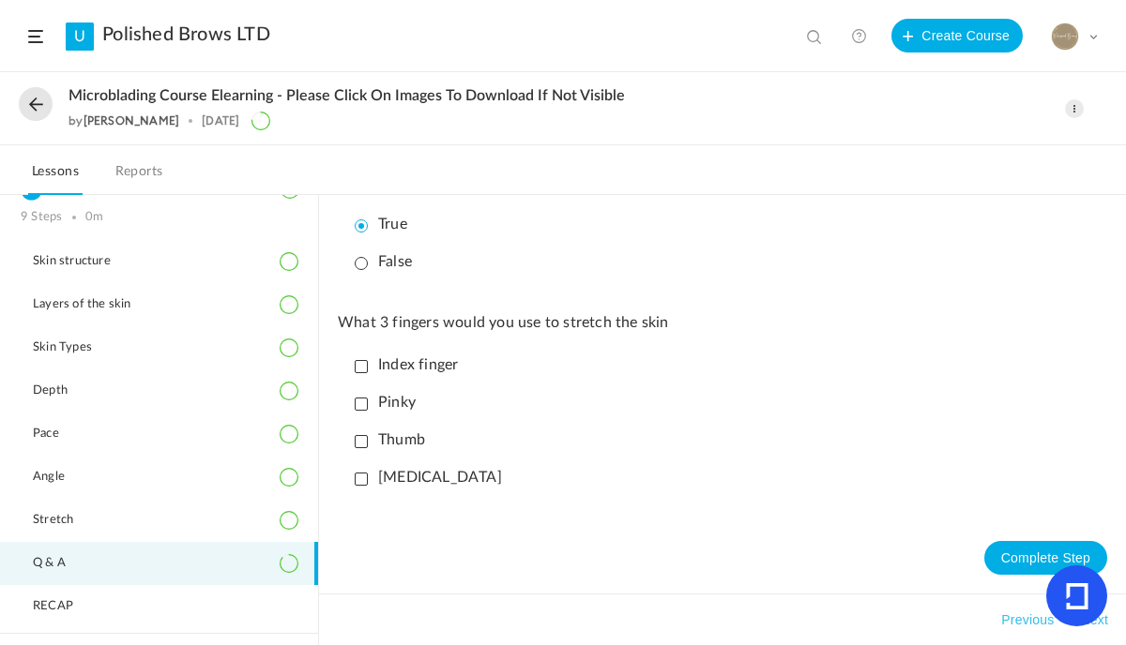
click at [357, 374] on p "Index finger" at bounding box center [406, 365] width 103 height 18
click at [367, 412] on p "Pinky" at bounding box center [385, 403] width 61 height 18
click at [363, 449] on p "Thumb" at bounding box center [390, 441] width 70 height 18
click at [996, 572] on button "Complete Step" at bounding box center [1045, 558] width 123 height 34
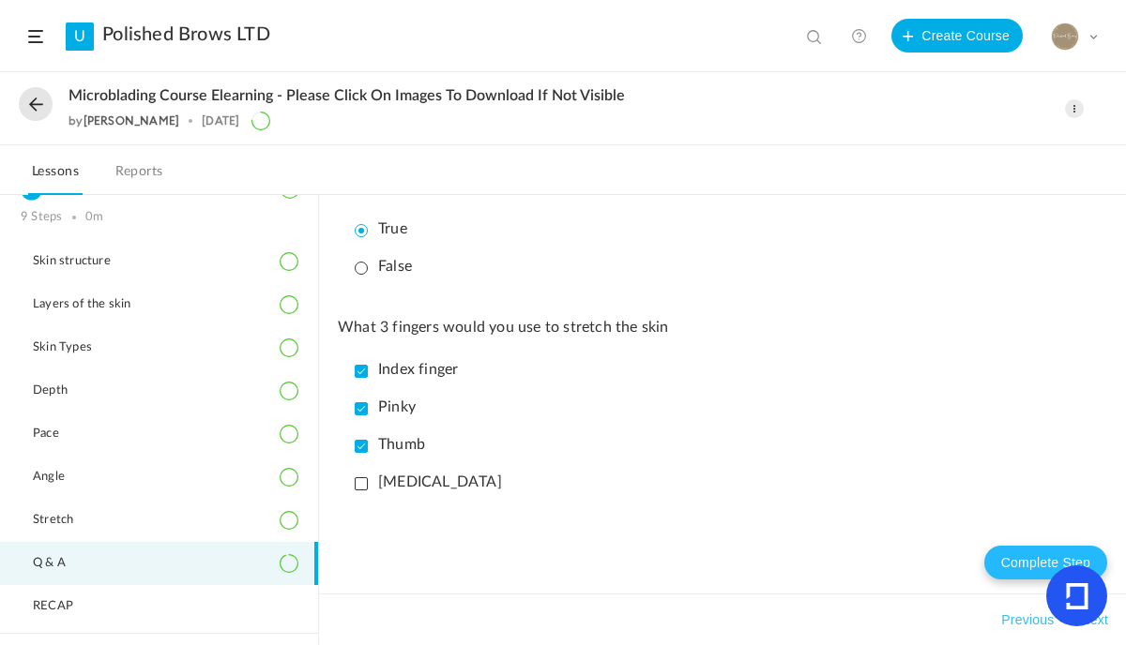
scroll to position [2130, 0]
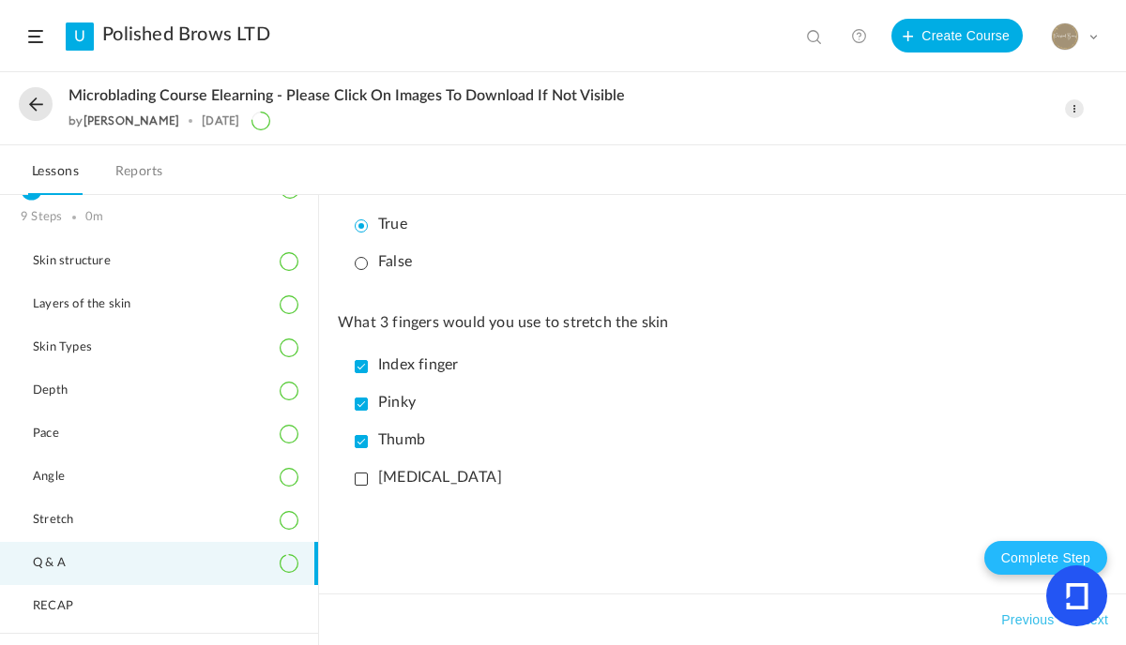
click at [1007, 541] on button "Complete Step" at bounding box center [1045, 558] width 123 height 34
click at [117, 34] on link "Polished Brows LTD" at bounding box center [186, 34] width 168 height 23
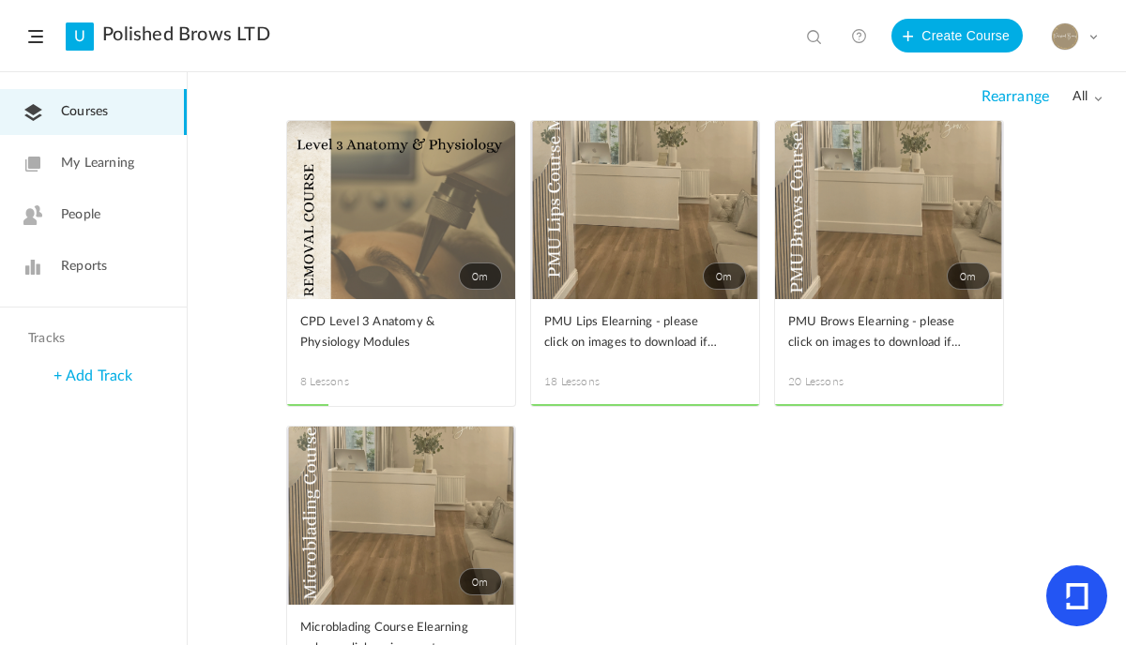
click at [0, 0] on span at bounding box center [0, 0] width 0 height 0
click at [0, 0] on link "Edit" at bounding box center [0, 0] width 0 height 0
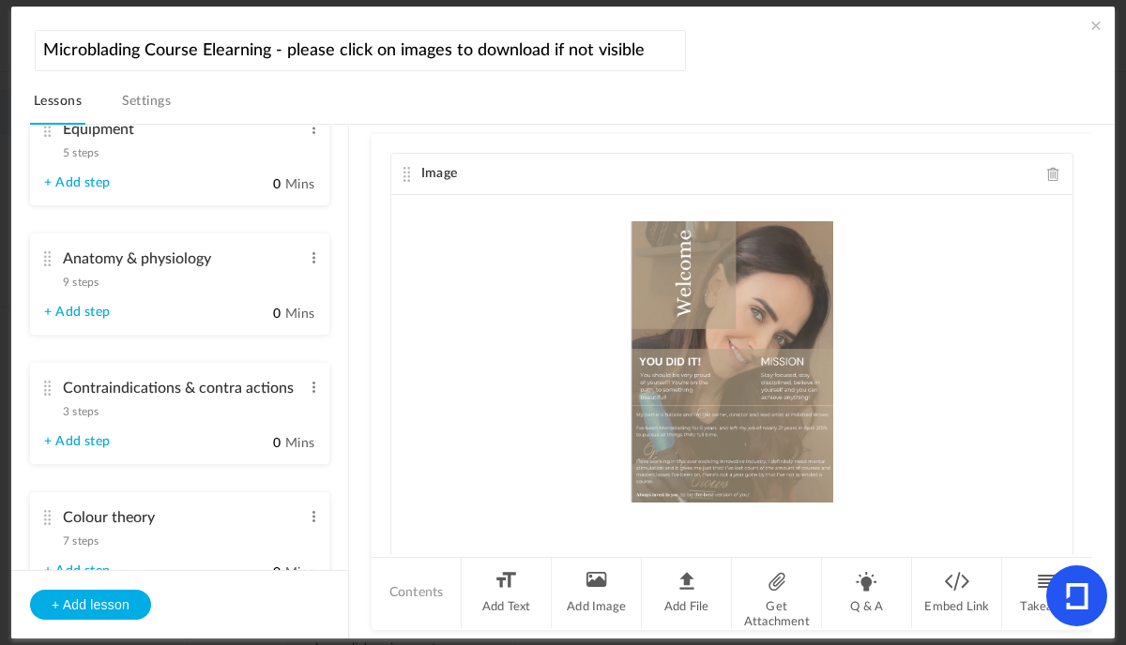
scroll to position [541, 0]
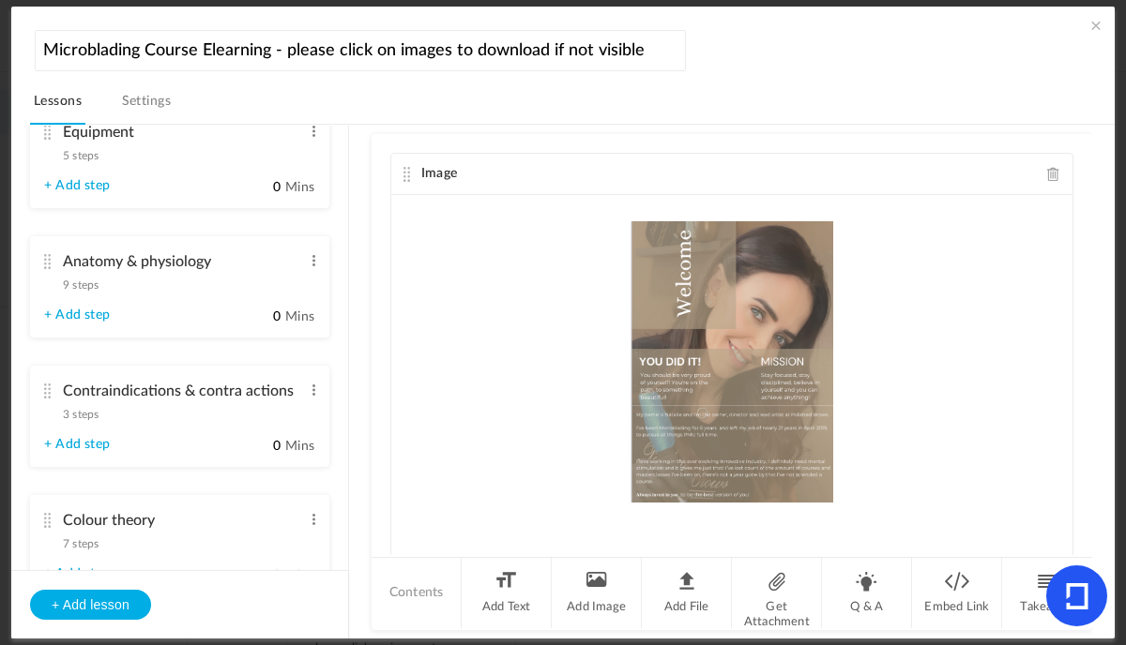
click at [93, 286] on span "9 steps" at bounding box center [81, 285] width 36 height 11
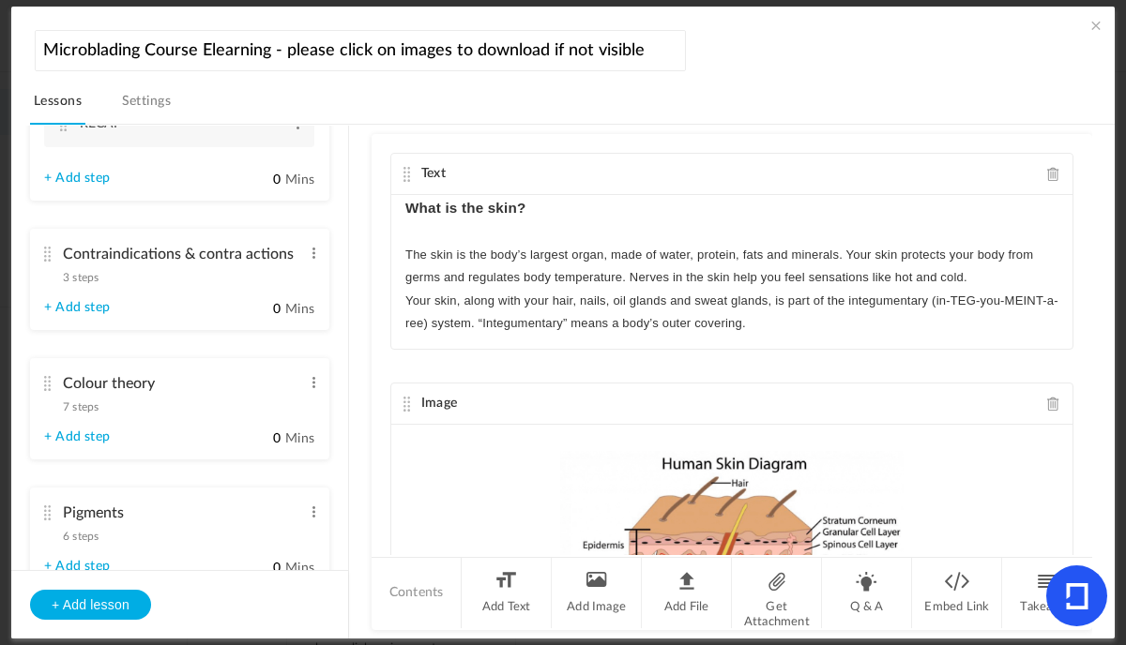
scroll to position [944, 0]
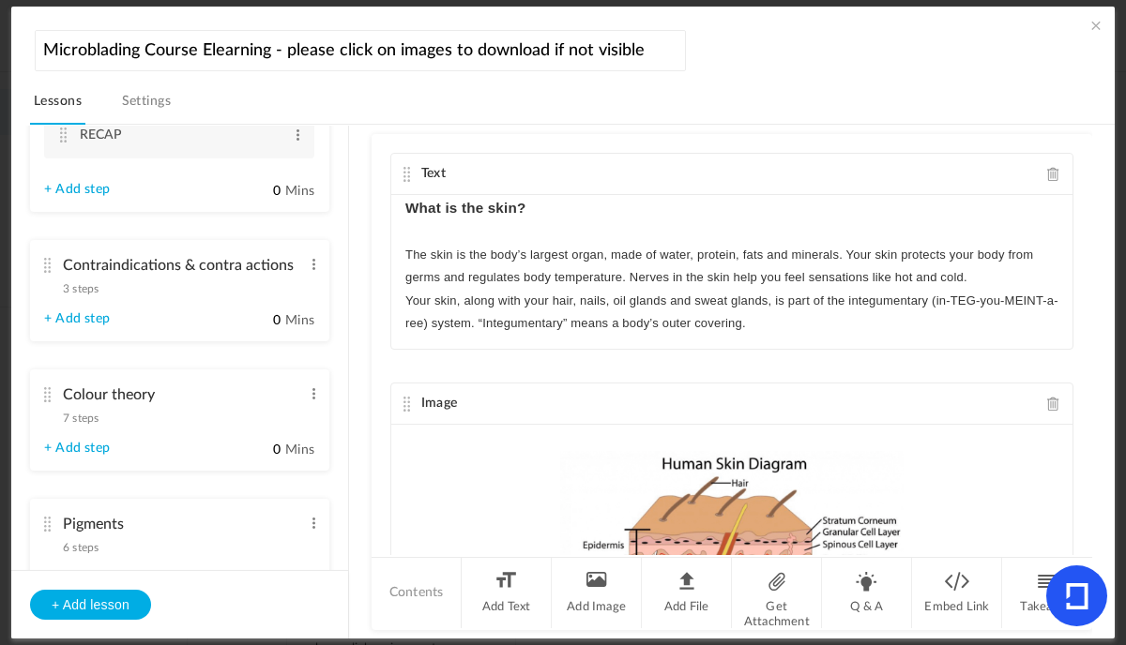
click at [348, 351] on aside "Introduction 4 steps Edit Delete Welcome Edit Delete What is Microblading?" at bounding box center [180, 382] width 338 height 513
drag, startPoint x: 348, startPoint y: 351, endPoint x: 348, endPoint y: 336, distance: 15.0
click at [348, 336] on aside "Introduction 4 steps Edit Delete Welcome Edit Delete What is Microblading?" at bounding box center [180, 382] width 338 height 513
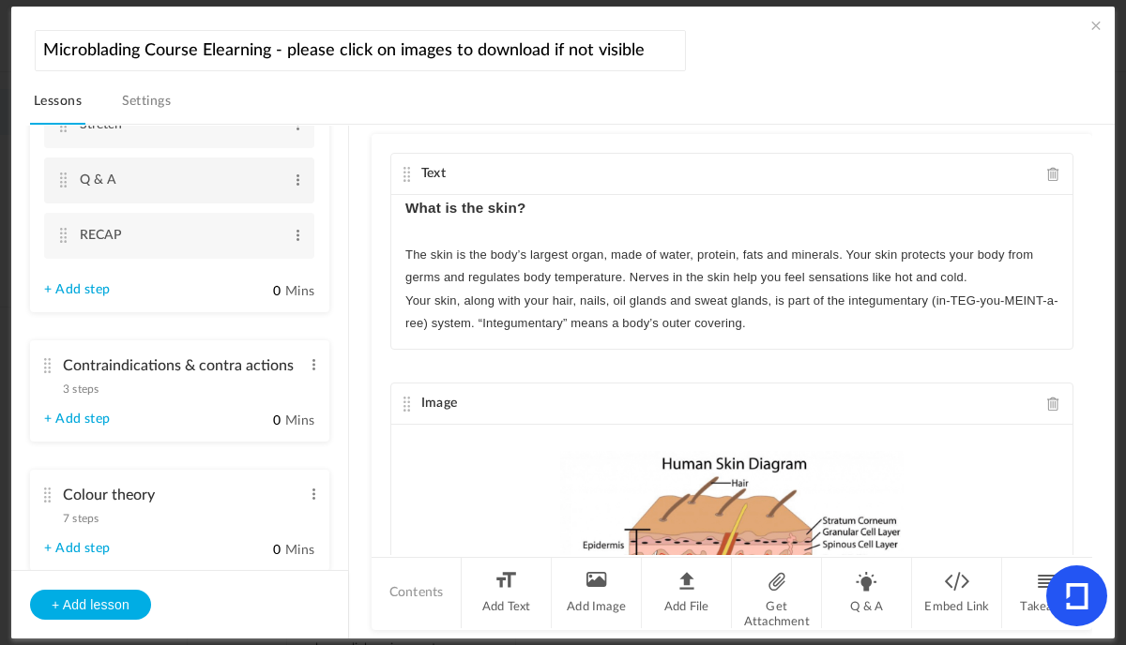
click at [59, 186] on cite at bounding box center [62, 180] width 13 height 15
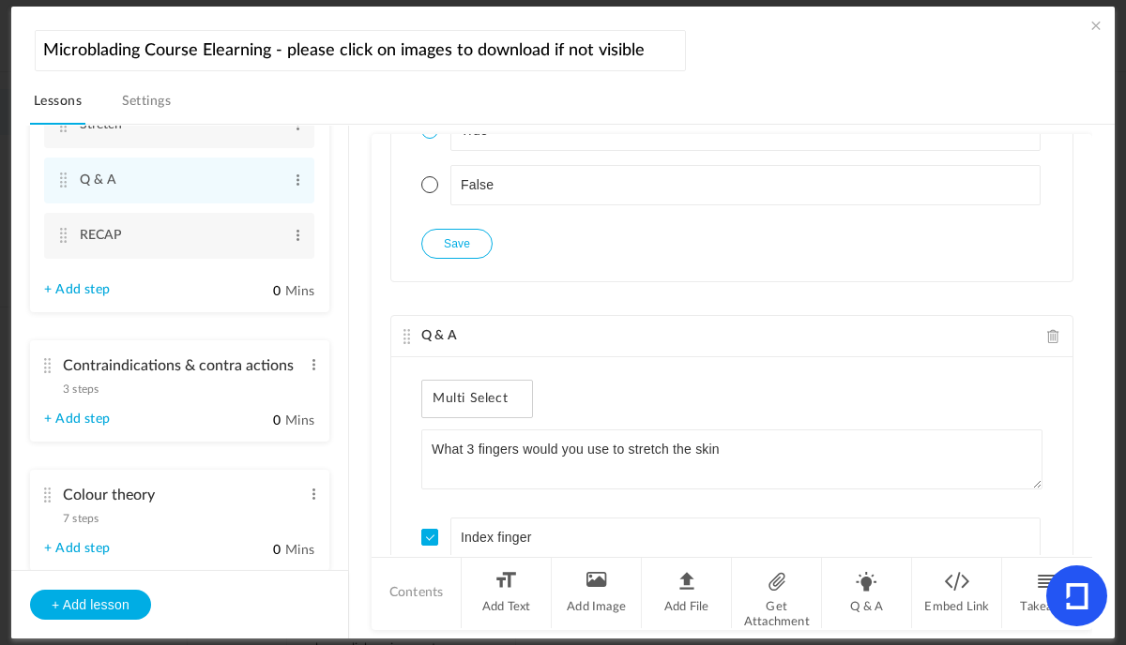
scroll to position [5587, 0]
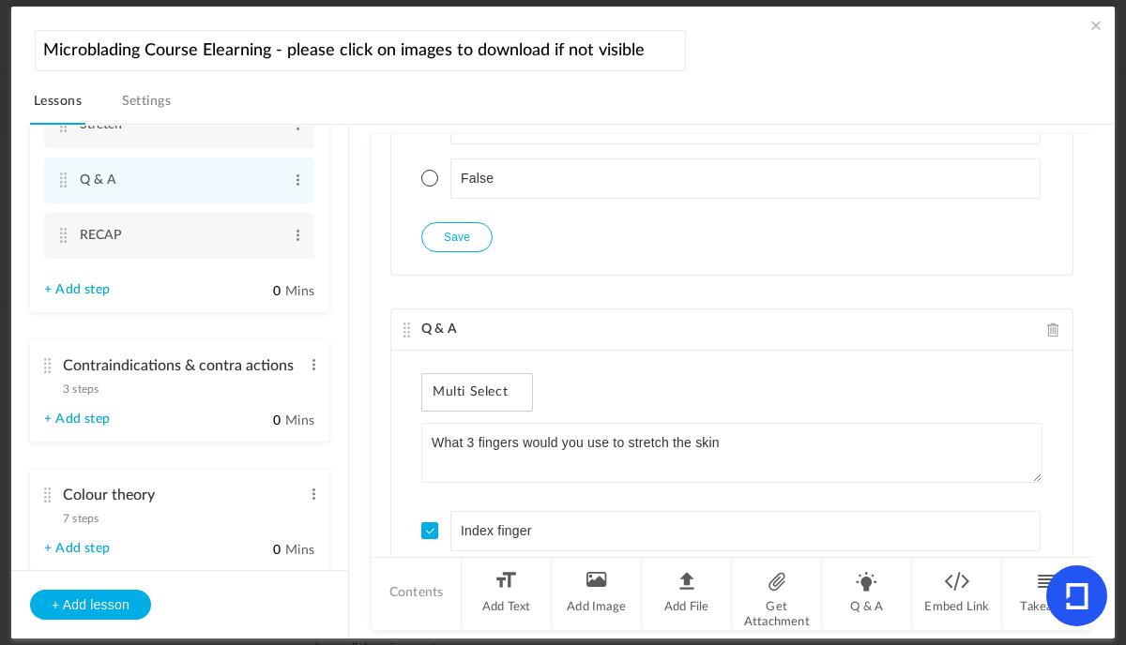
click at [1047, 328] on span at bounding box center [1053, 330] width 13 height 14
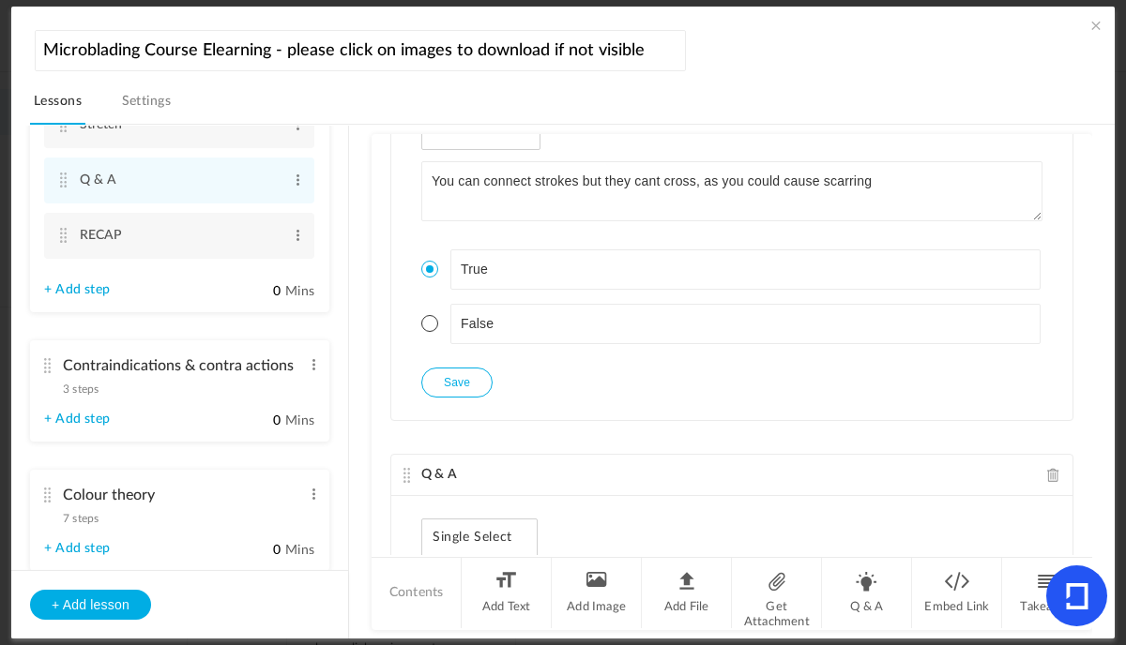
scroll to position [5359, 0]
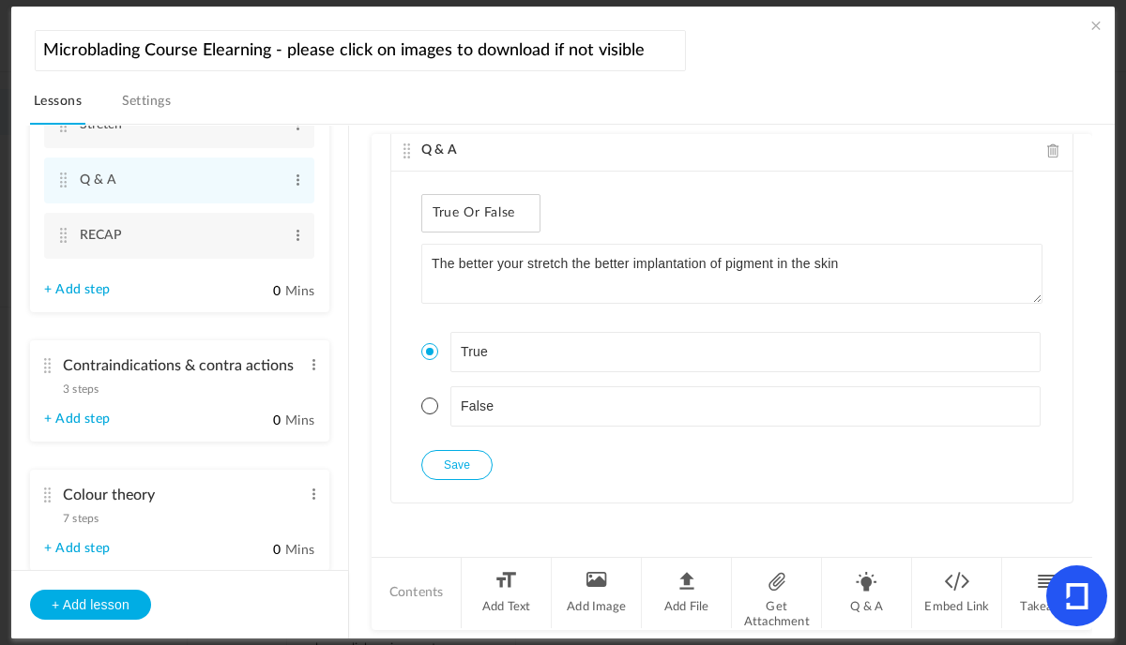
click at [451, 477] on button "Save" at bounding box center [456, 465] width 71 height 30
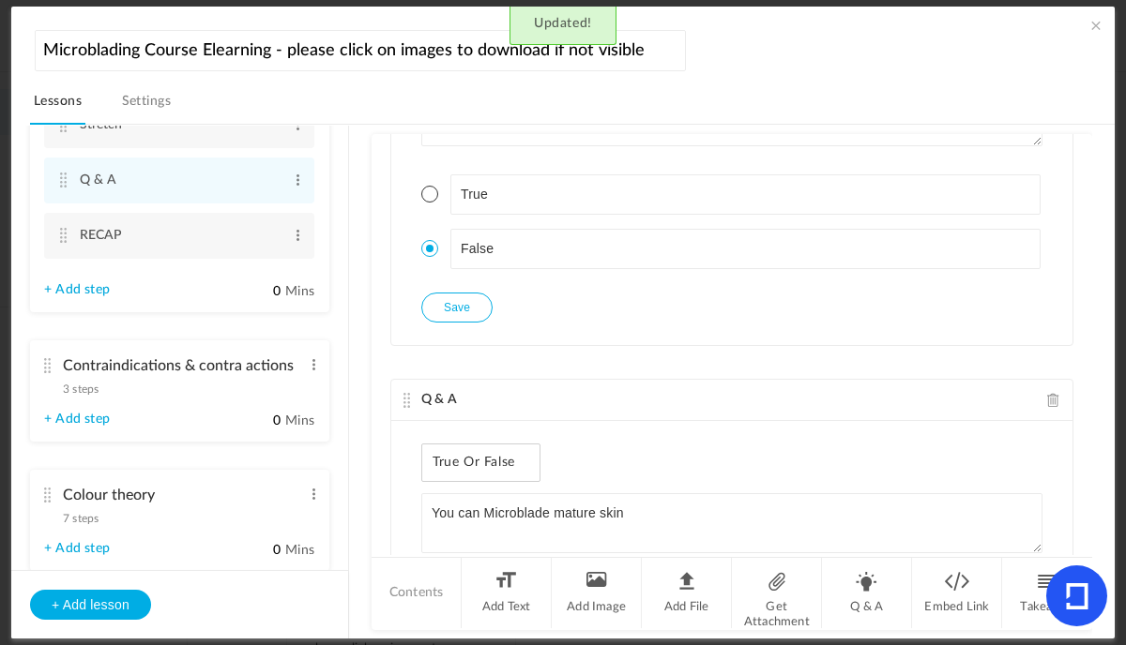
scroll to position [4696, 0]
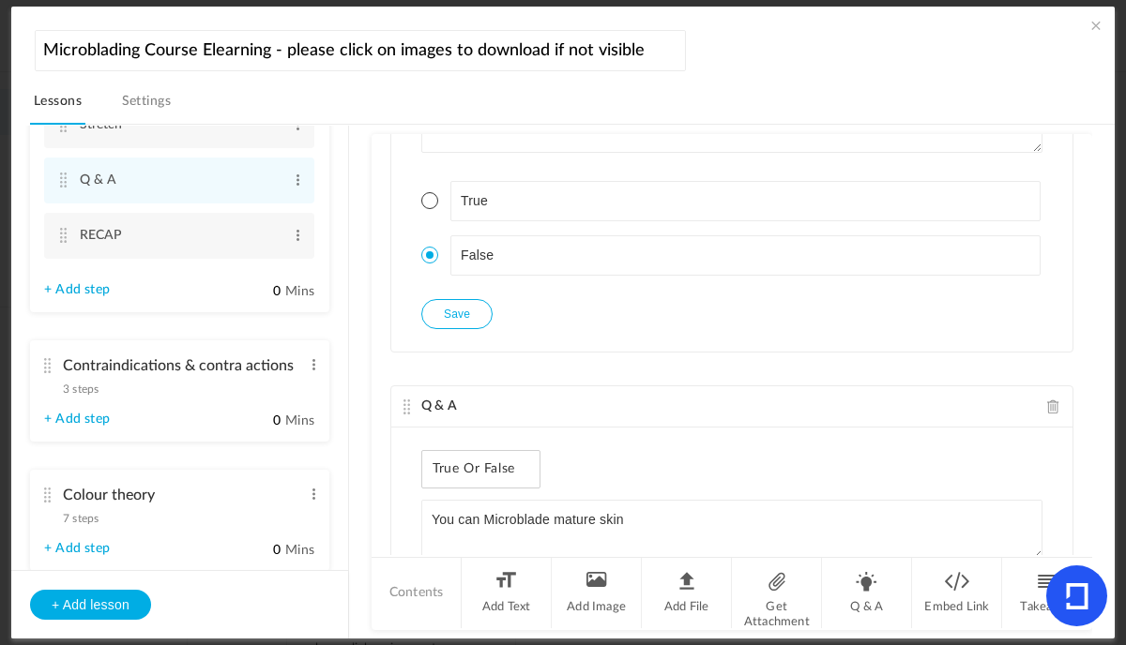
click at [1086, 23] on span at bounding box center [1095, 25] width 19 height 19
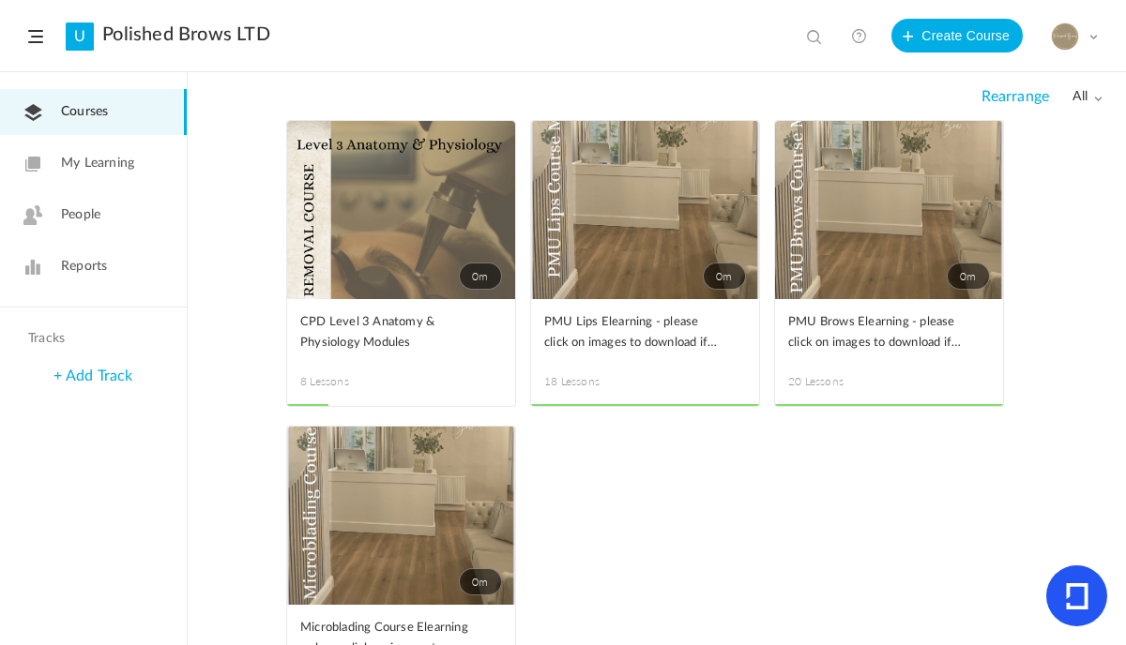
click at [444, 491] on link "0m" at bounding box center [401, 516] width 228 height 178
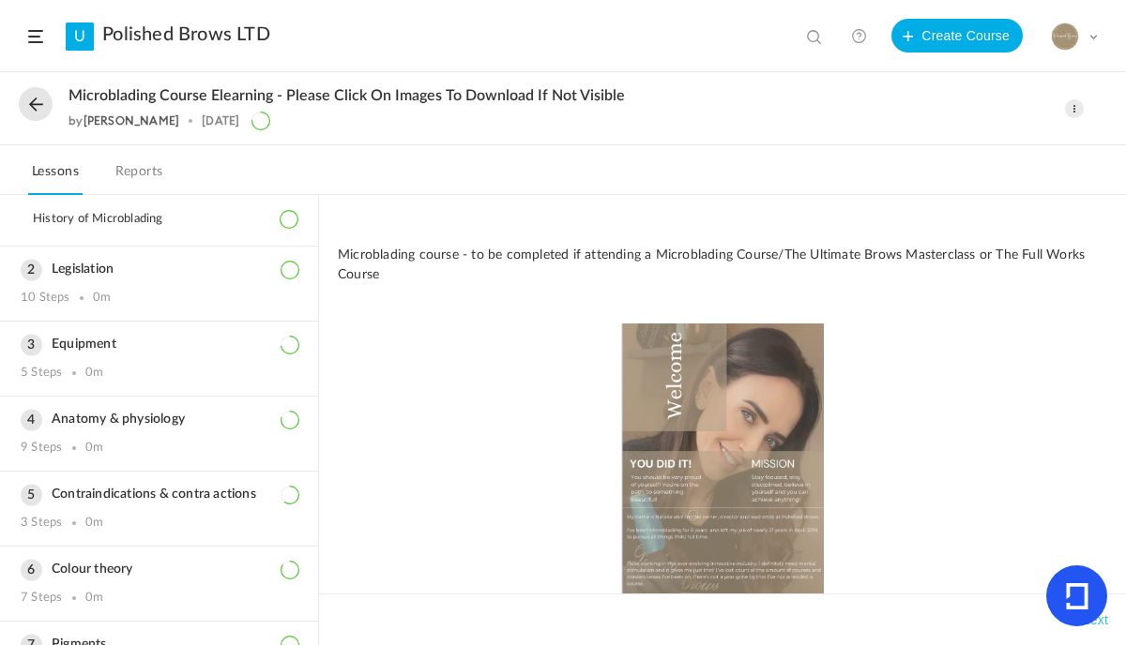
scroll to position [199, 0]
click at [127, 426] on h3 "Anatomy & physiology" at bounding box center [159, 422] width 277 height 16
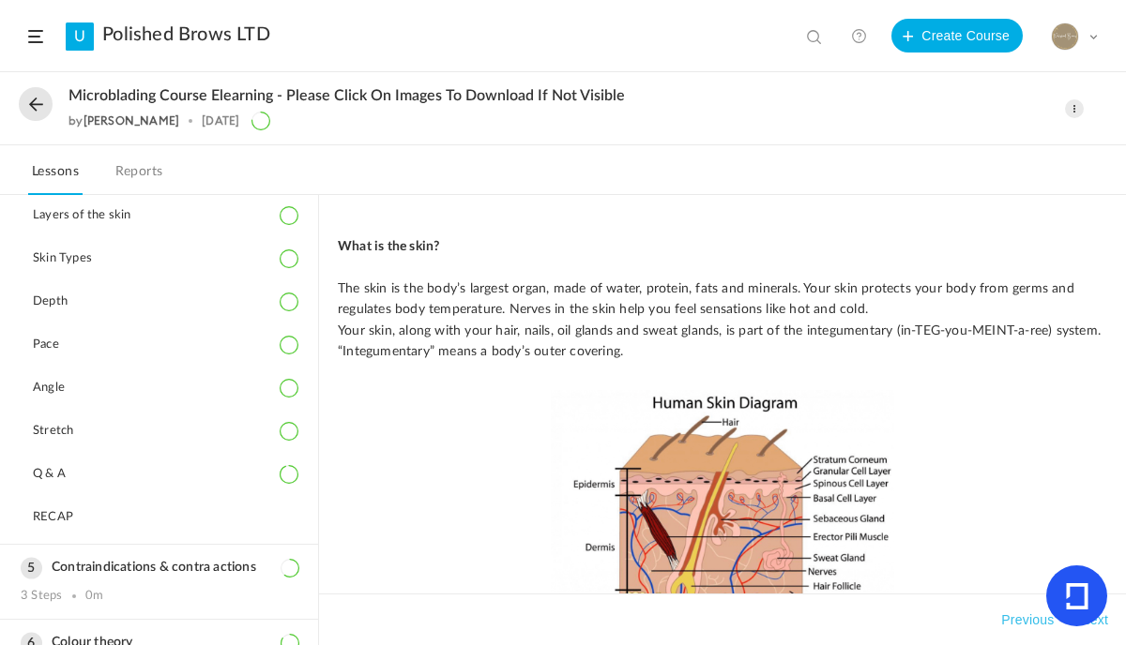
scroll to position [345, 0]
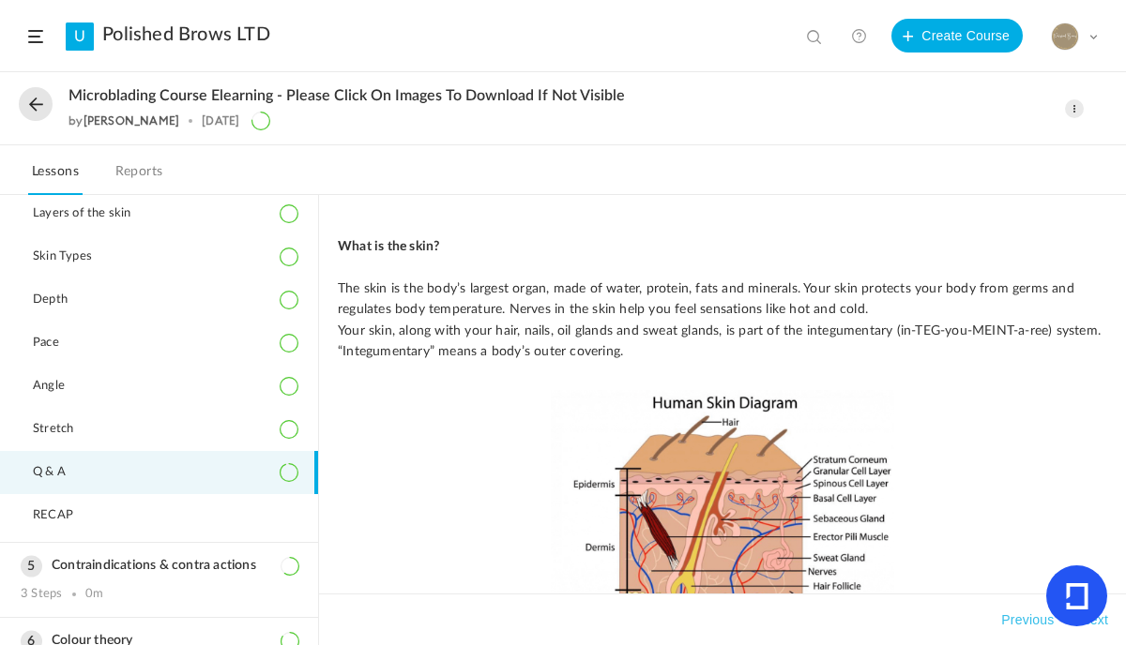
click at [100, 462] on li "Q & A" at bounding box center [159, 472] width 318 height 43
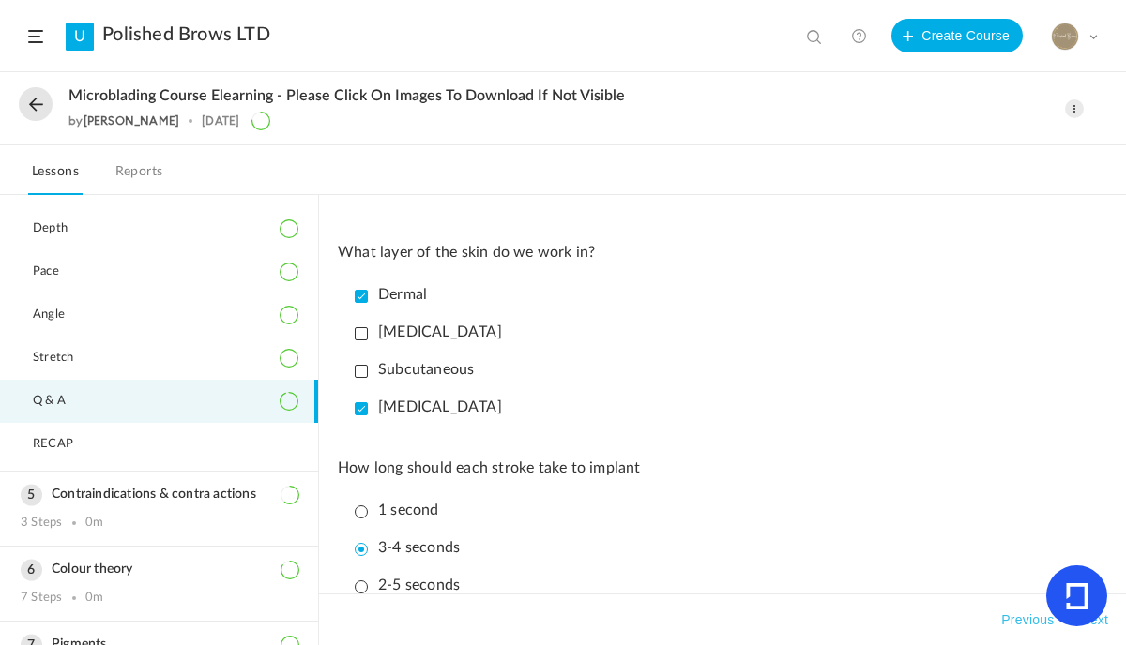
scroll to position [420, 0]
click at [680, 324] on li "[MEDICAL_DATA]" at bounding box center [727, 332] width 760 height 33
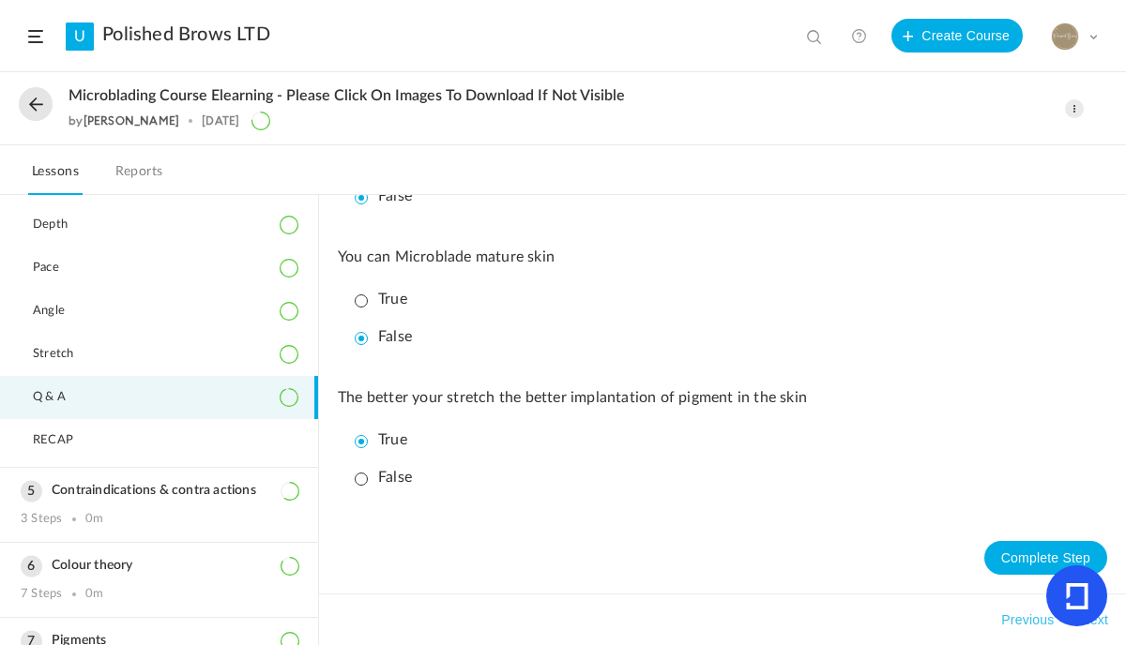
scroll to position [1913, 0]
click at [1025, 541] on button "Complete Step" at bounding box center [1045, 558] width 123 height 34
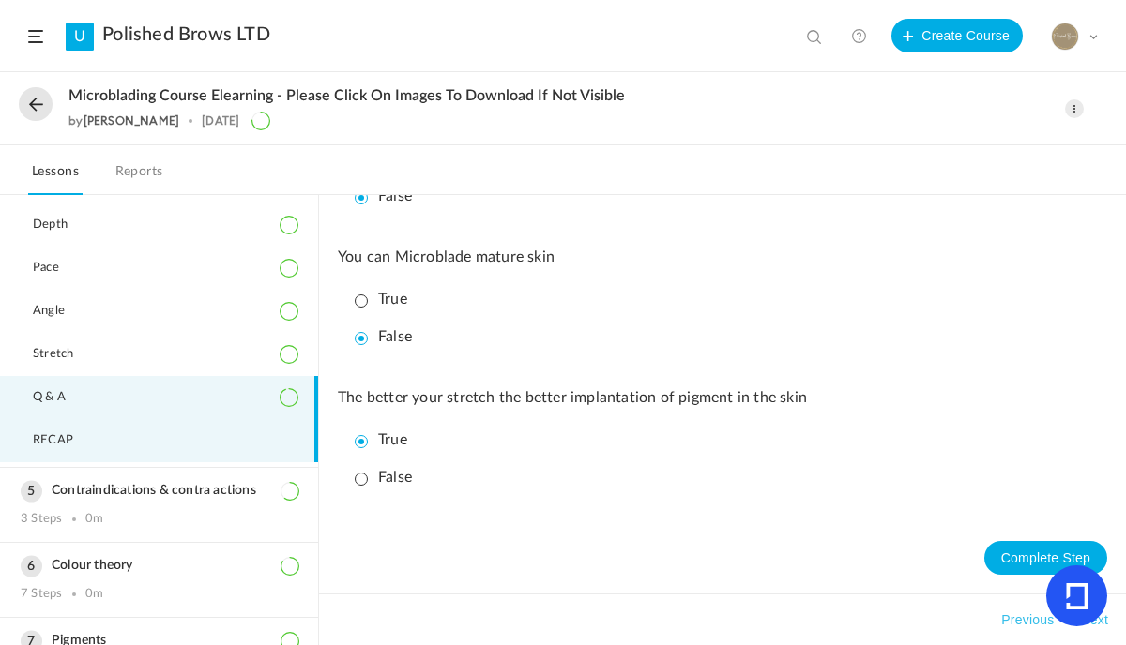
click at [194, 446] on li "RECAP" at bounding box center [159, 440] width 318 height 43
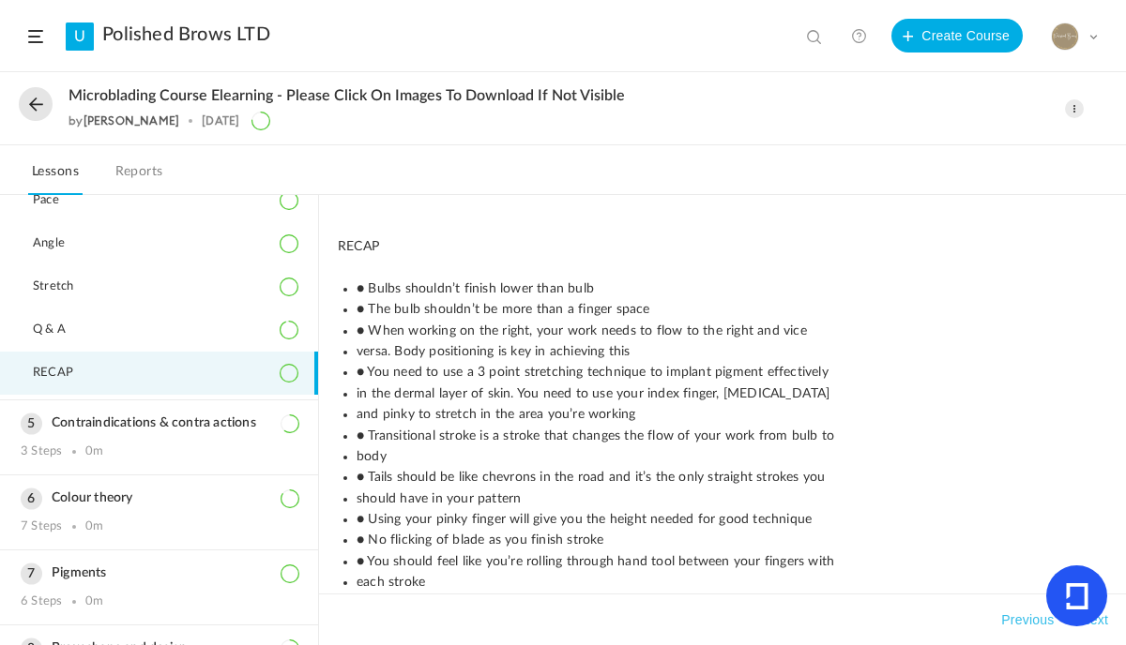
scroll to position [492, 0]
click at [220, 415] on h3 "Contraindications & contra actions" at bounding box center [159, 420] width 277 height 16
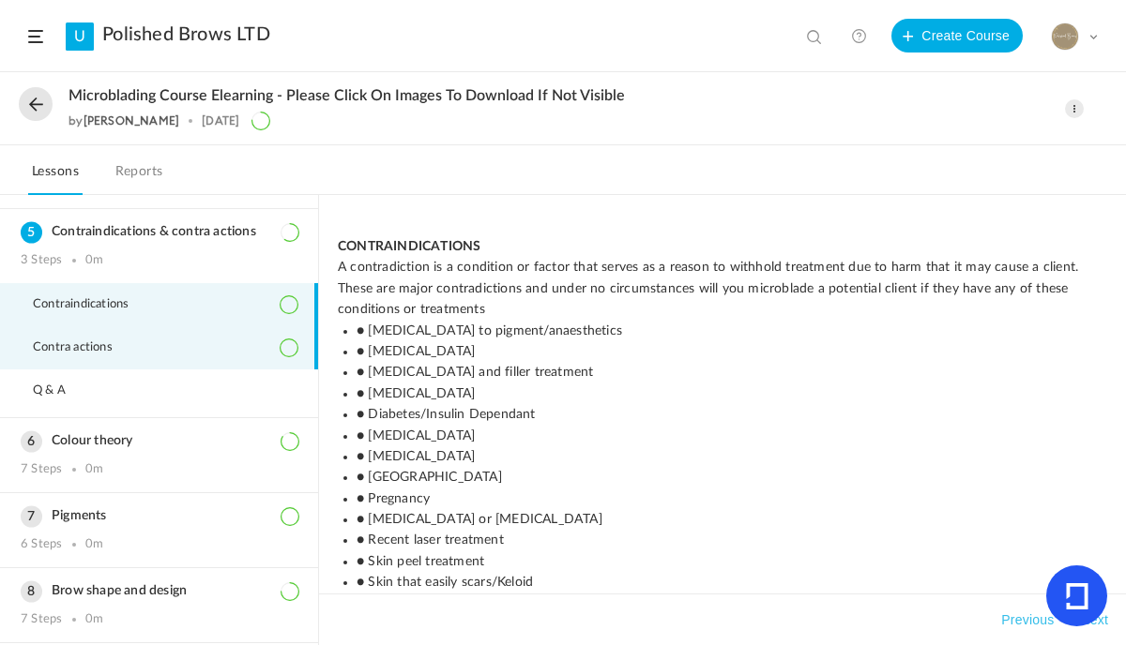
scroll to position [286, 0]
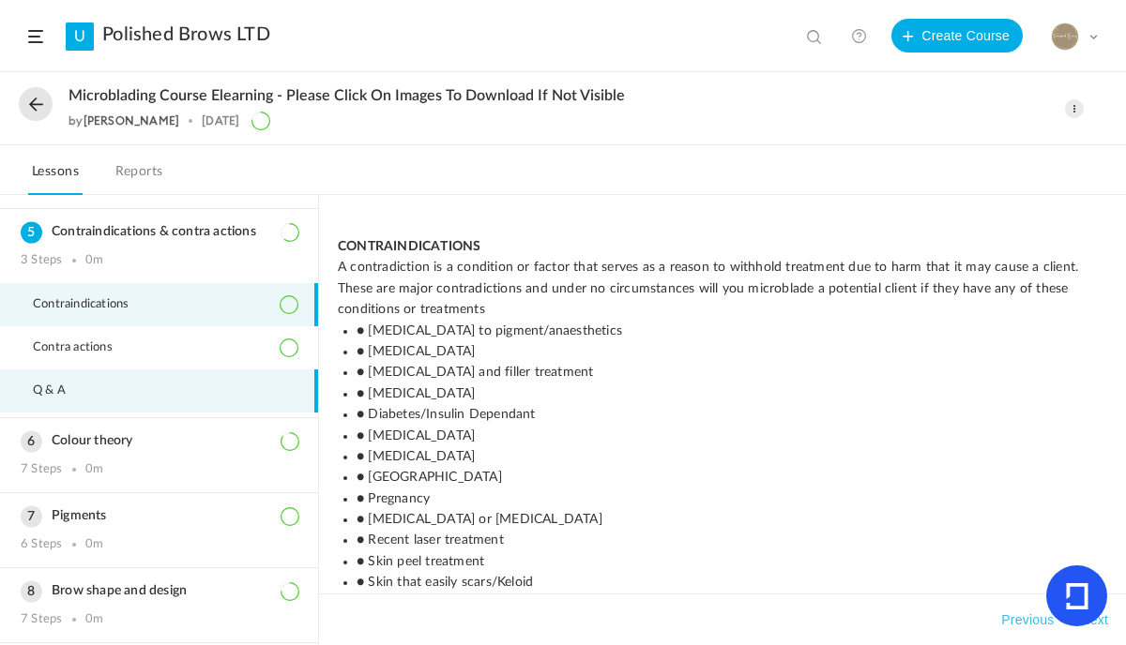
click at [107, 391] on li "Q & A" at bounding box center [159, 391] width 318 height 43
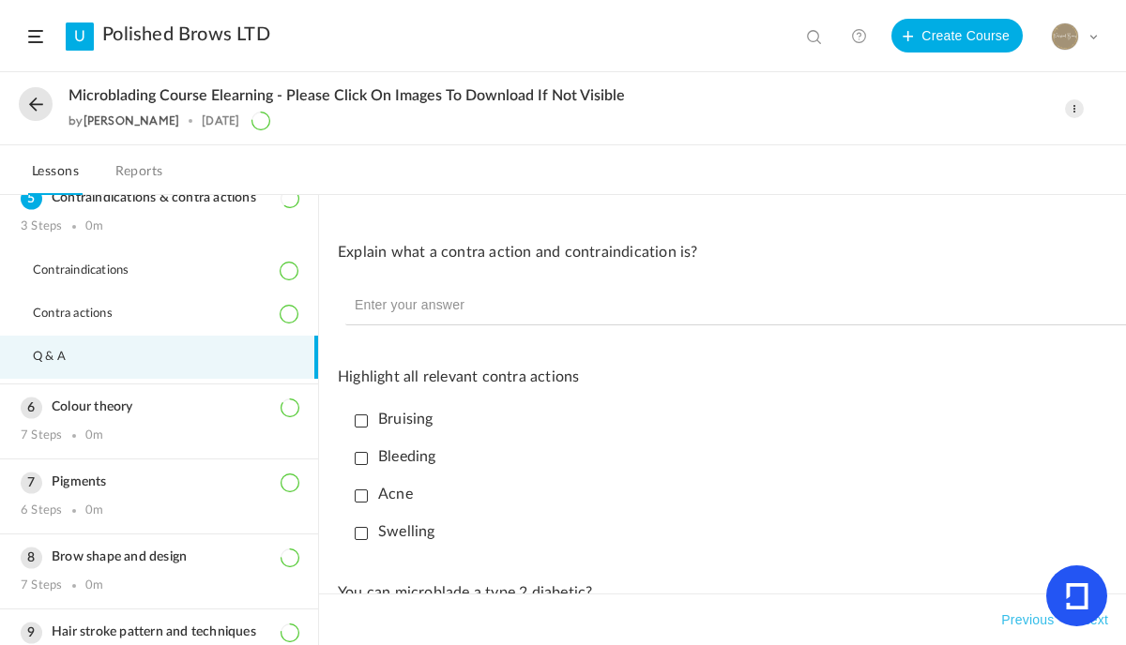
scroll to position [324, 0]
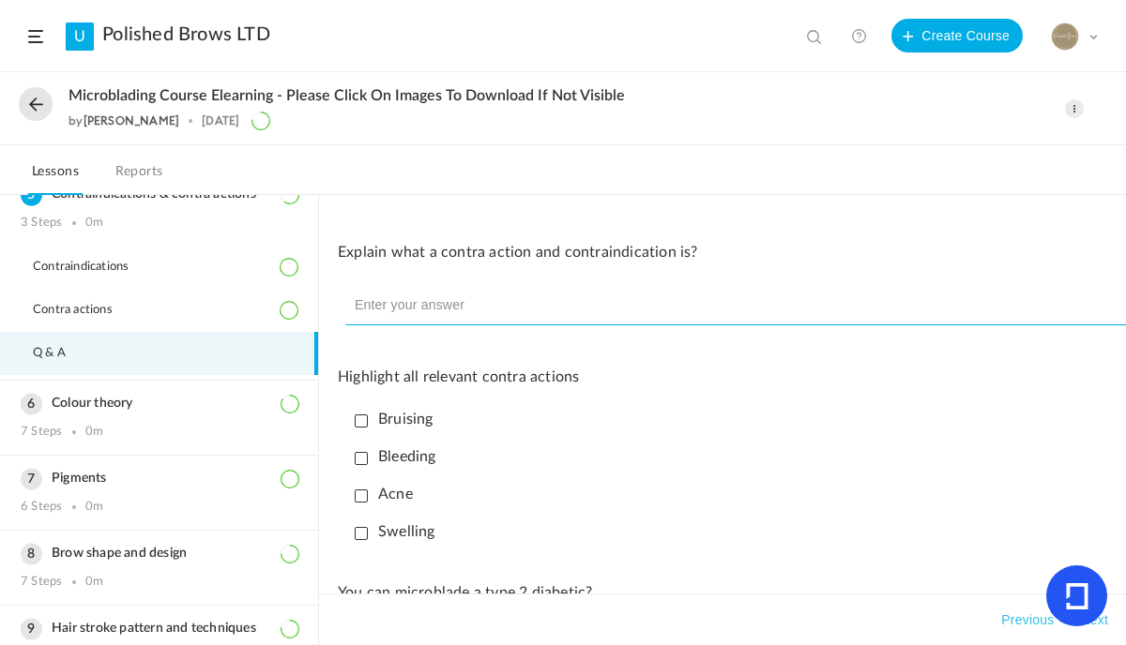
click at [591, 297] on input "text" at bounding box center [814, 305] width 938 height 39
type input "no"
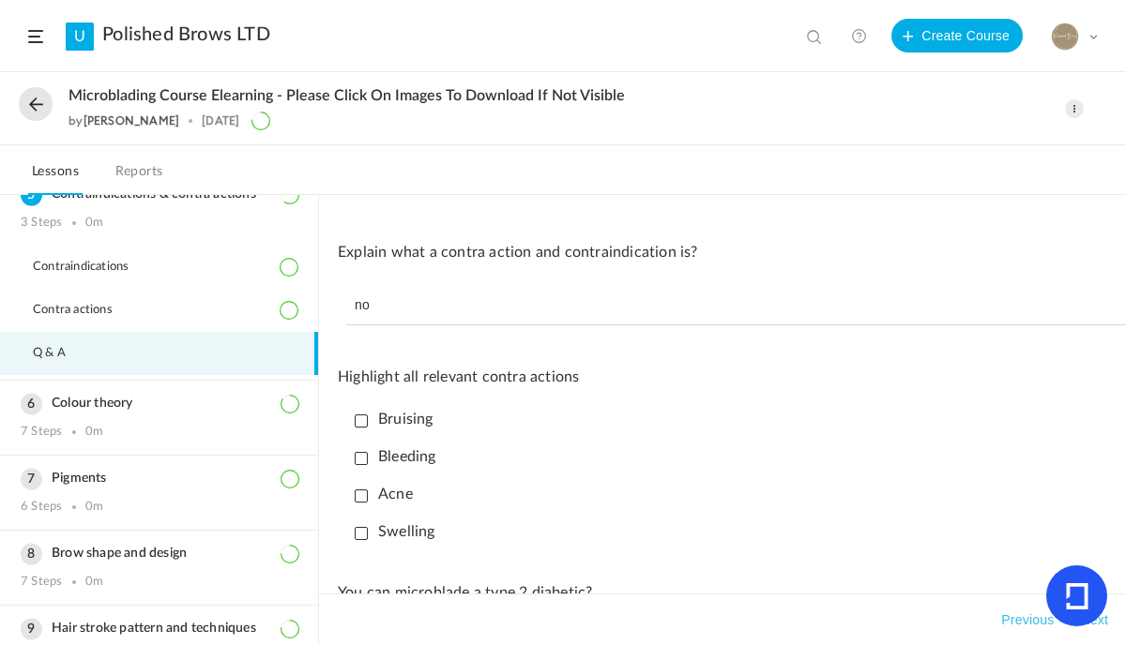
click at [604, 424] on li "Bruising" at bounding box center [727, 419] width 760 height 33
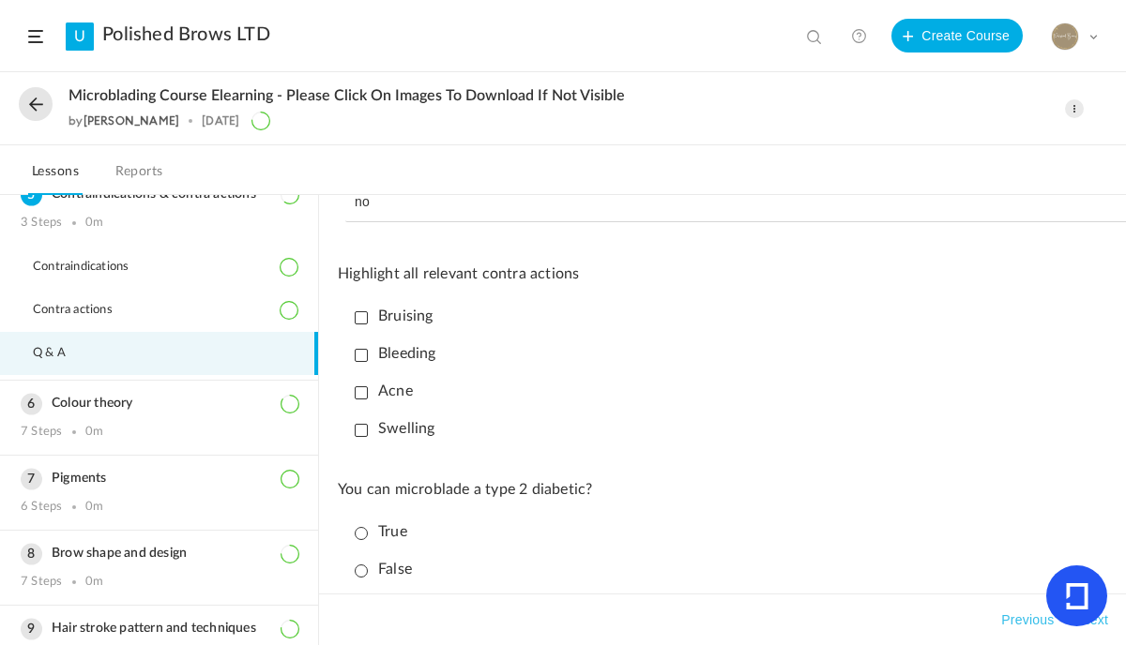
scroll to position [113, 0]
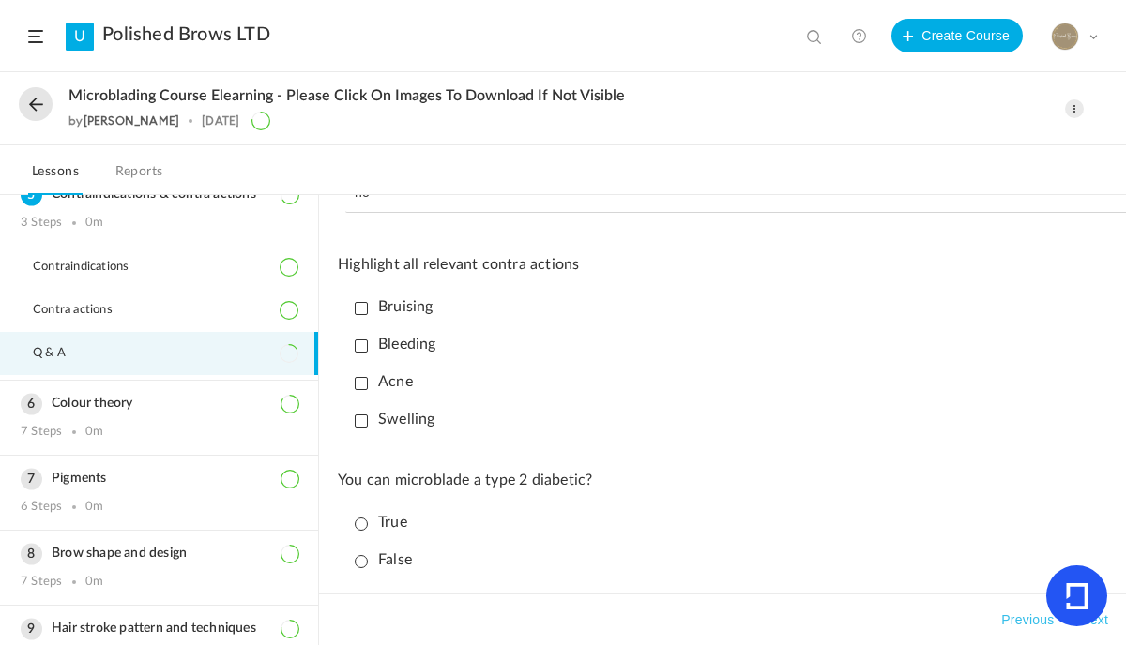
click at [362, 306] on p "Bruising" at bounding box center [394, 307] width 79 height 18
click at [356, 356] on li "Bleeding" at bounding box center [727, 344] width 760 height 33
click at [354, 345] on li "Bleeding" at bounding box center [727, 344] width 760 height 33
click at [357, 346] on p "Bleeding" at bounding box center [396, 345] width 82 height 18
click at [360, 424] on p "Swelling" at bounding box center [395, 420] width 81 height 18
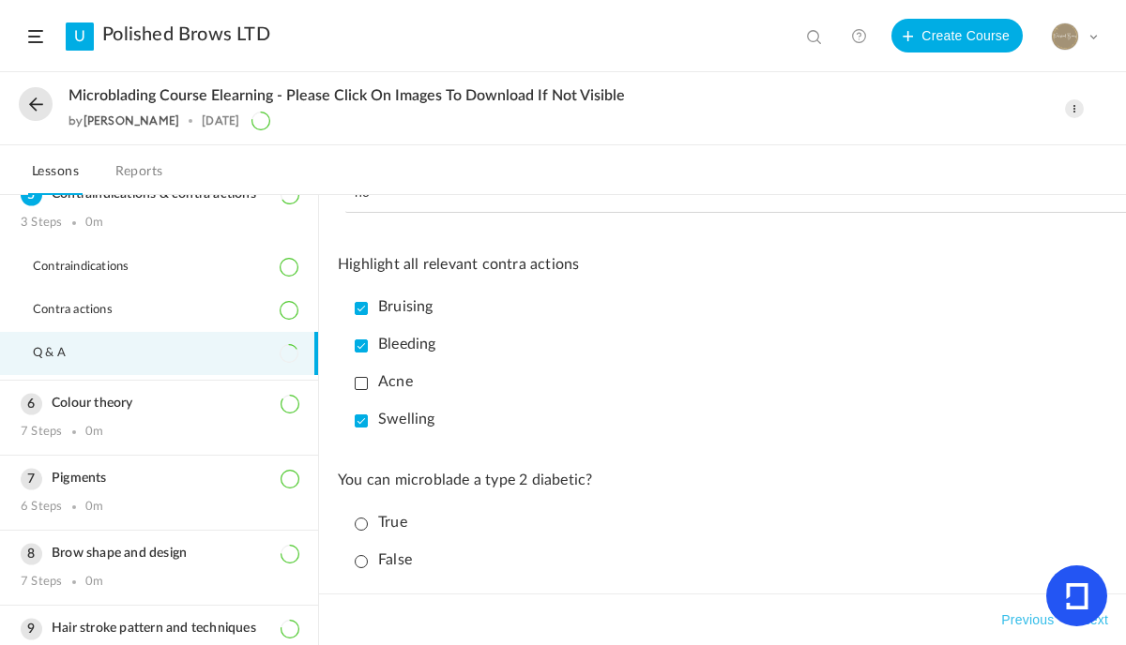
click at [363, 566] on p "False" at bounding box center [383, 561] width 57 height 18
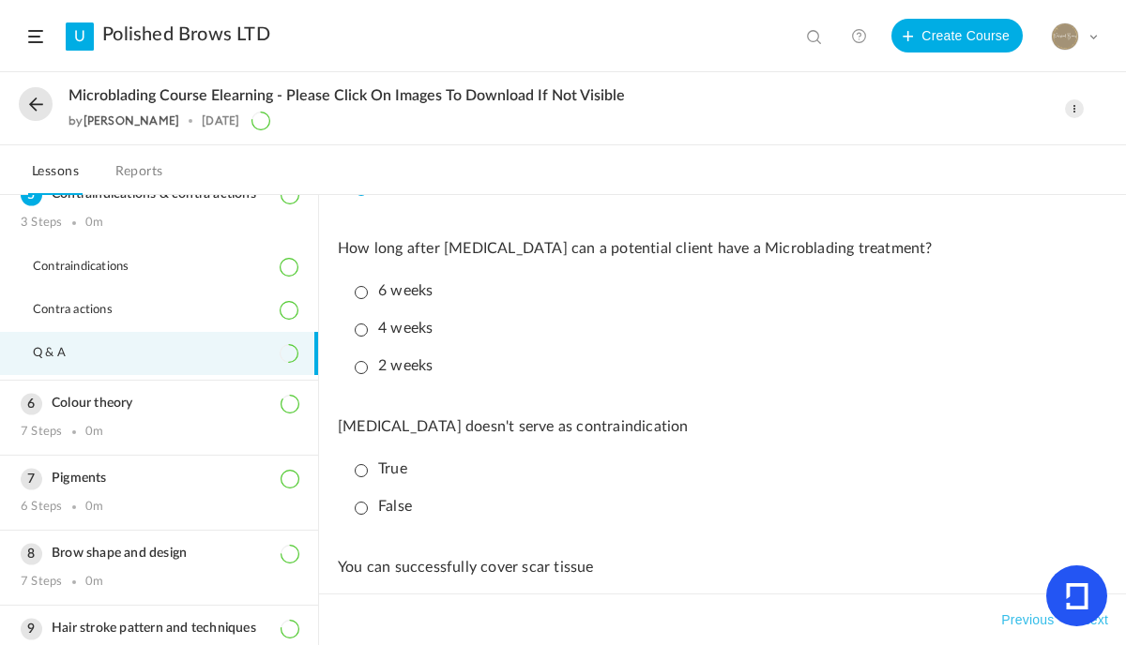
scroll to position [488, 0]
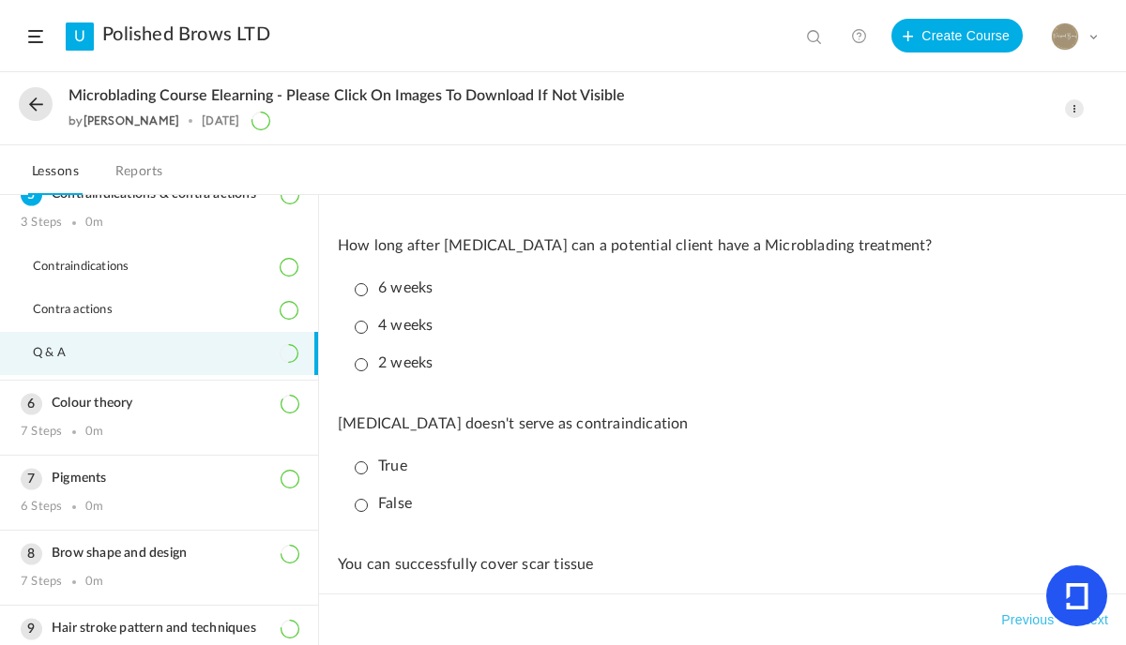
click at [367, 371] on p "2 weeks" at bounding box center [394, 364] width 78 height 18
click at [368, 469] on p "True" at bounding box center [381, 467] width 53 height 18
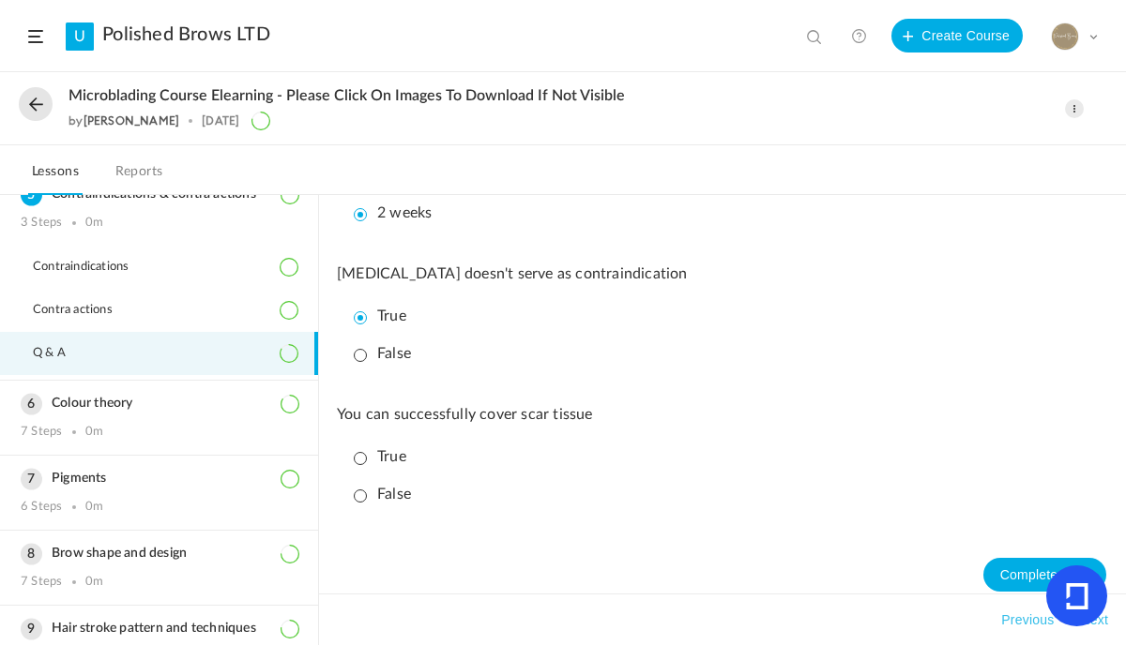
scroll to position [638, 0]
click at [371, 502] on p "False" at bounding box center [383, 495] width 57 height 18
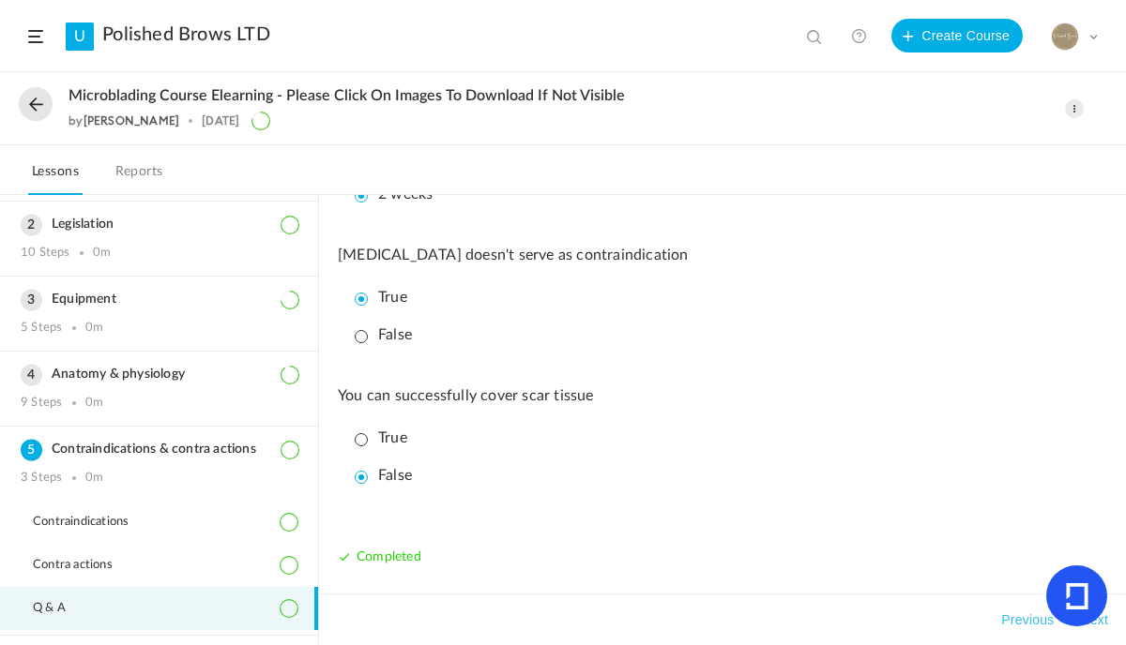
scroll to position [78, 0]
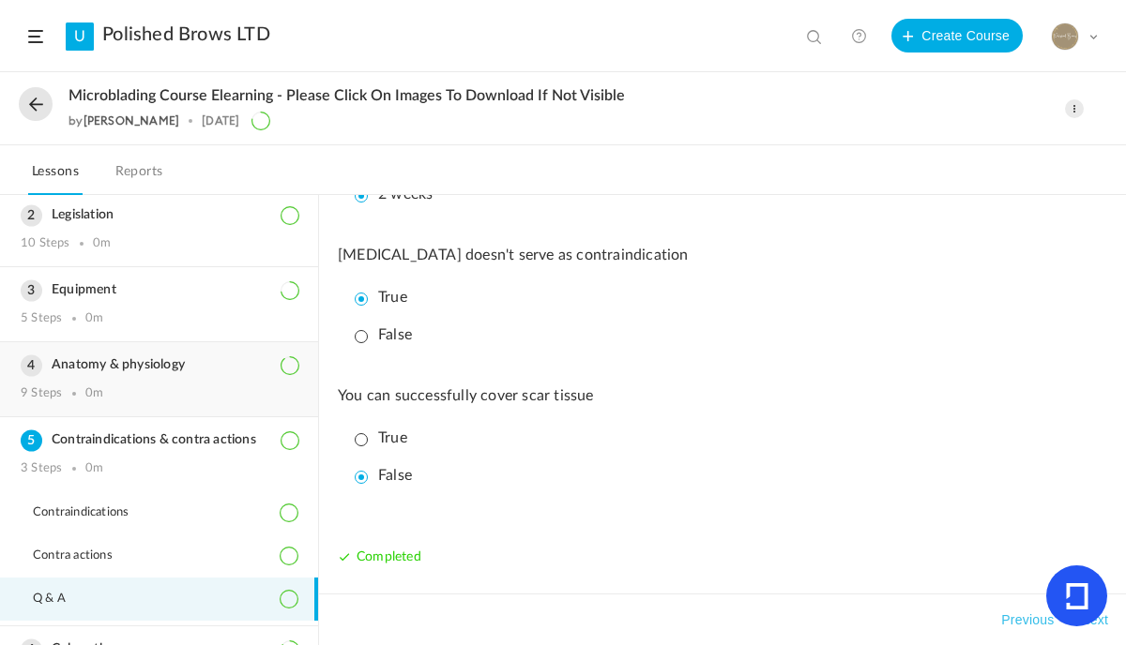
click at [130, 355] on div "Anatomy & physiology 9 Steps 0m" at bounding box center [159, 379] width 318 height 74
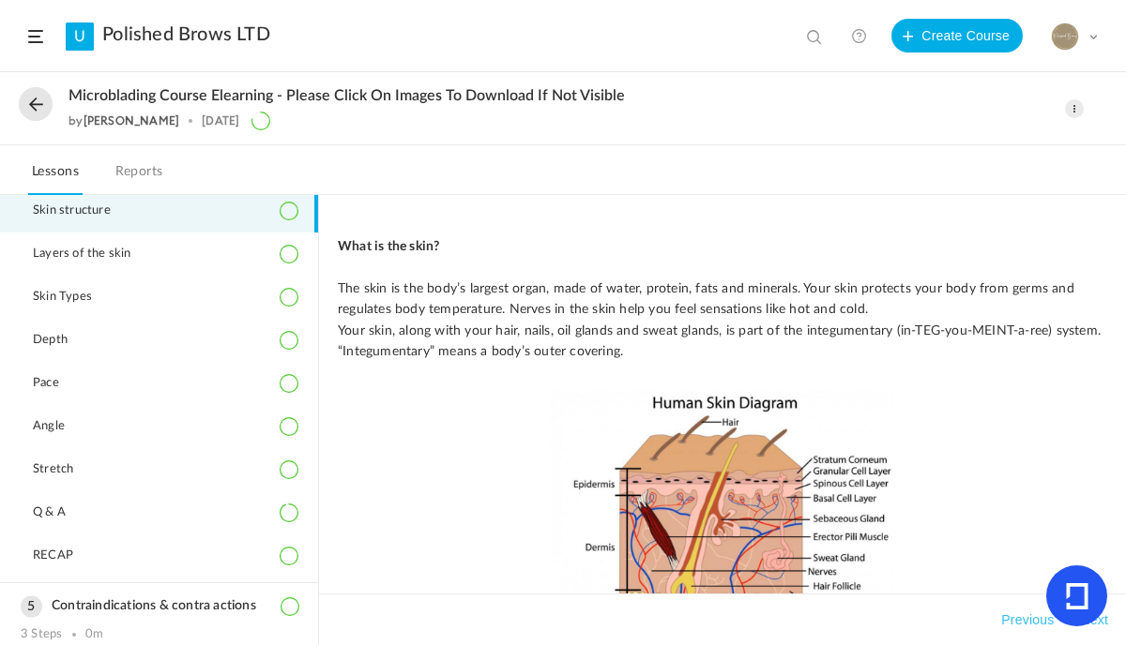
scroll to position [298, 0]
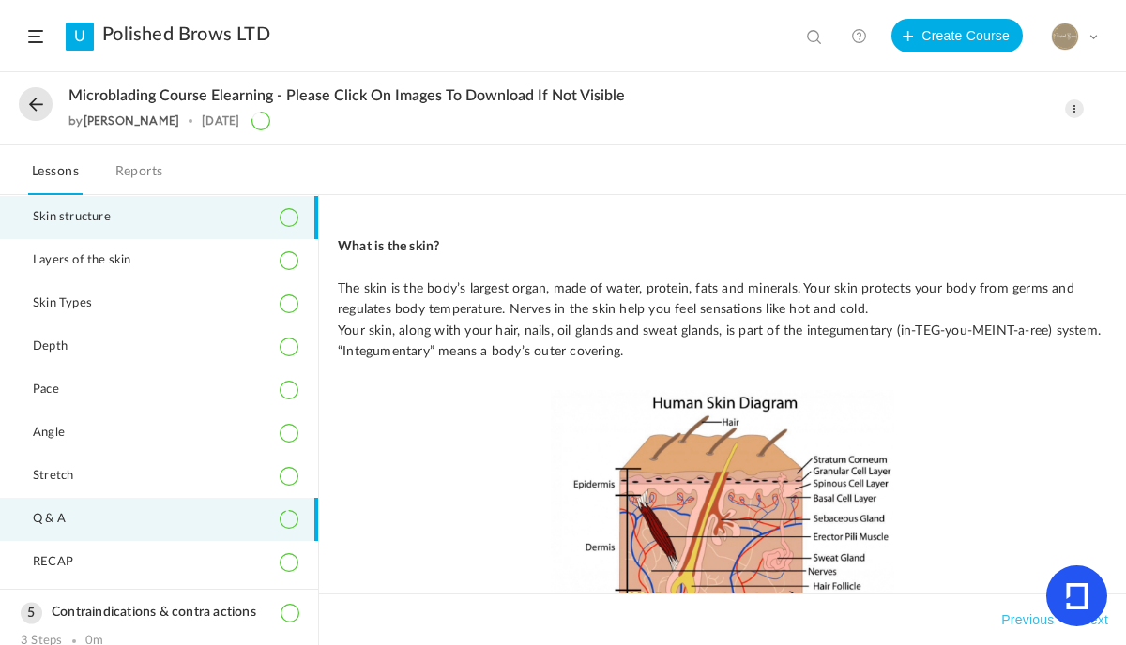
click at [56, 519] on span "Q & A" at bounding box center [61, 519] width 56 height 15
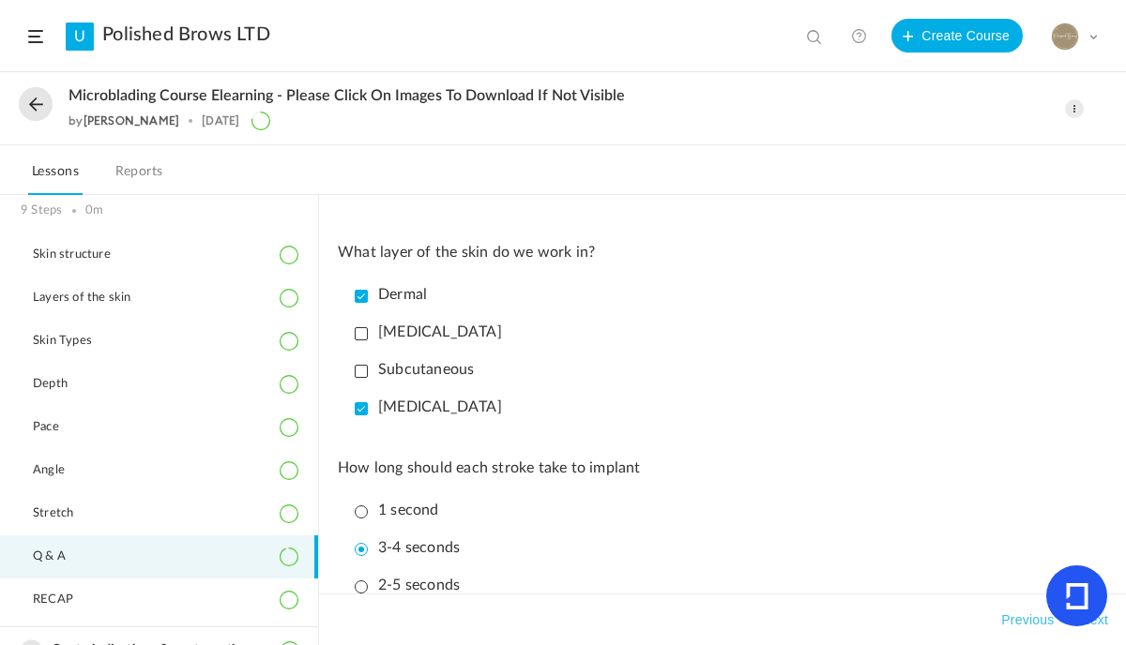
scroll to position [223, 0]
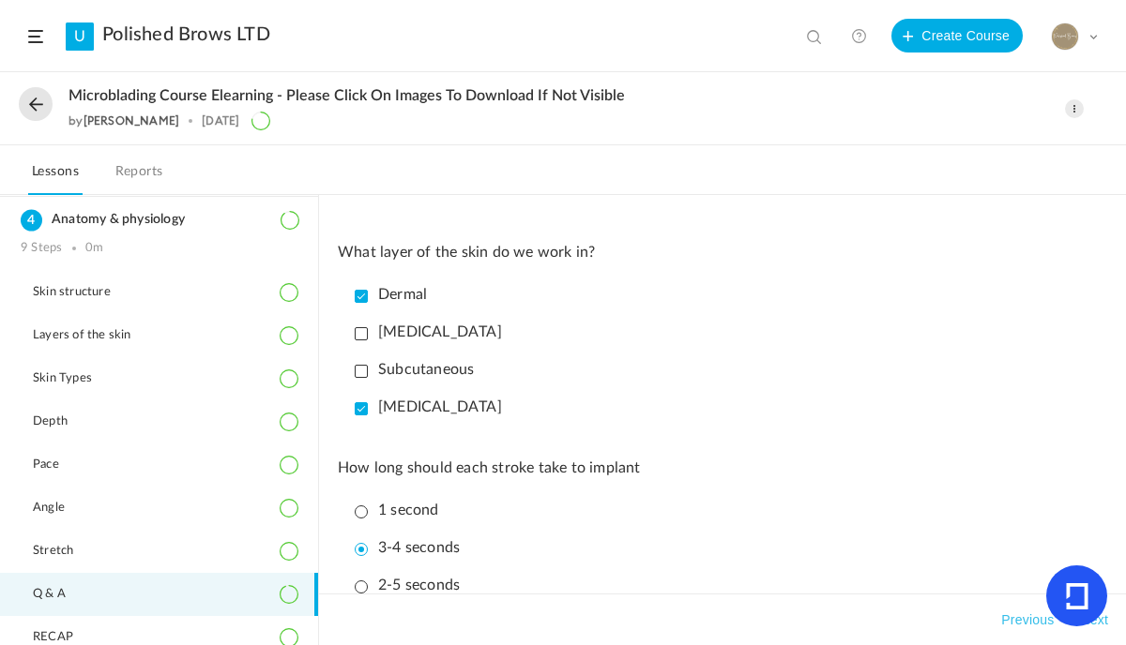
click at [223, 38] on link "Polished Brows LTD" at bounding box center [186, 34] width 168 height 23
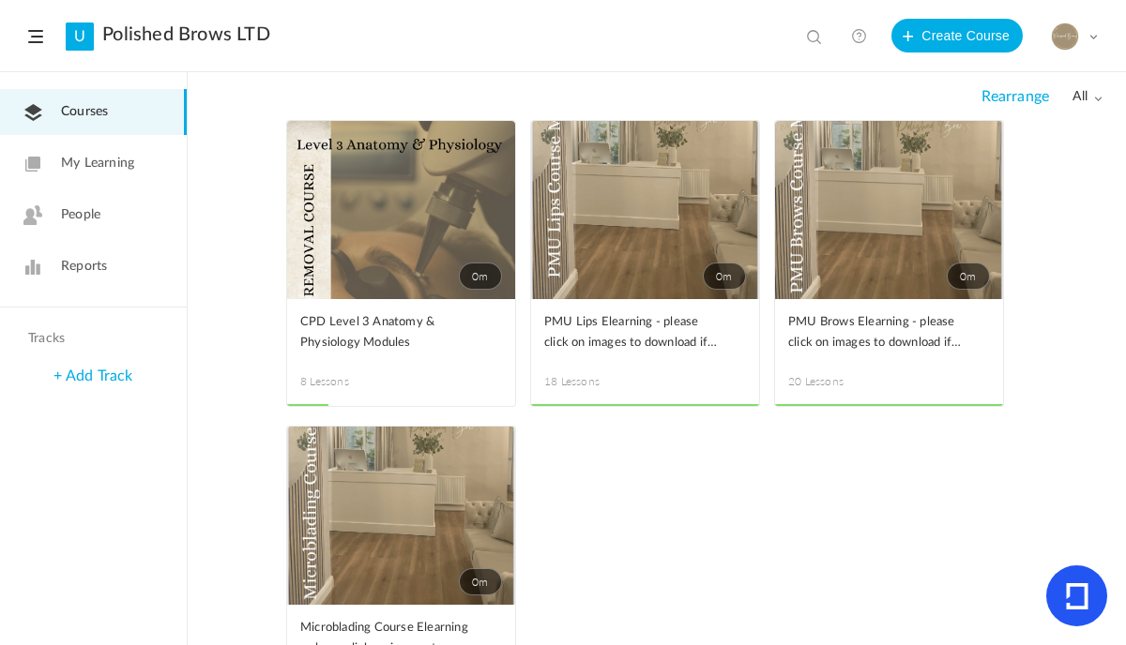
click at [0, 0] on span at bounding box center [0, 0] width 0 height 0
click at [0, 0] on link "Edit" at bounding box center [0, 0] width 0 height 0
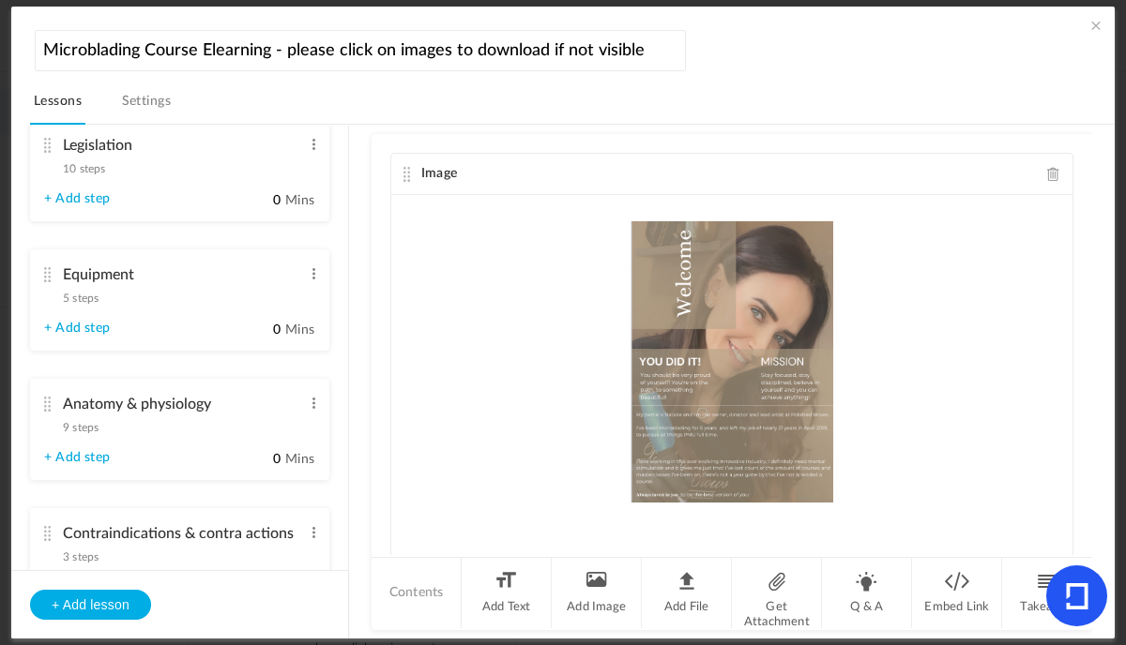
scroll to position [401, 0]
click at [100, 430] on div "Anatomy & physiology 9 steps Edit Delete" at bounding box center [172, 410] width 257 height 50
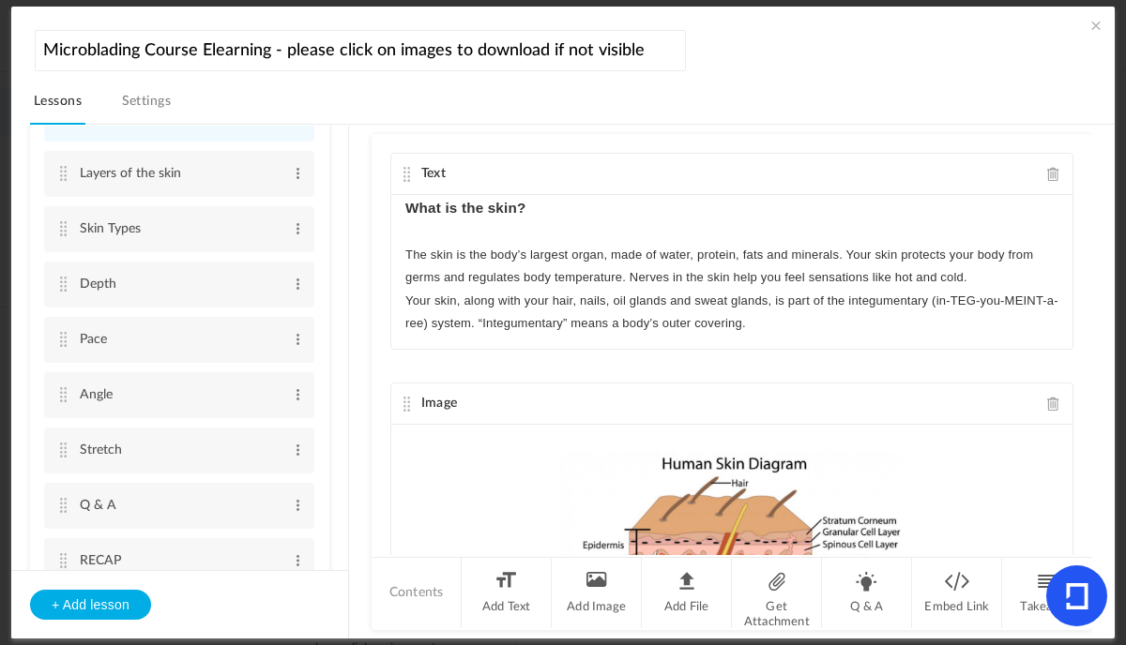
scroll to position [568, 0]
click at [68, 453] on cite at bounding box center [62, 454] width 13 height 15
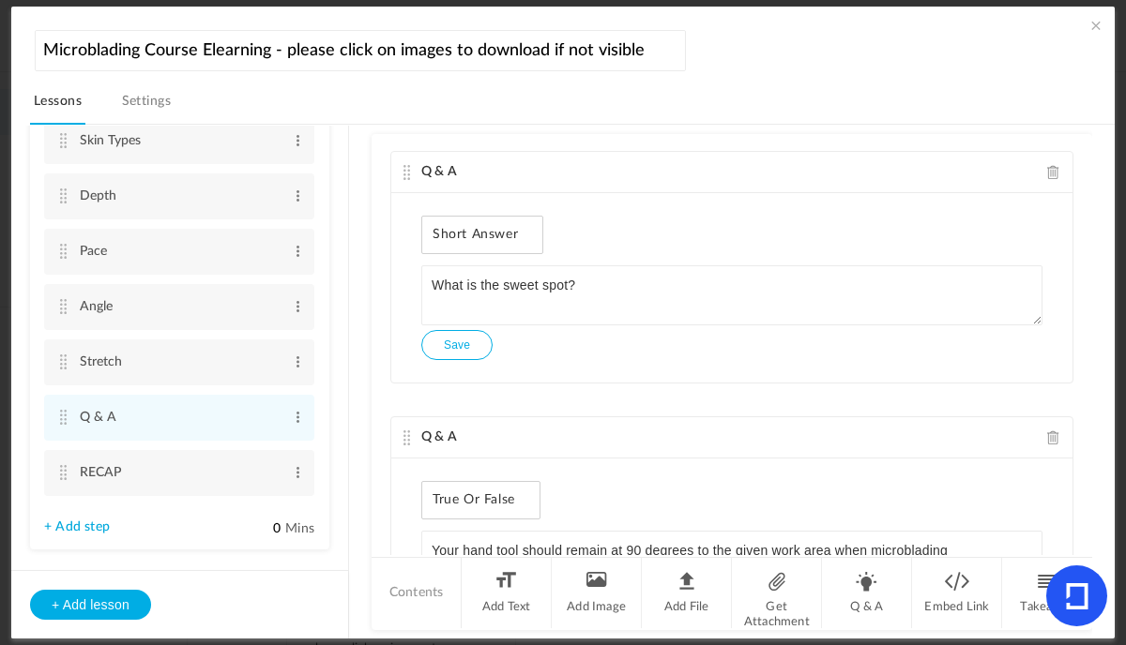
scroll to position [1164, 0]
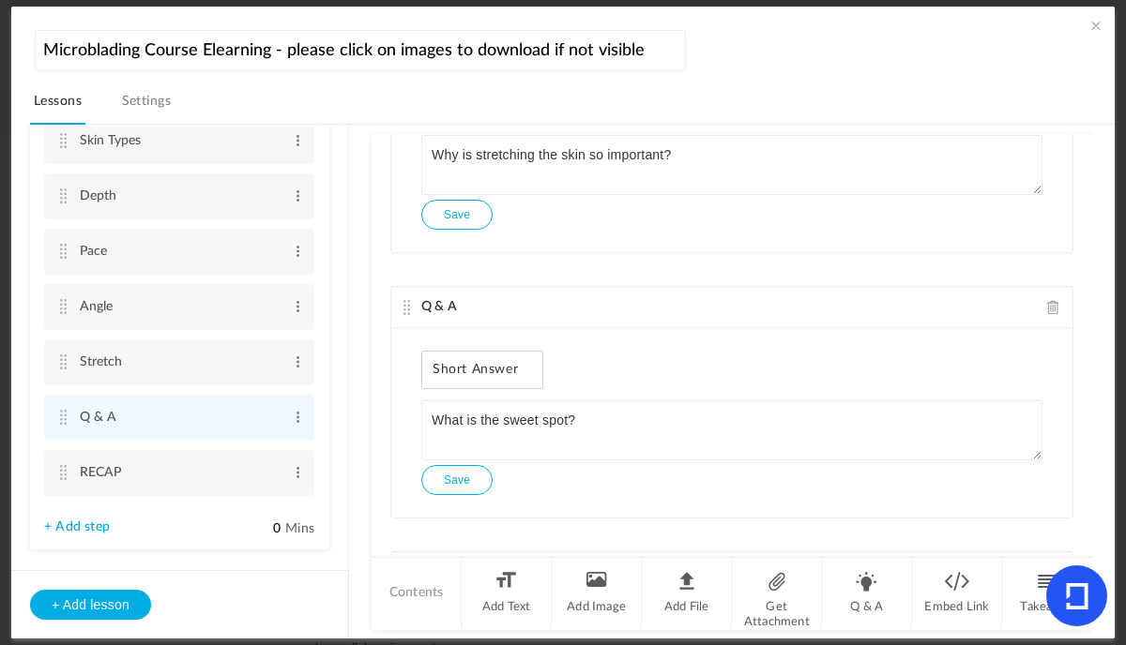
click at [1047, 303] on span at bounding box center [1053, 307] width 13 height 14
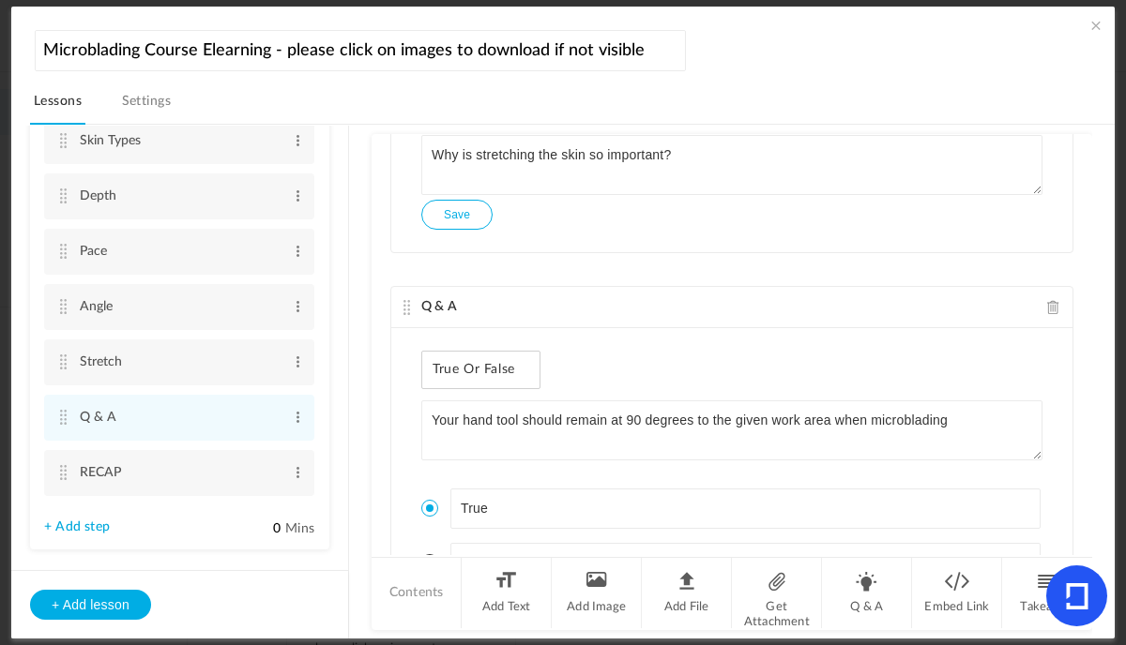
drag, startPoint x: 1085, startPoint y: 240, endPoint x: 1085, endPoint y: 218, distance: 22.5
click at [1085, 218] on div "Q & A Multi Select What layer of the skin do we work in? Dermal [MEDICAL_DATA] …" at bounding box center [731, 344] width 720 height 421
drag, startPoint x: 1087, startPoint y: 238, endPoint x: 1087, endPoint y: 227, distance: 11.3
click at [1087, 227] on div "Introduction 4 steps Edit Delete Welcome Edit Delete Edit 0" at bounding box center [572, 382] width 1084 height 515
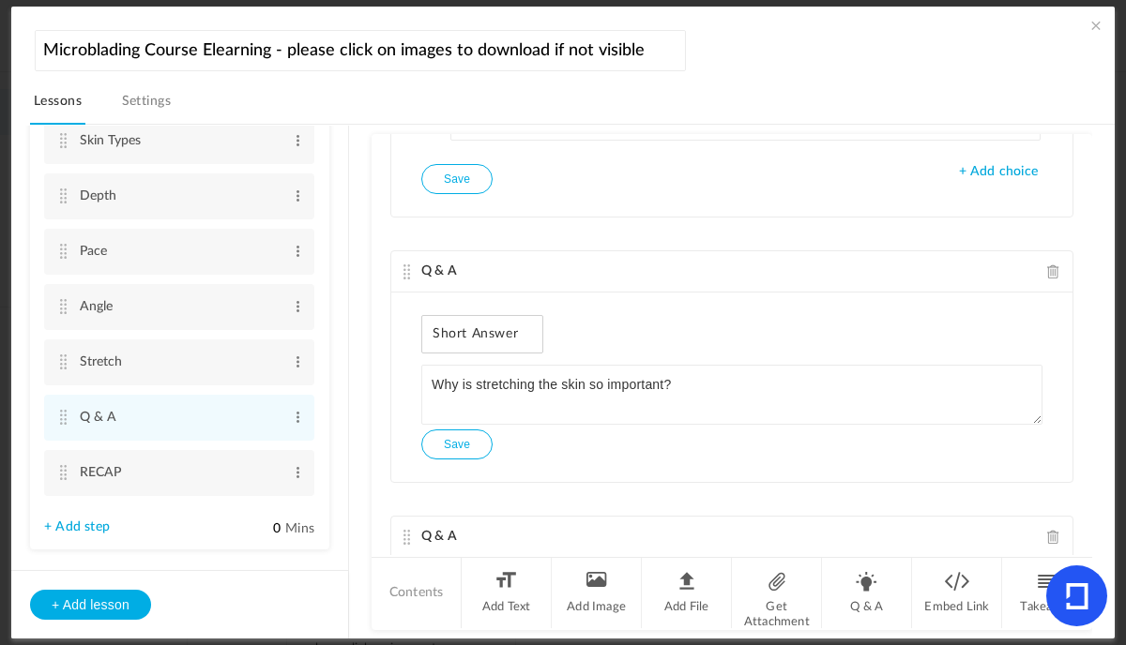
scroll to position [940, 0]
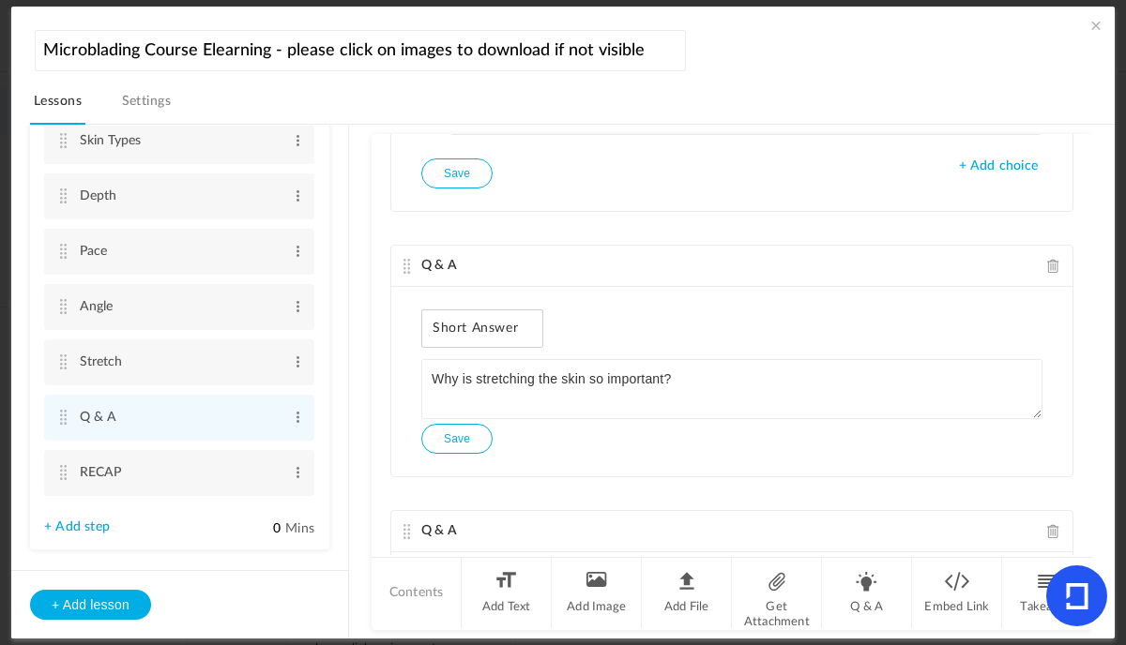
click at [1047, 271] on span at bounding box center [1053, 266] width 13 height 14
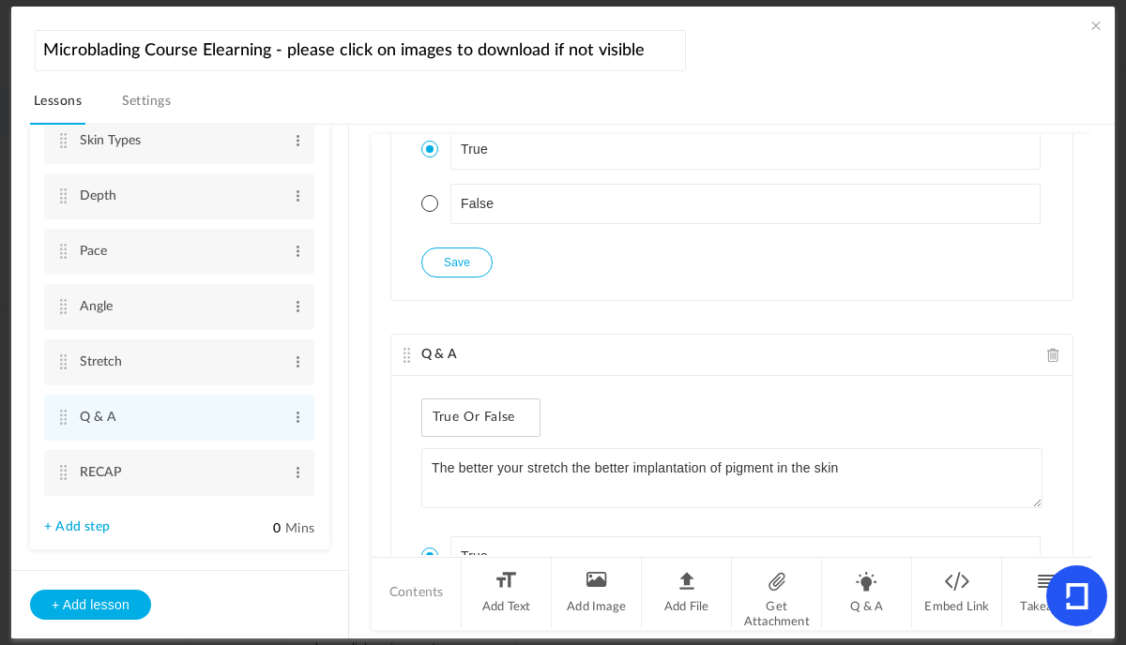
scroll to position [4688, 0]
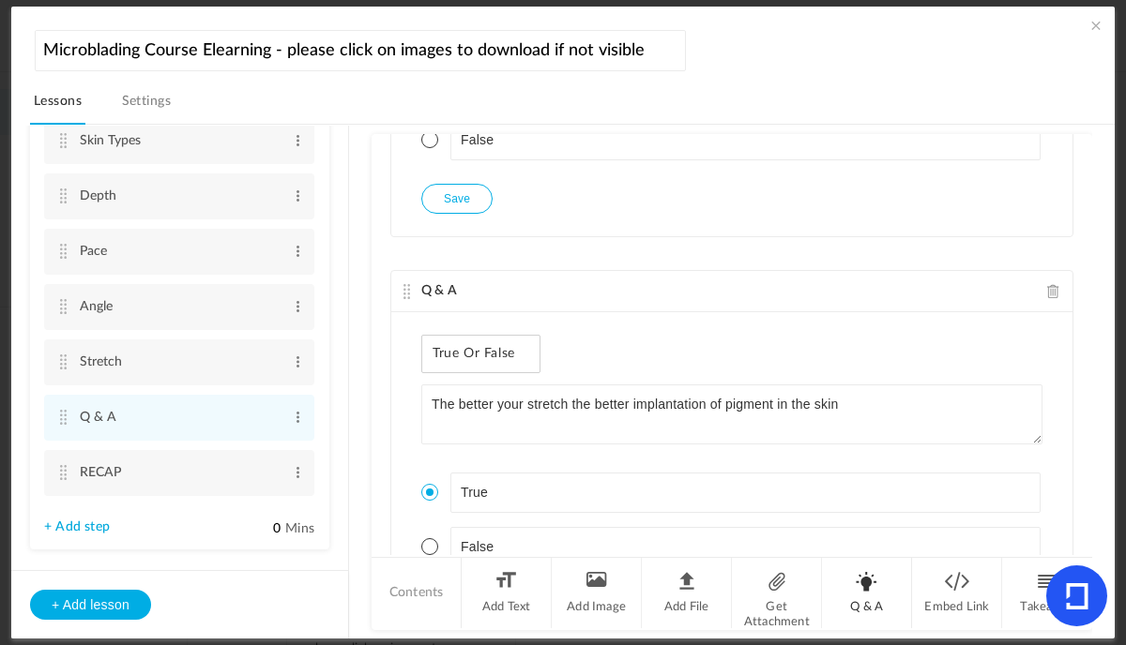
click at [867, 593] on li "Q & A" at bounding box center [867, 593] width 90 height 70
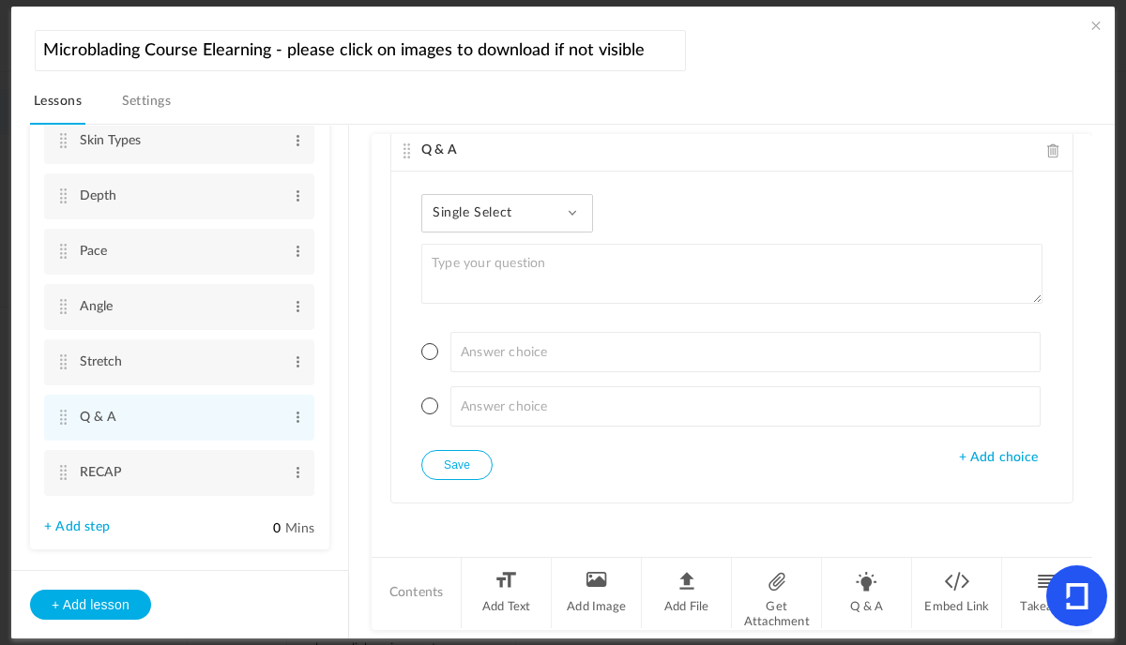
click at [565, 209] on div "Single Select Single Select Multi Select True or False Paragraph Answer" at bounding box center [507, 213] width 172 height 38
click at [480, 291] on link "Multi Select" at bounding box center [521, 298] width 176 height 35
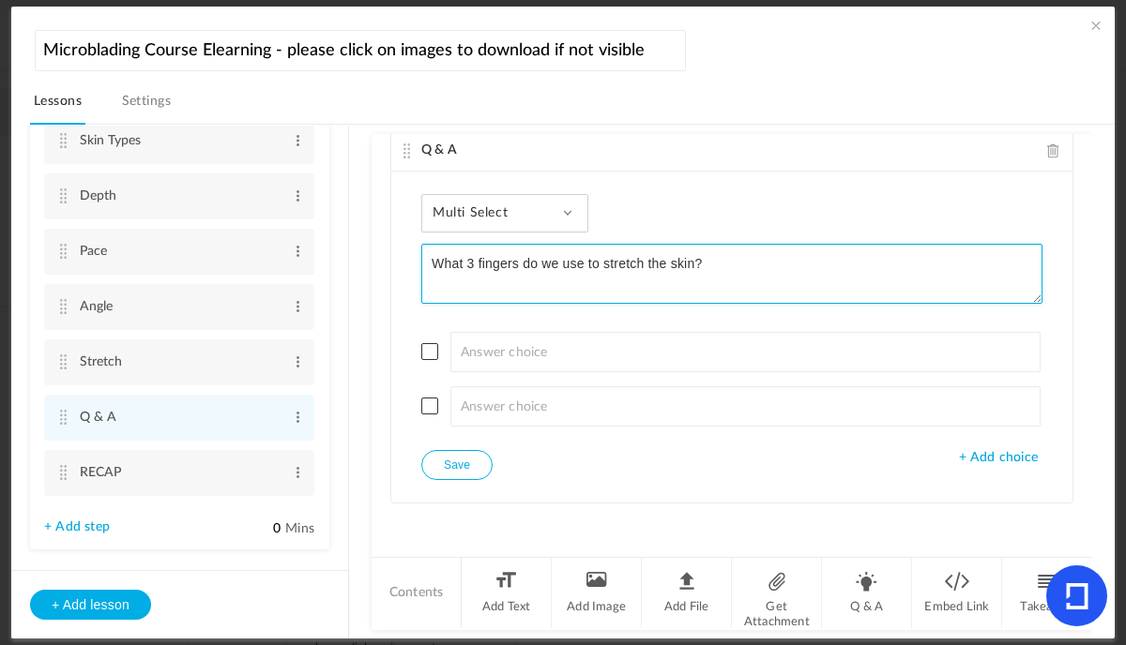
type textarea "What 3 fingers do we use to stretch the skin?"
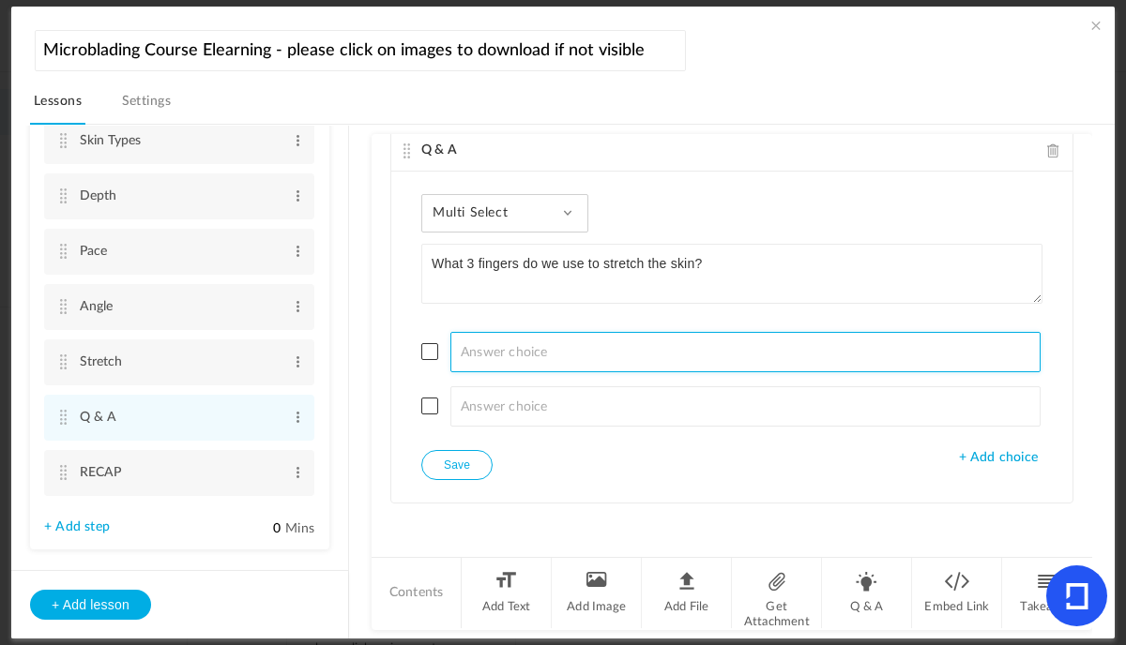
click at [478, 356] on input at bounding box center [745, 352] width 590 height 40
type input "Thumb"
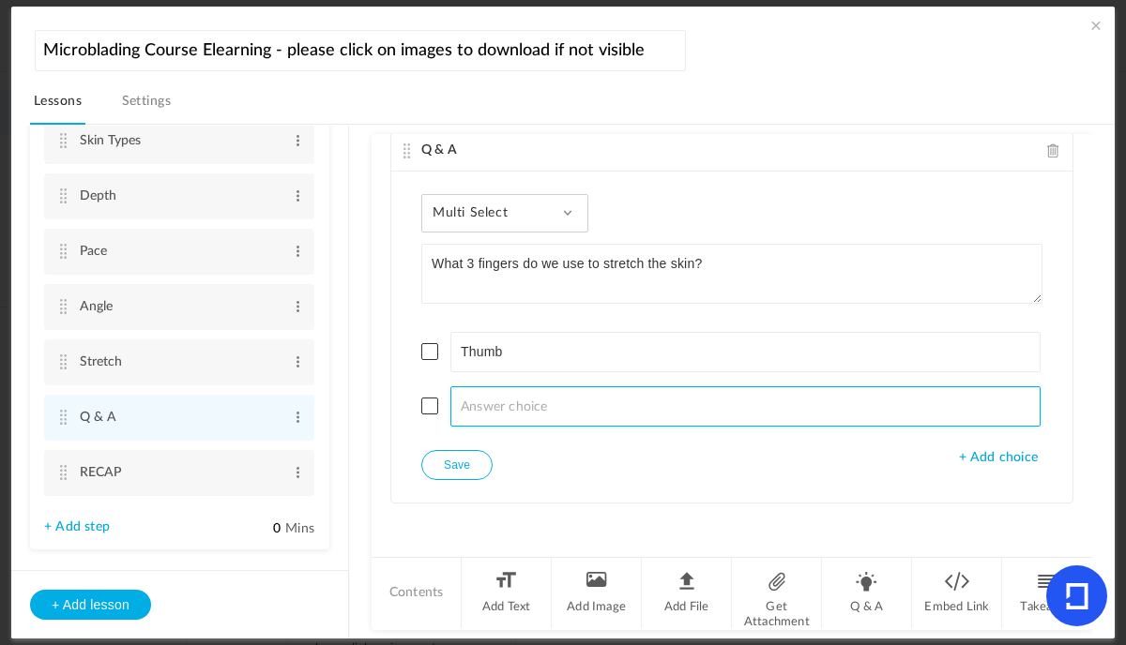
click at [474, 409] on input at bounding box center [745, 406] width 590 height 40
type input "Pinky"
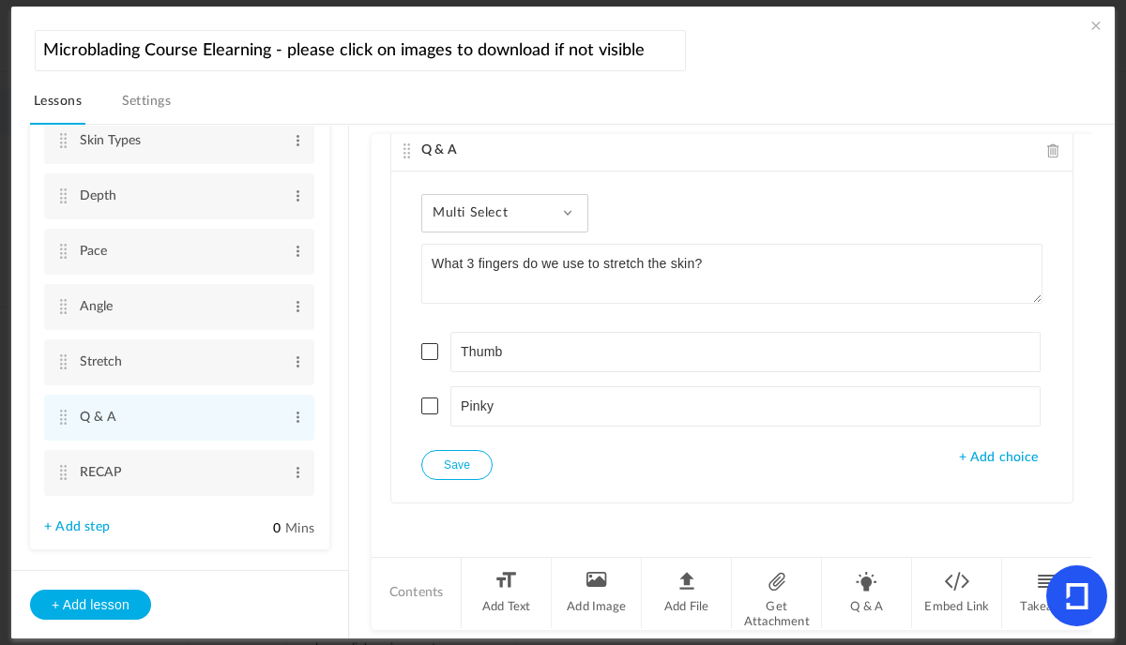
click at [1013, 458] on span "+ Add choice" at bounding box center [998, 458] width 79 height 16
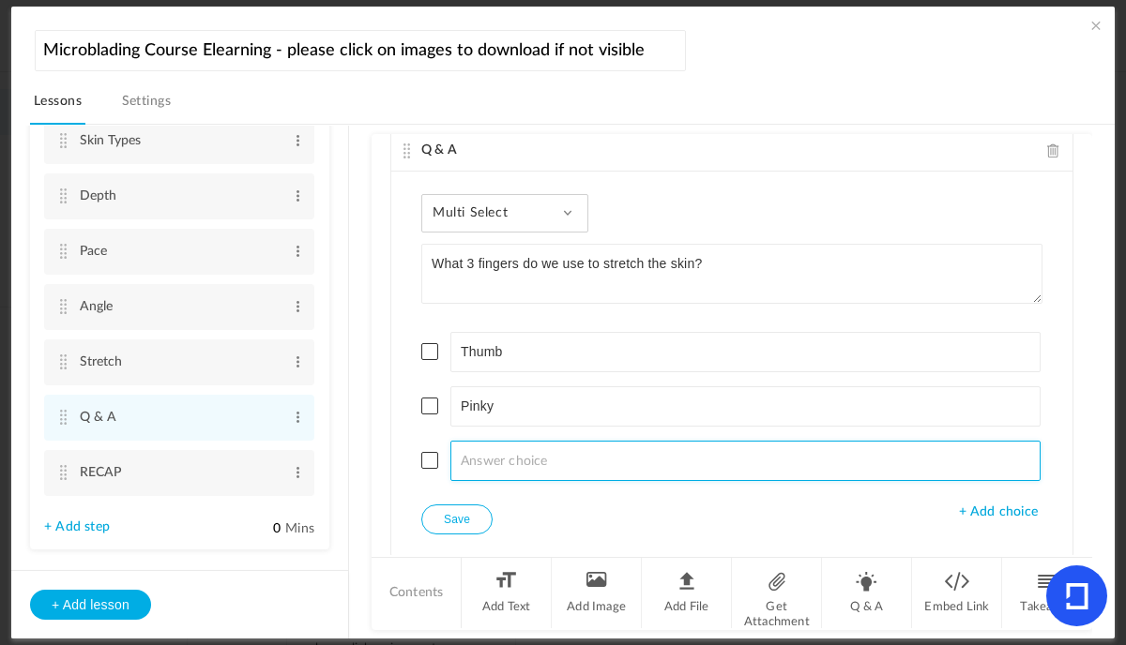
click at [624, 468] on input at bounding box center [745, 461] width 590 height 40
type input "Index finger"
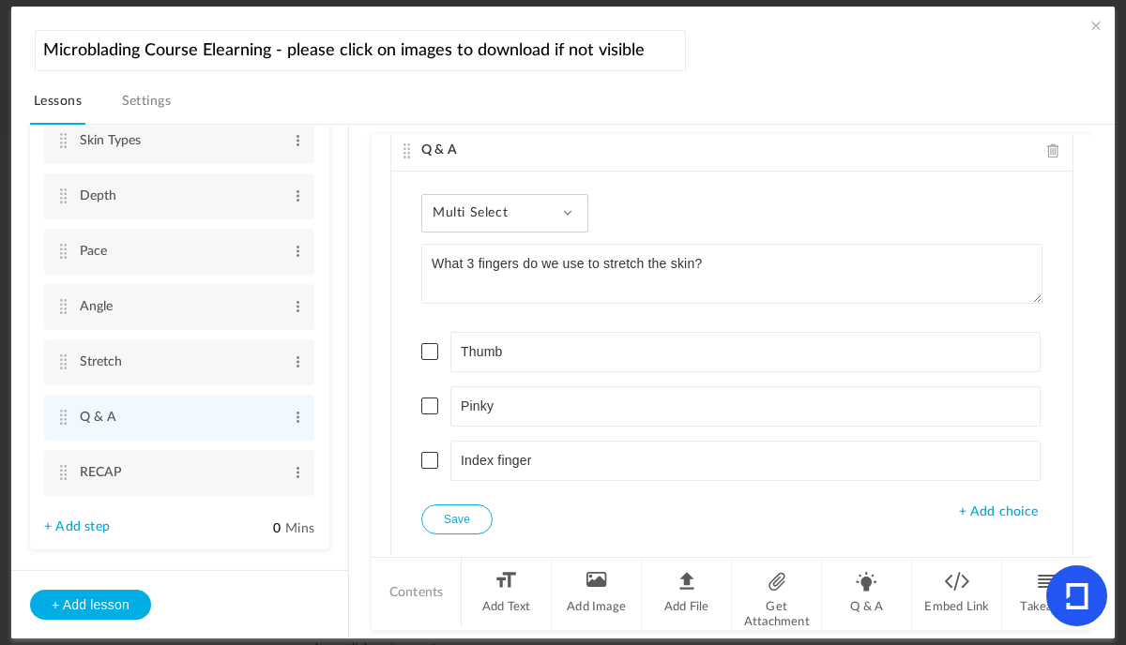
click at [959, 510] on span "+ Add choice" at bounding box center [998, 513] width 79 height 16
click at [611, 547] on ul "Thumb Pinky Index finger" at bounding box center [731, 434] width 621 height 250
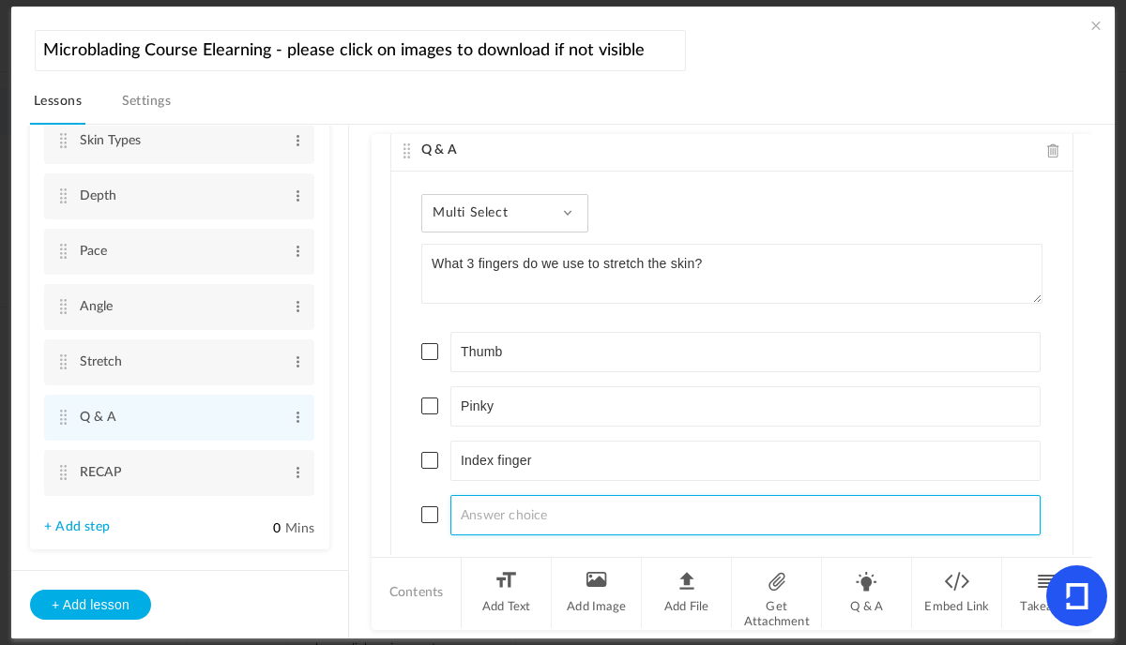
click at [532, 519] on input at bounding box center [745, 515] width 590 height 40
type input "[MEDICAL_DATA]"
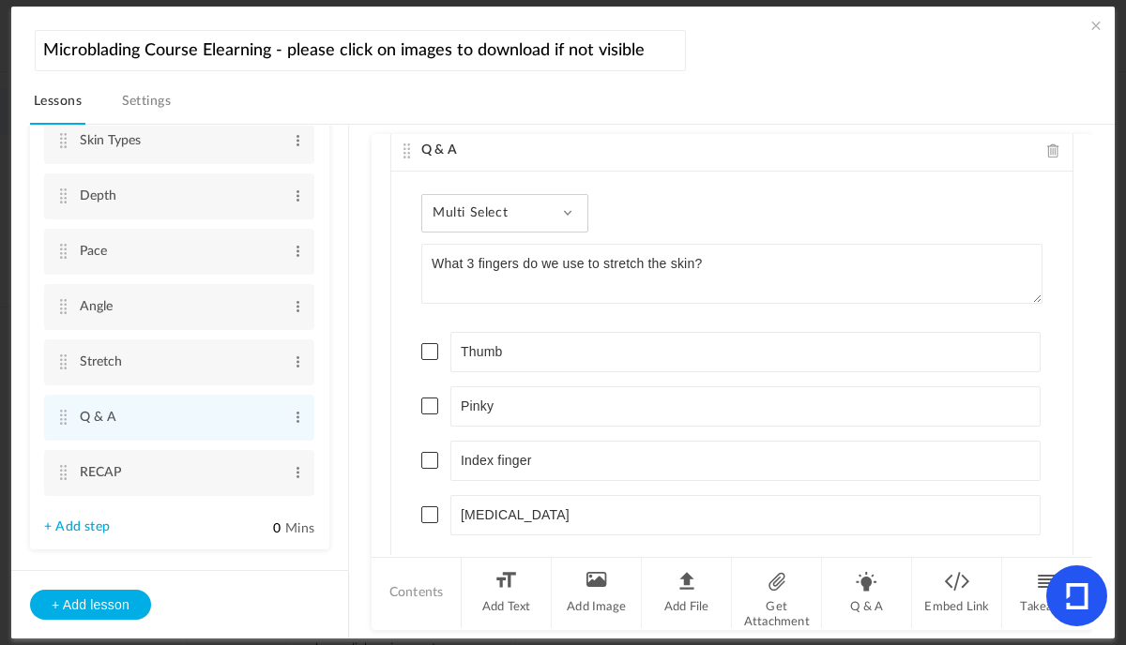
click at [432, 344] on span at bounding box center [429, 351] width 17 height 17
click at [431, 405] on span at bounding box center [429, 406] width 17 height 17
click at [431, 457] on span at bounding box center [429, 460] width 17 height 17
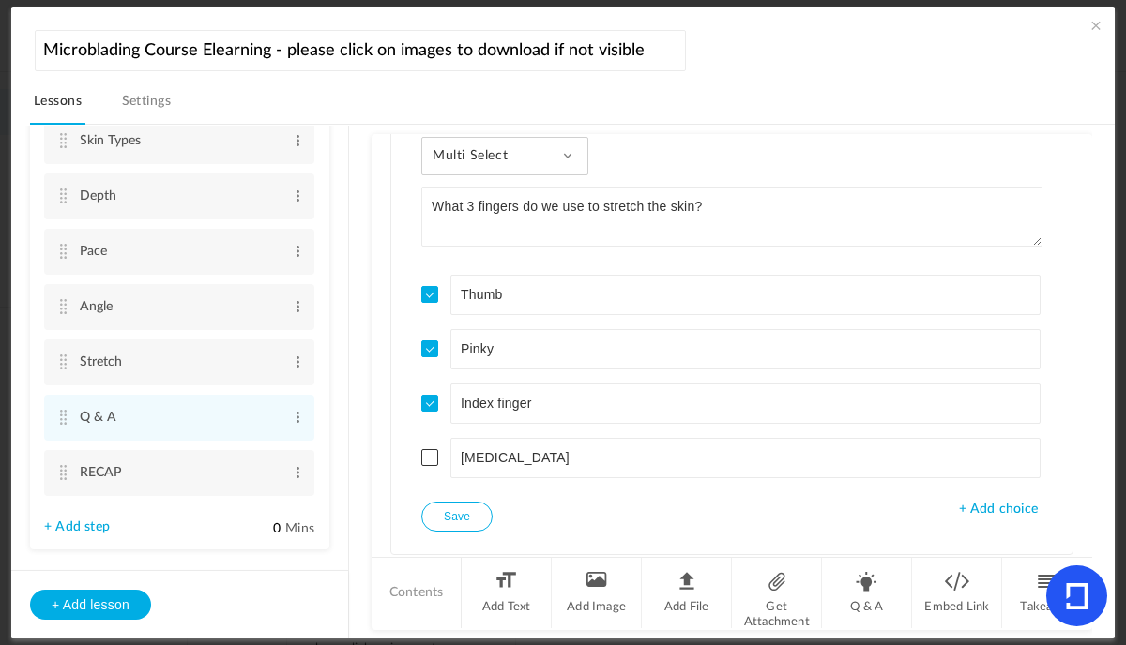
click at [447, 516] on button "Save" at bounding box center [456, 517] width 71 height 30
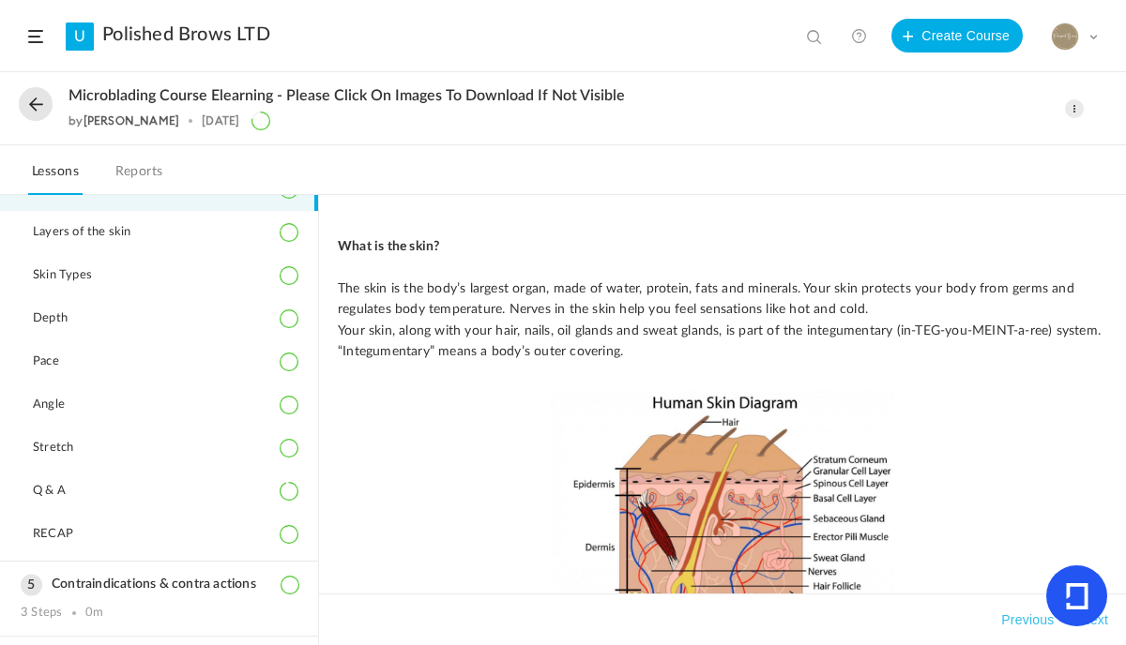
scroll to position [324, 0]
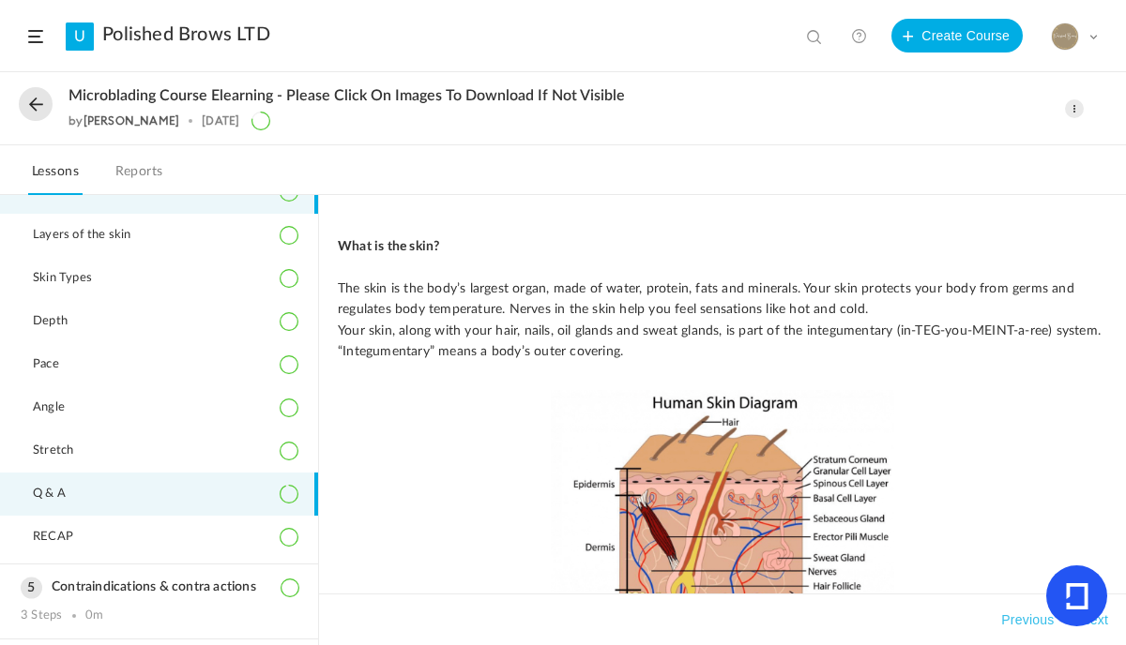
click at [50, 485] on li "Q & A" at bounding box center [159, 494] width 318 height 43
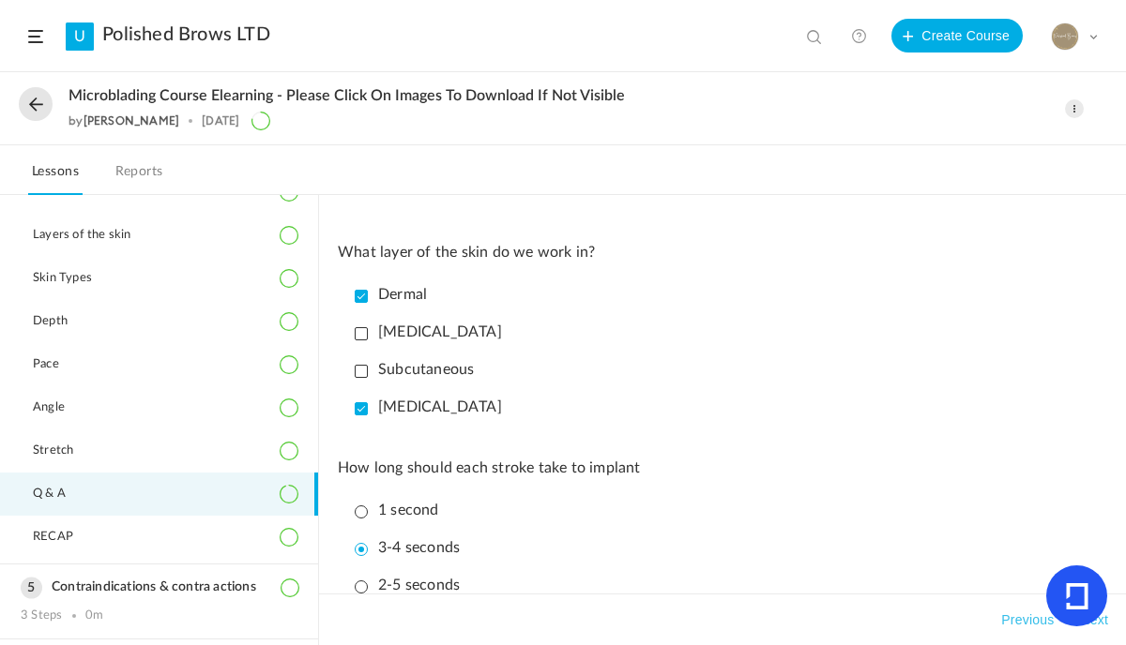
scroll to position [361, 0]
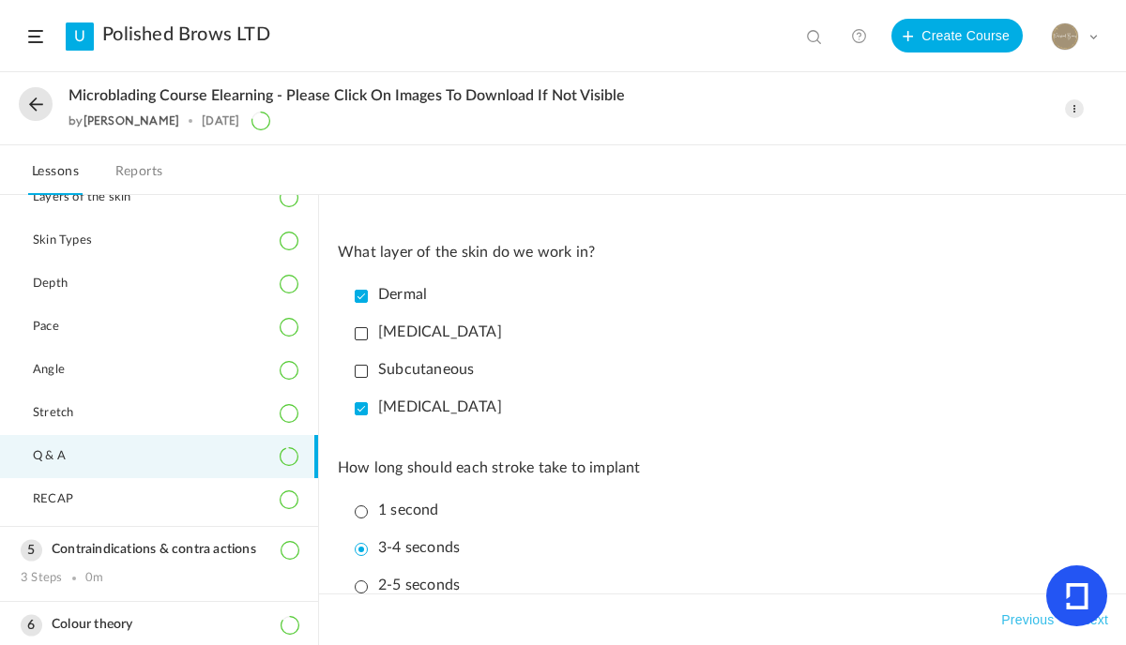
click at [680, 296] on li "Dermal" at bounding box center [727, 295] width 760 height 33
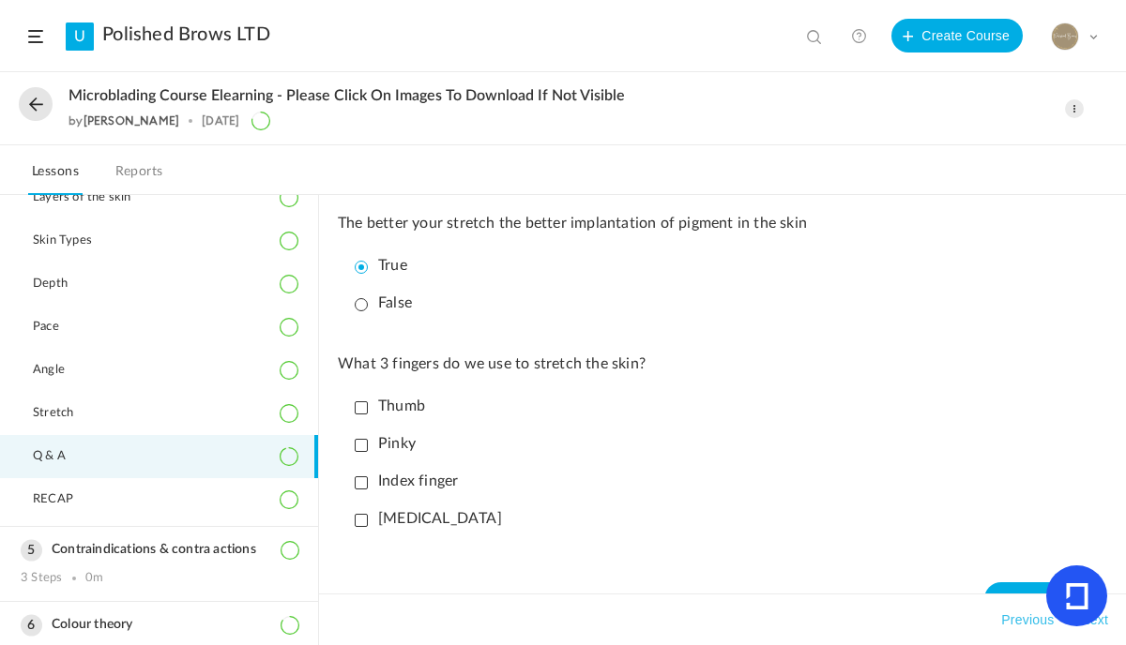
scroll to position [1865, 0]
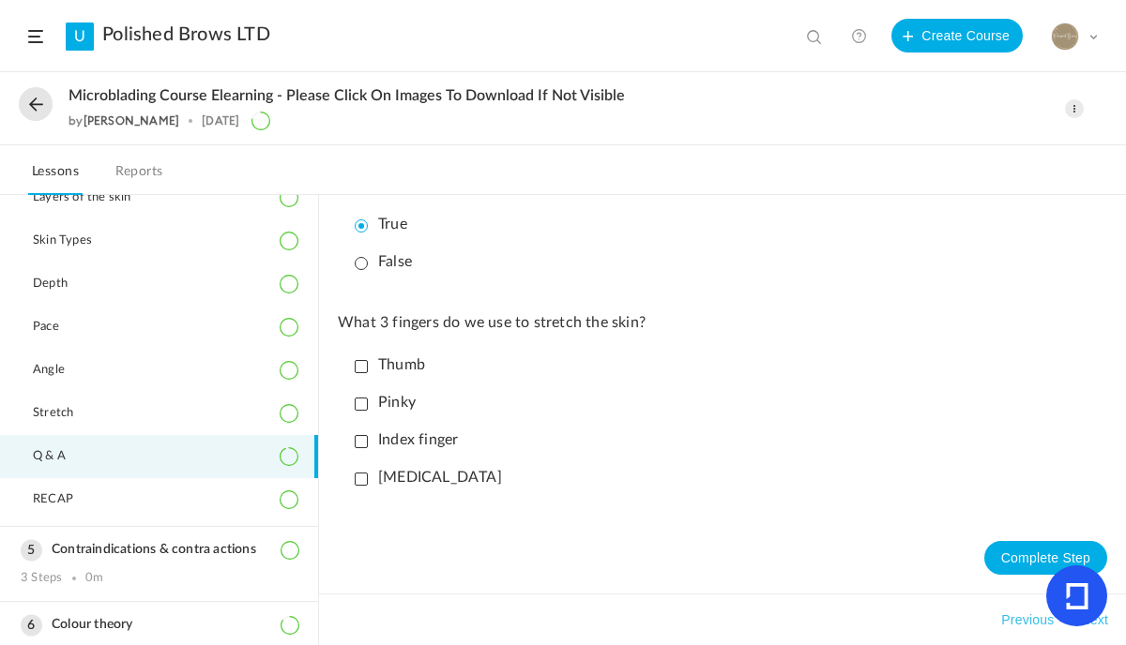
click at [363, 360] on p "Thumb" at bounding box center [390, 365] width 70 height 18
click at [358, 408] on p "Pinky" at bounding box center [385, 403] width 61 height 18
click at [367, 444] on p "Index finger" at bounding box center [406, 439] width 103 height 18
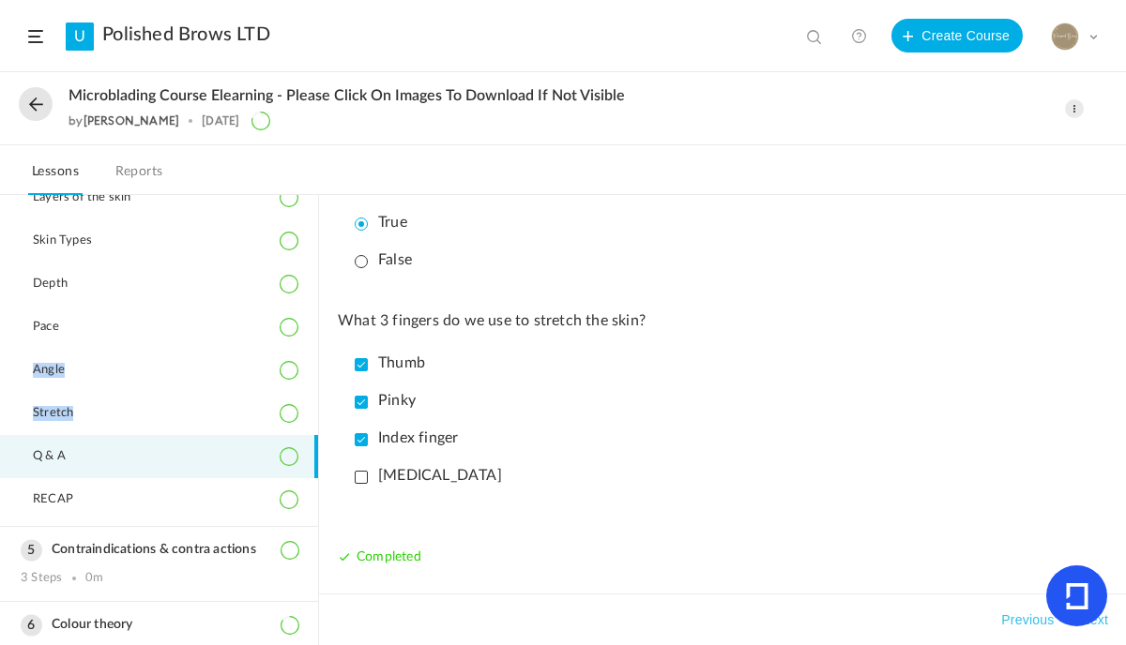
drag, startPoint x: 311, startPoint y: 409, endPoint x: 313, endPoint y: 354, distance: 55.4
click at [313, 354] on ol "Introduction 4 Steps 0m Legislation 10 Steps 0m Equipment 5 Steps 0m" at bounding box center [159, 420] width 318 height 450
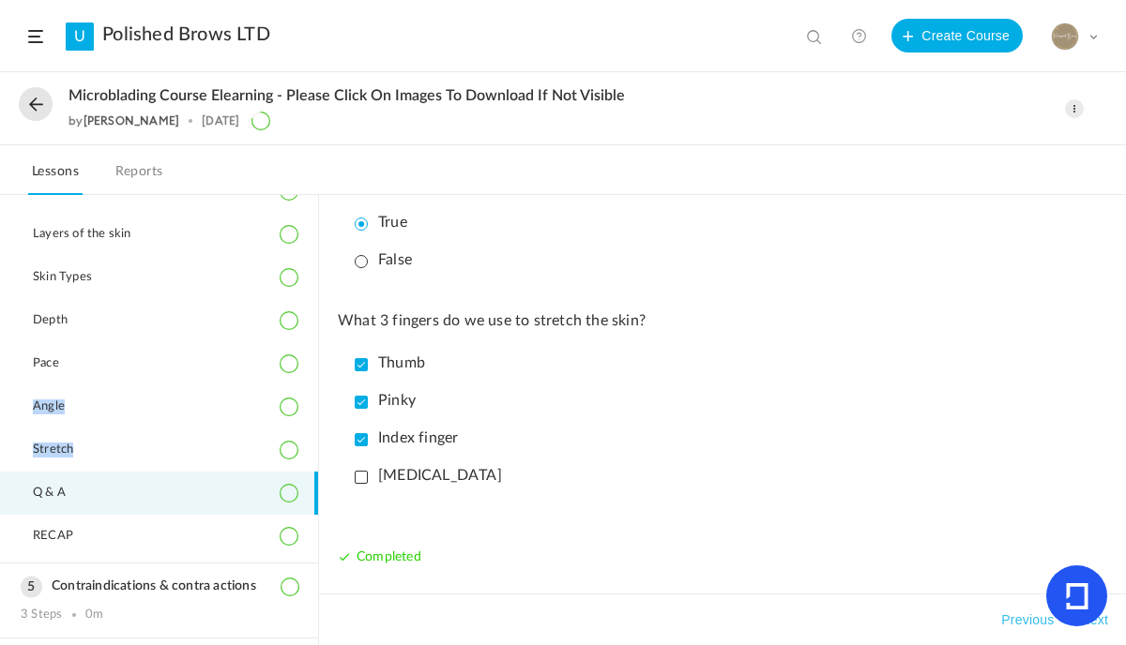
scroll to position [326, 0]
click at [1096, 43] on div "My Profile University Settings Current Plan Billing Details Logout" at bounding box center [1074, 37] width 47 height 28
click at [944, 220] on link "Logout" at bounding box center [1008, 222] width 176 height 35
